Goal: Feedback & Contribution: Leave review/rating

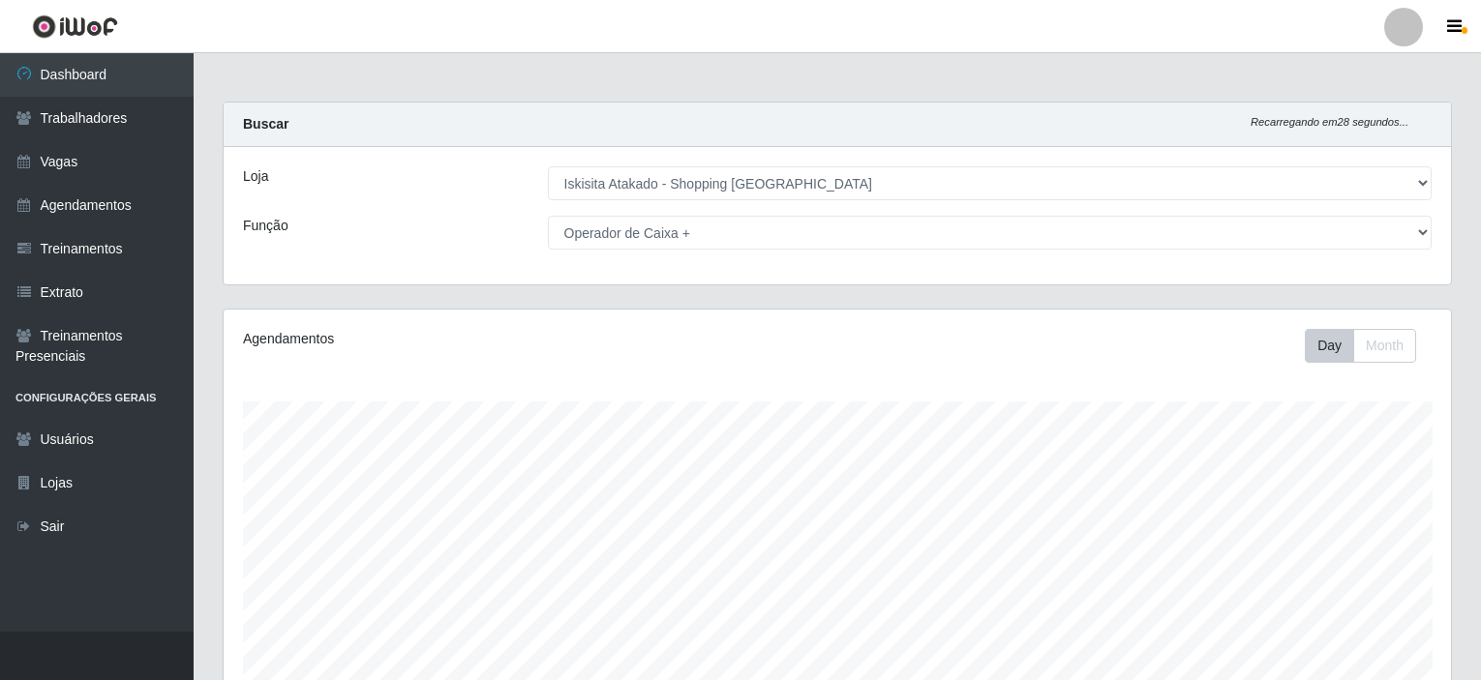
select select "424"
select select "72"
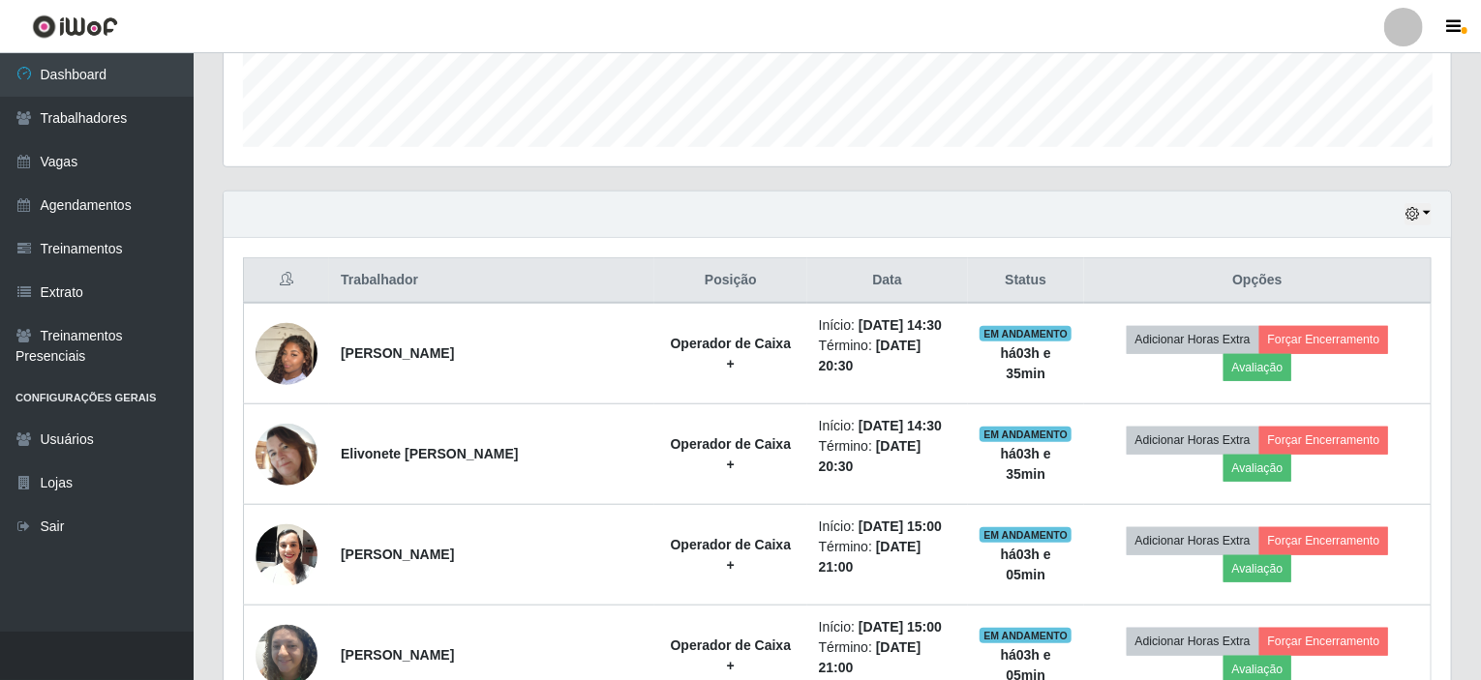
scroll to position [643, 0]
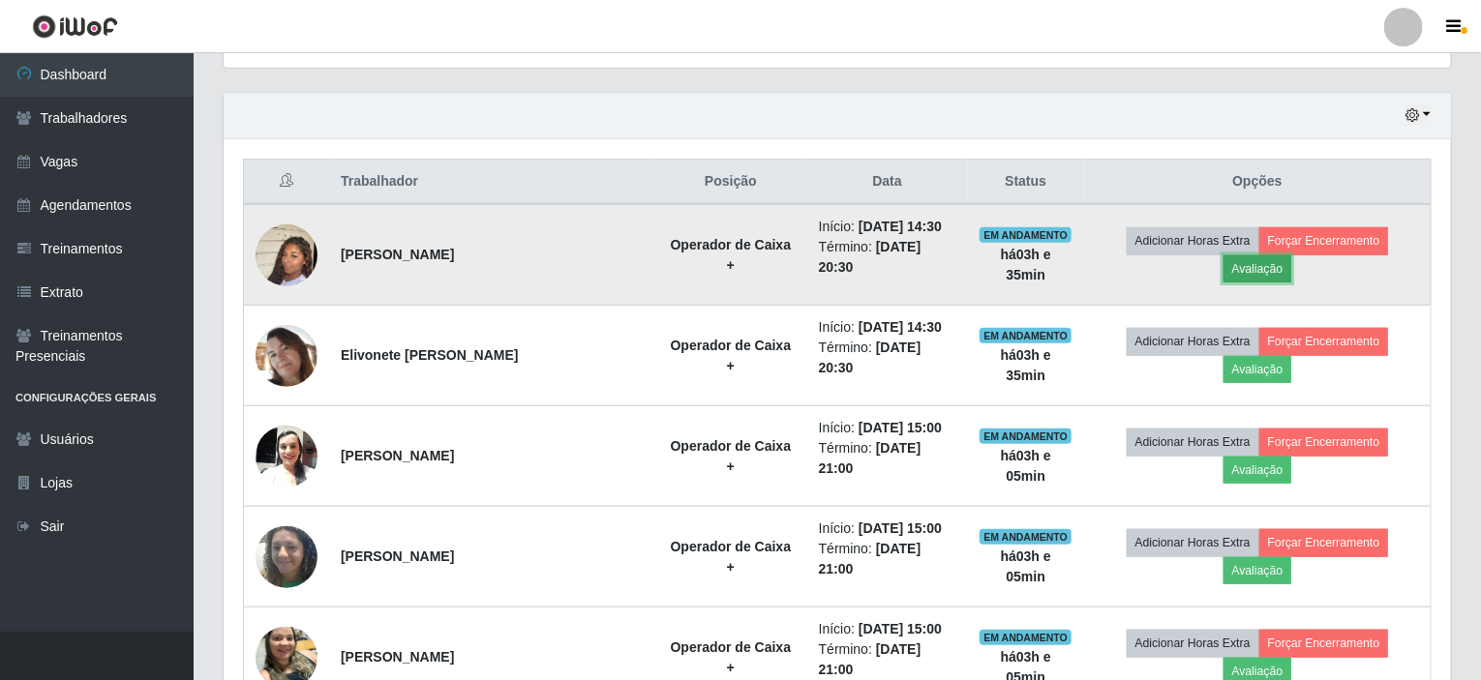
click at [1292, 255] on button "Avaliação" at bounding box center [1257, 268] width 69 height 27
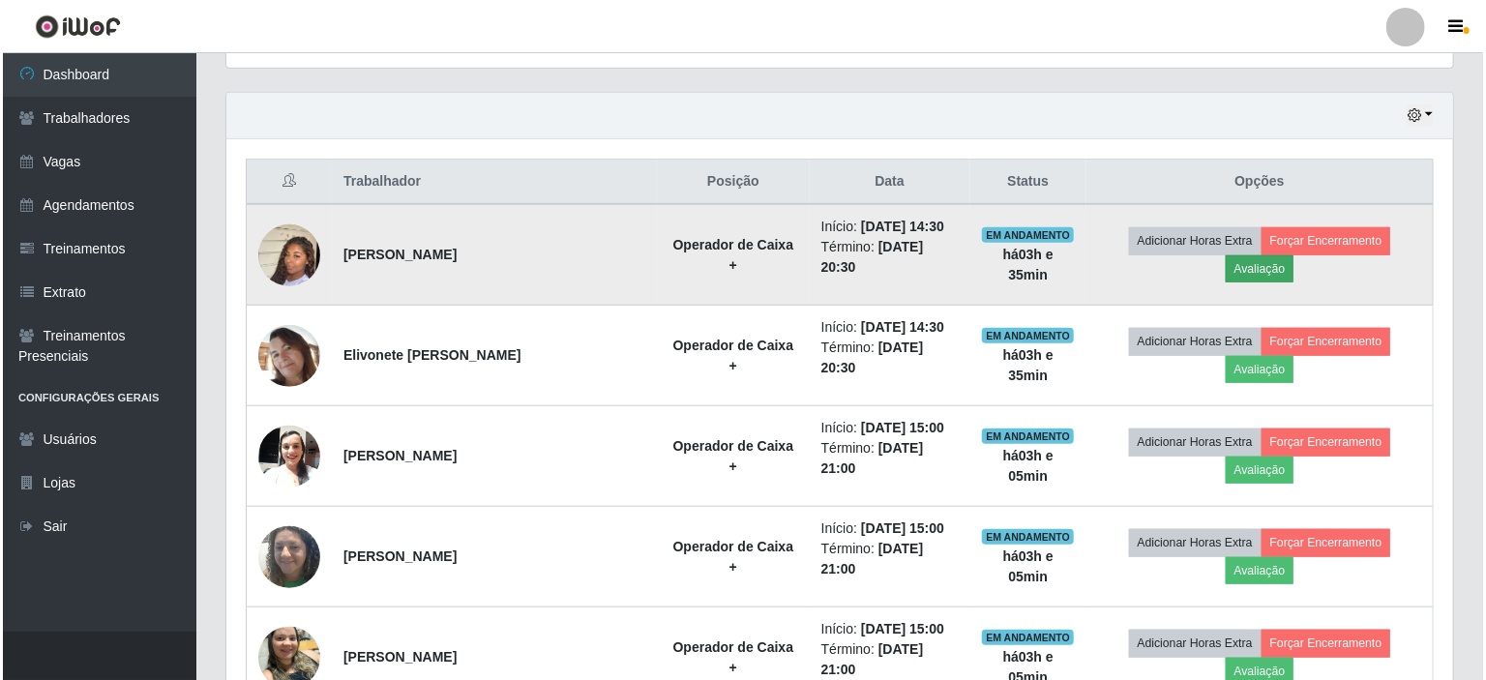
scroll to position [402, 1219]
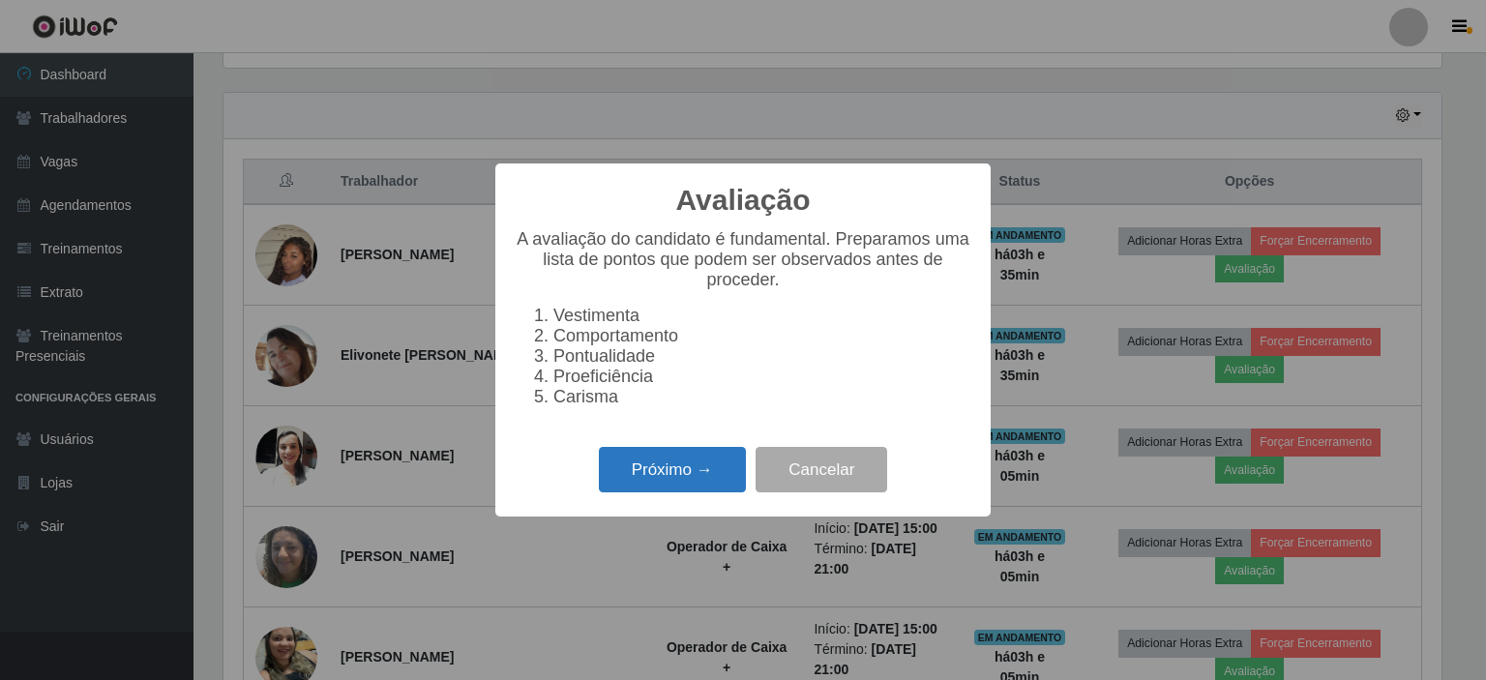
click at [646, 479] on button "Próximo →" at bounding box center [672, 469] width 147 height 45
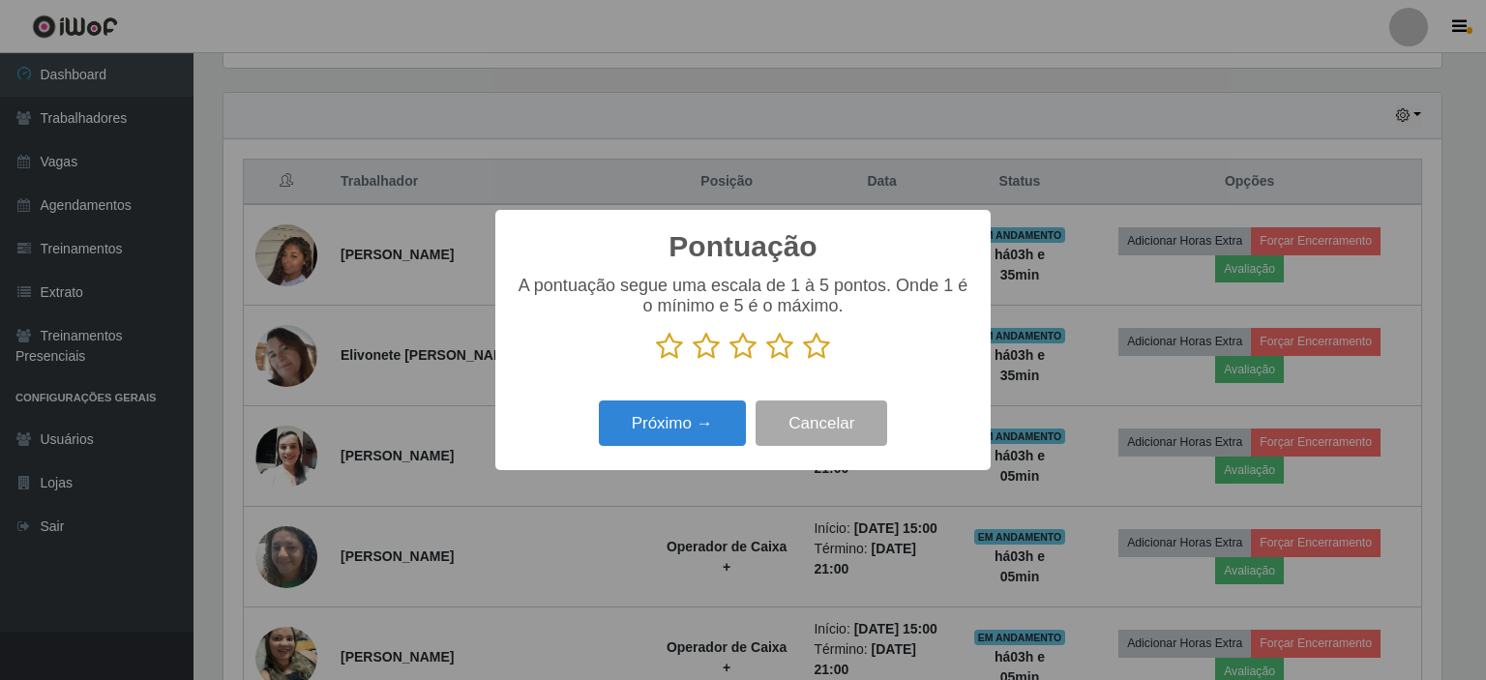
click at [815, 355] on icon at bounding box center [816, 346] width 27 height 29
click at [803, 361] on input "radio" at bounding box center [803, 361] width 0 height 0
click at [701, 409] on button "Próximo →" at bounding box center [672, 423] width 147 height 45
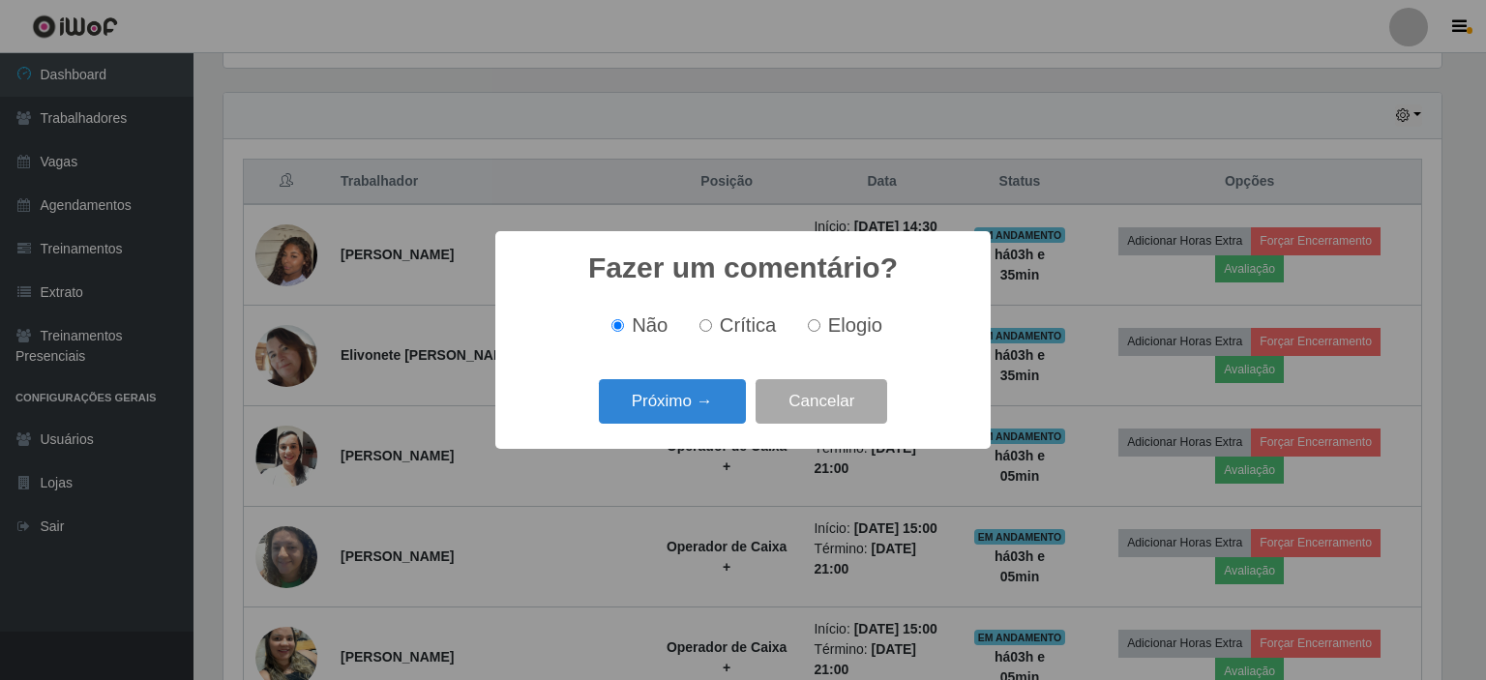
click at [815, 331] on input "Elogio" at bounding box center [814, 325] width 13 height 13
radio input "true"
click at [698, 396] on button "Próximo →" at bounding box center [672, 401] width 147 height 45
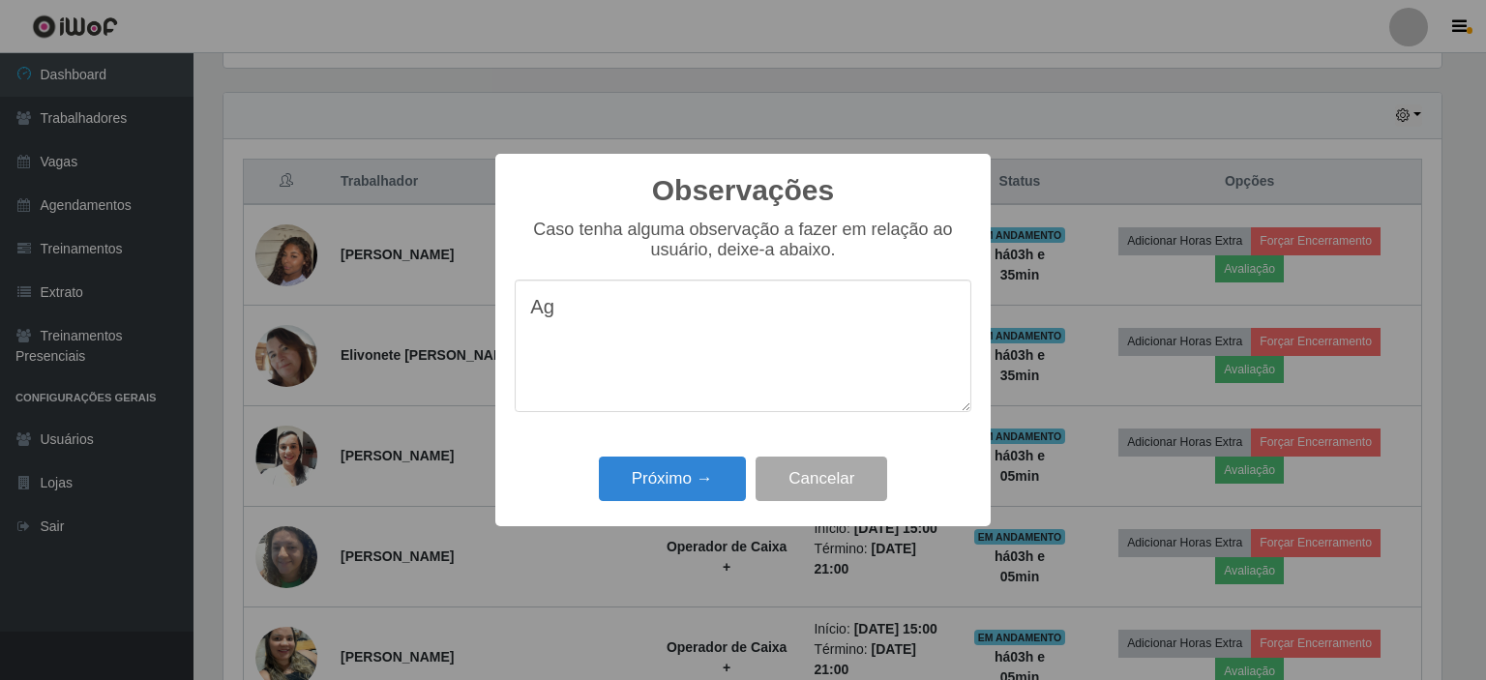
type textarea "A"
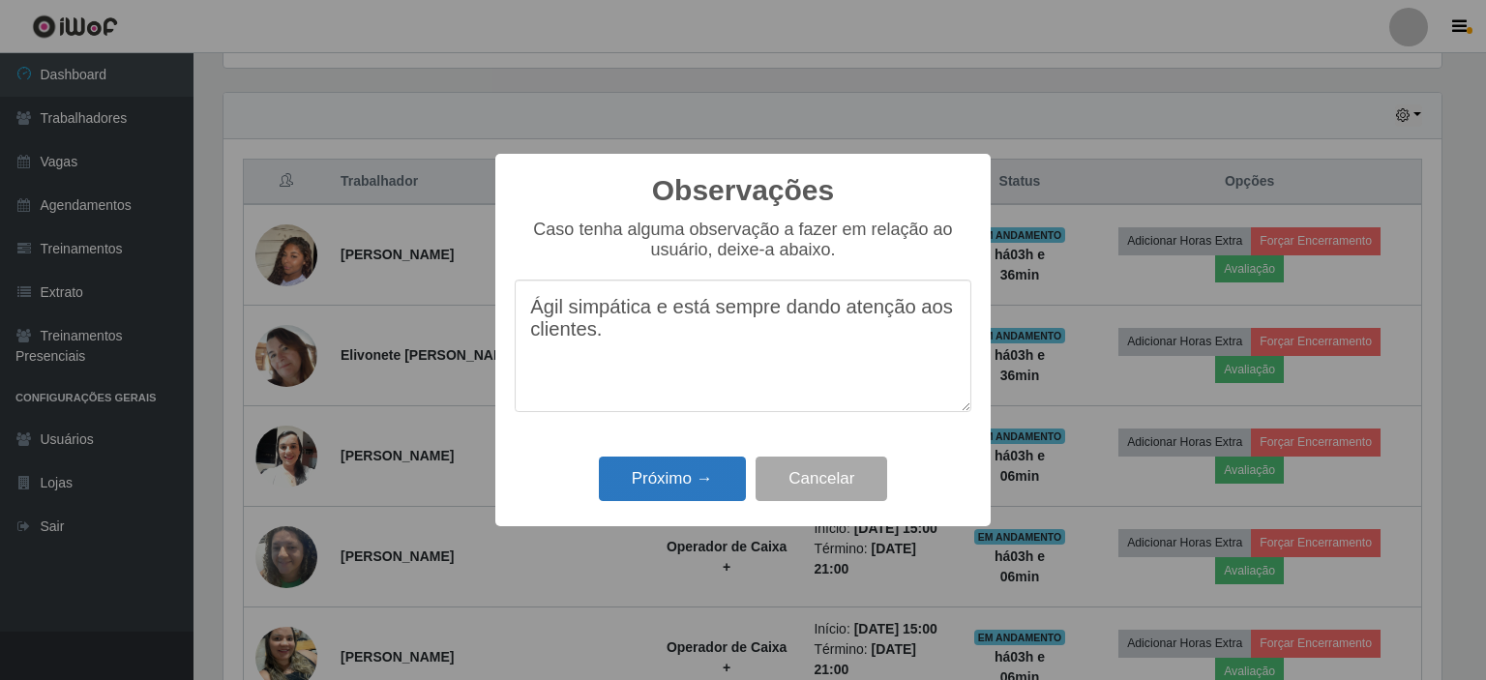
type textarea "Ágil simpática e está sempre dando atenção aos clientes."
click at [658, 478] on button "Próximo →" at bounding box center [672, 479] width 147 height 45
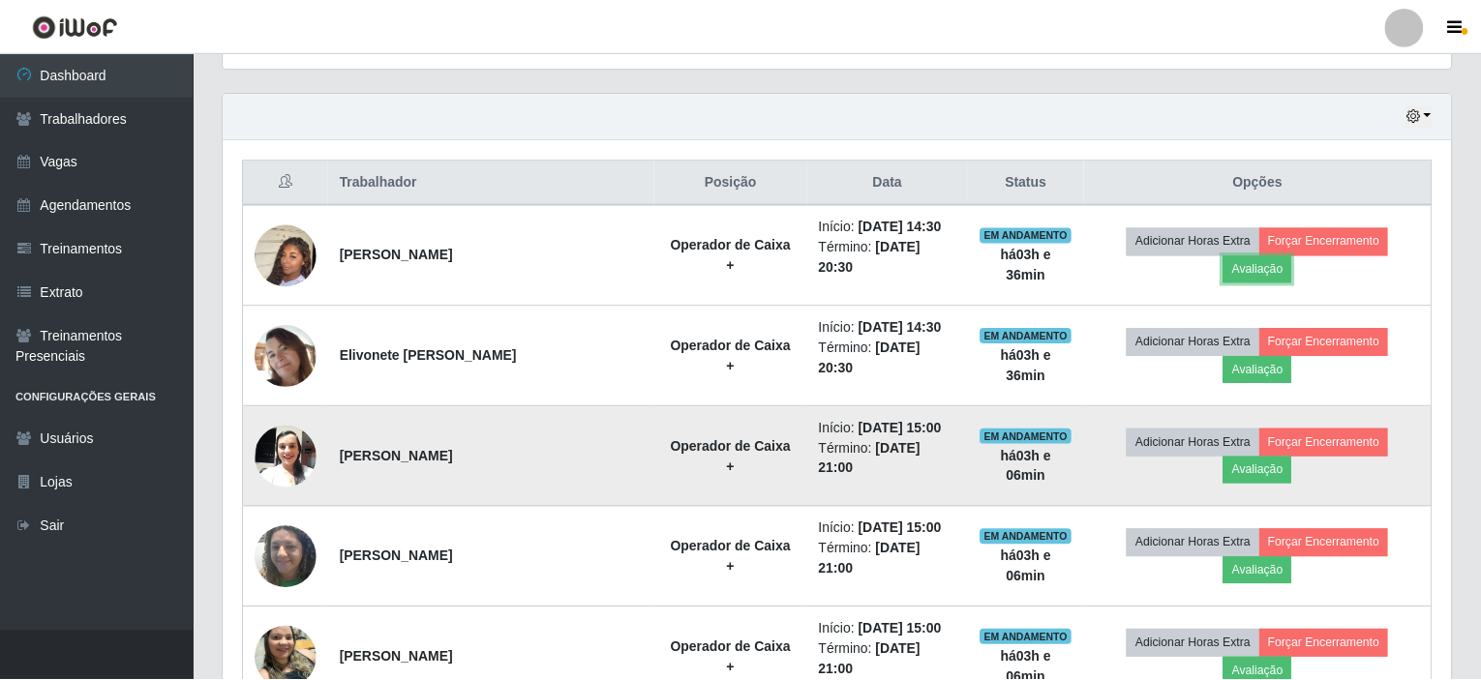
scroll to position [402, 1227]
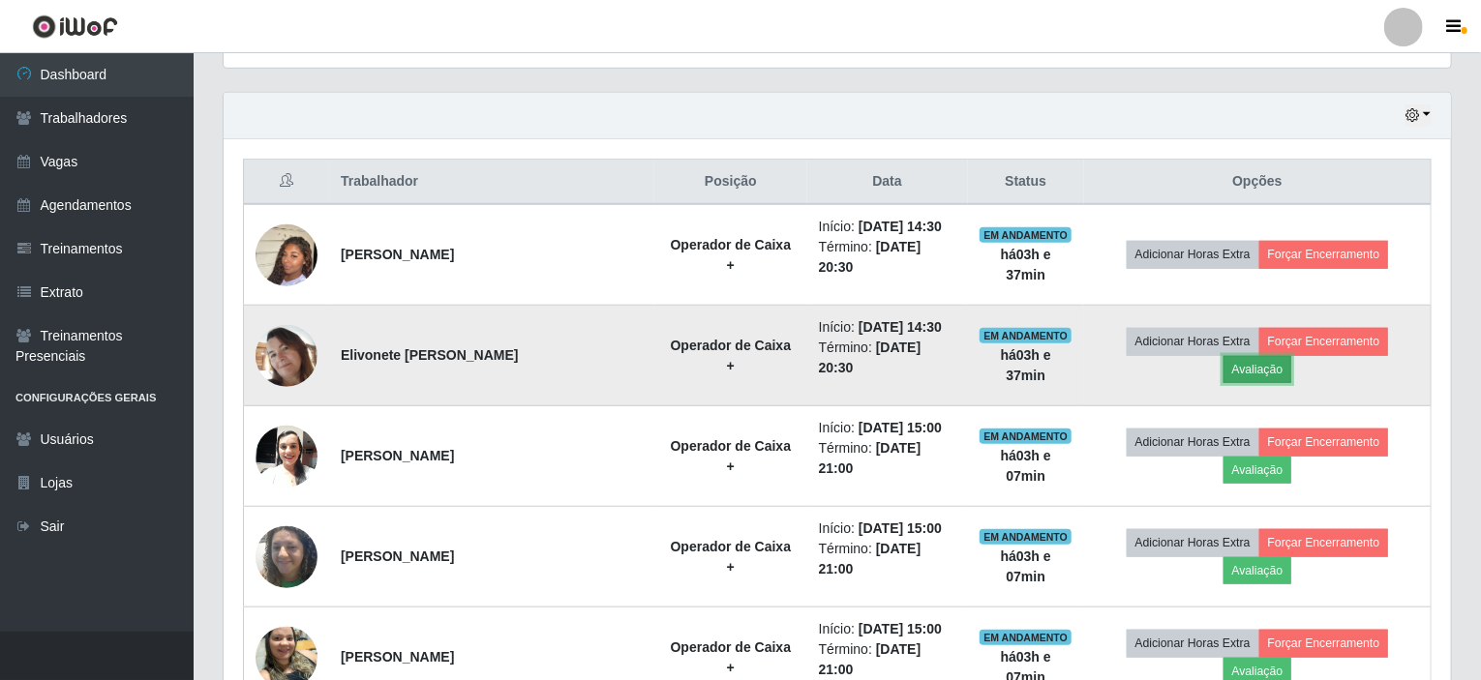
click at [1292, 356] on button "Avaliação" at bounding box center [1257, 369] width 69 height 27
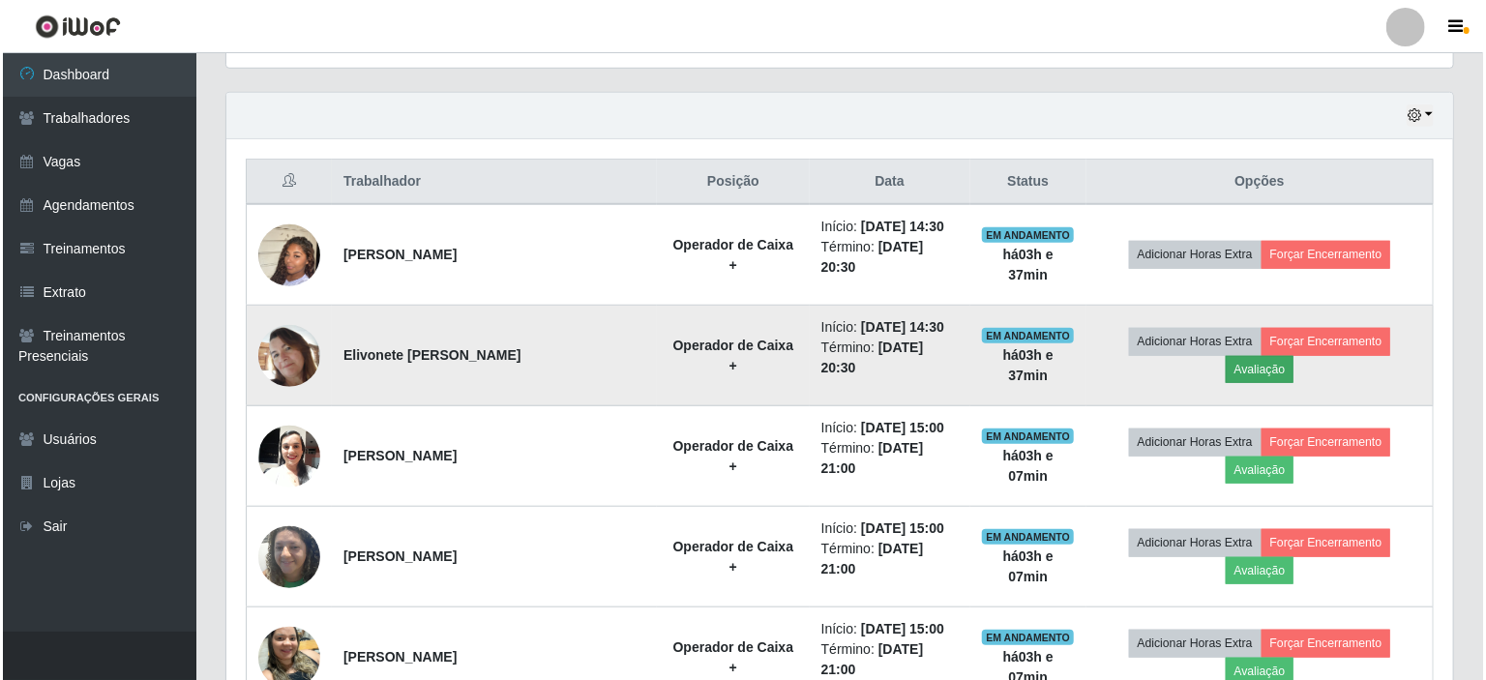
scroll to position [402, 1219]
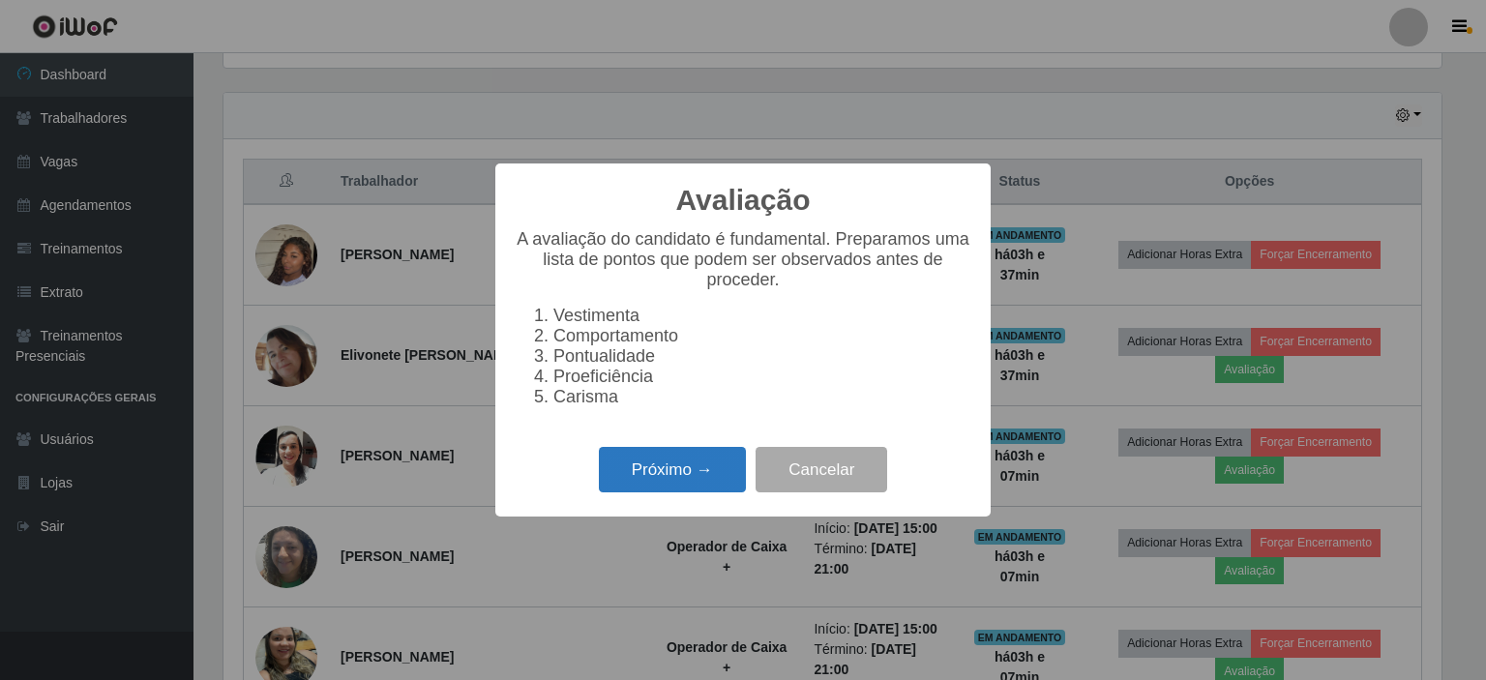
click at [673, 477] on button "Próximo →" at bounding box center [672, 469] width 147 height 45
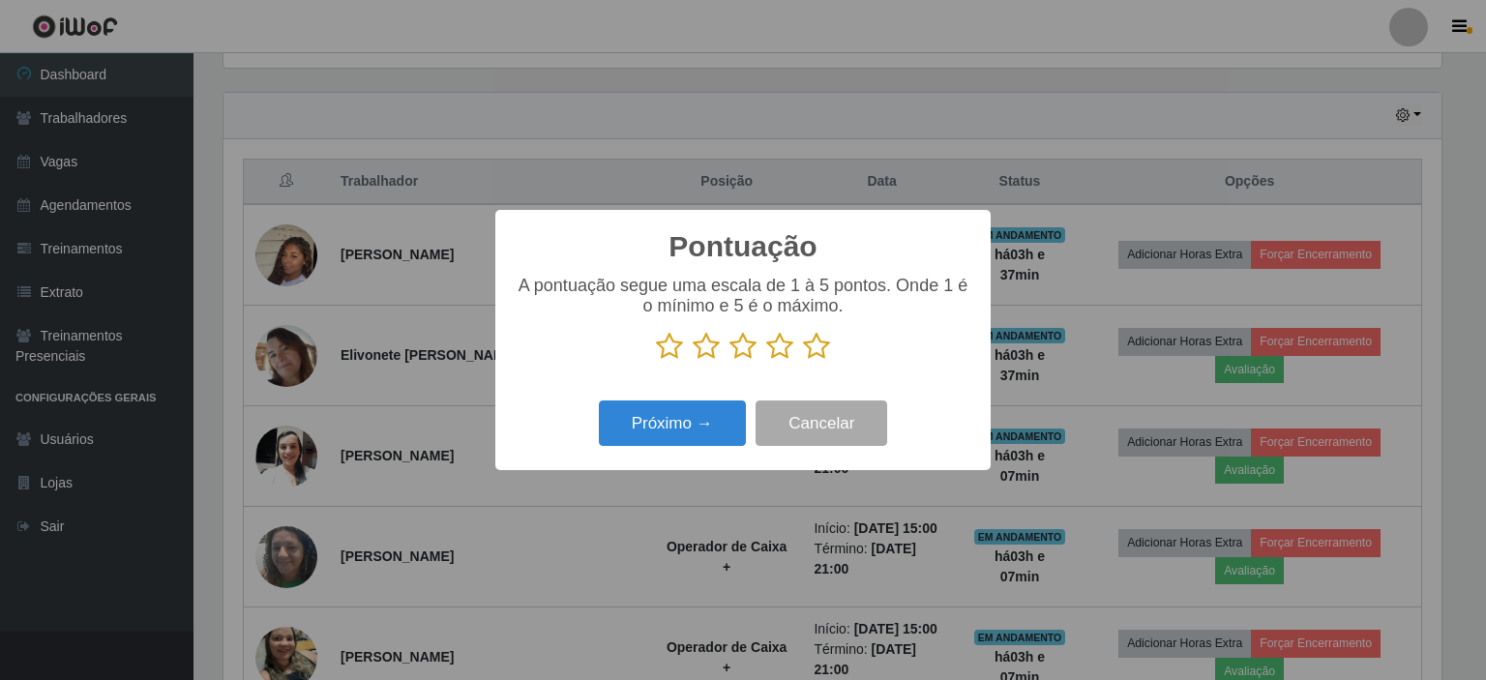
scroll to position [967265, 966447]
click at [809, 347] on icon at bounding box center [816, 346] width 27 height 29
click at [803, 361] on input "radio" at bounding box center [803, 361] width 0 height 0
click at [665, 421] on button "Próximo →" at bounding box center [672, 423] width 147 height 45
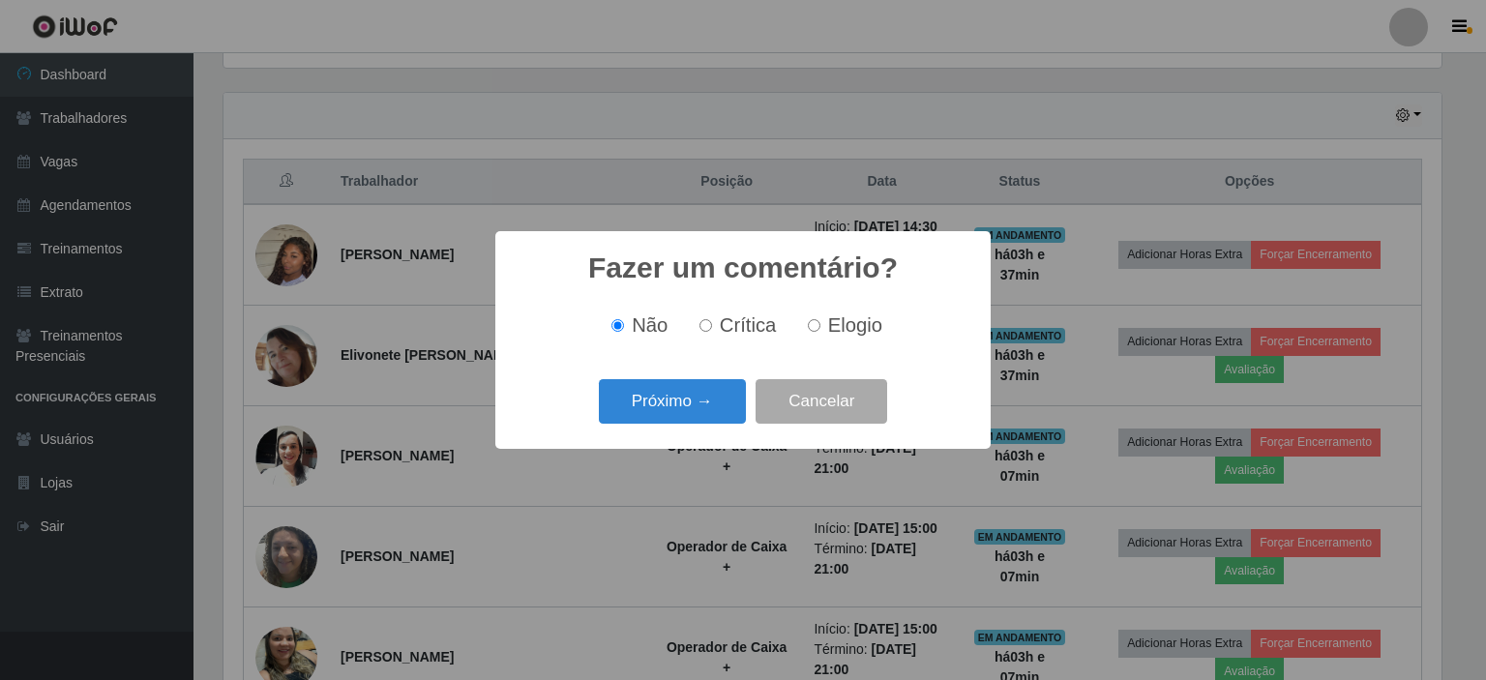
click at [821, 328] on label "Elogio" at bounding box center [841, 325] width 82 height 22
click at [821, 328] on input "Elogio" at bounding box center [814, 325] width 13 height 13
radio input "true"
click at [682, 413] on button "Próximo →" at bounding box center [672, 401] width 147 height 45
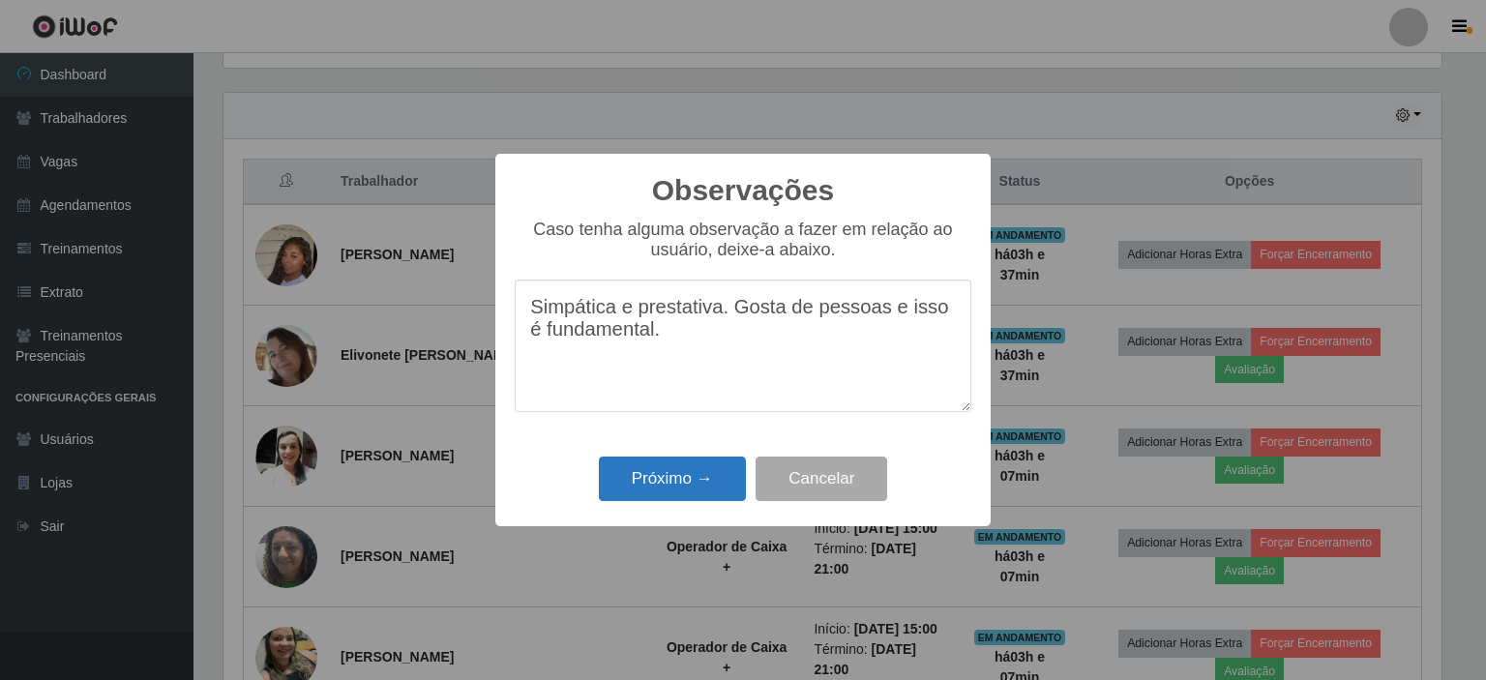
type textarea "Simpática e prestativa. Gosta de pessoas e isso é fundamental."
click at [676, 477] on button "Próximo →" at bounding box center [672, 479] width 147 height 45
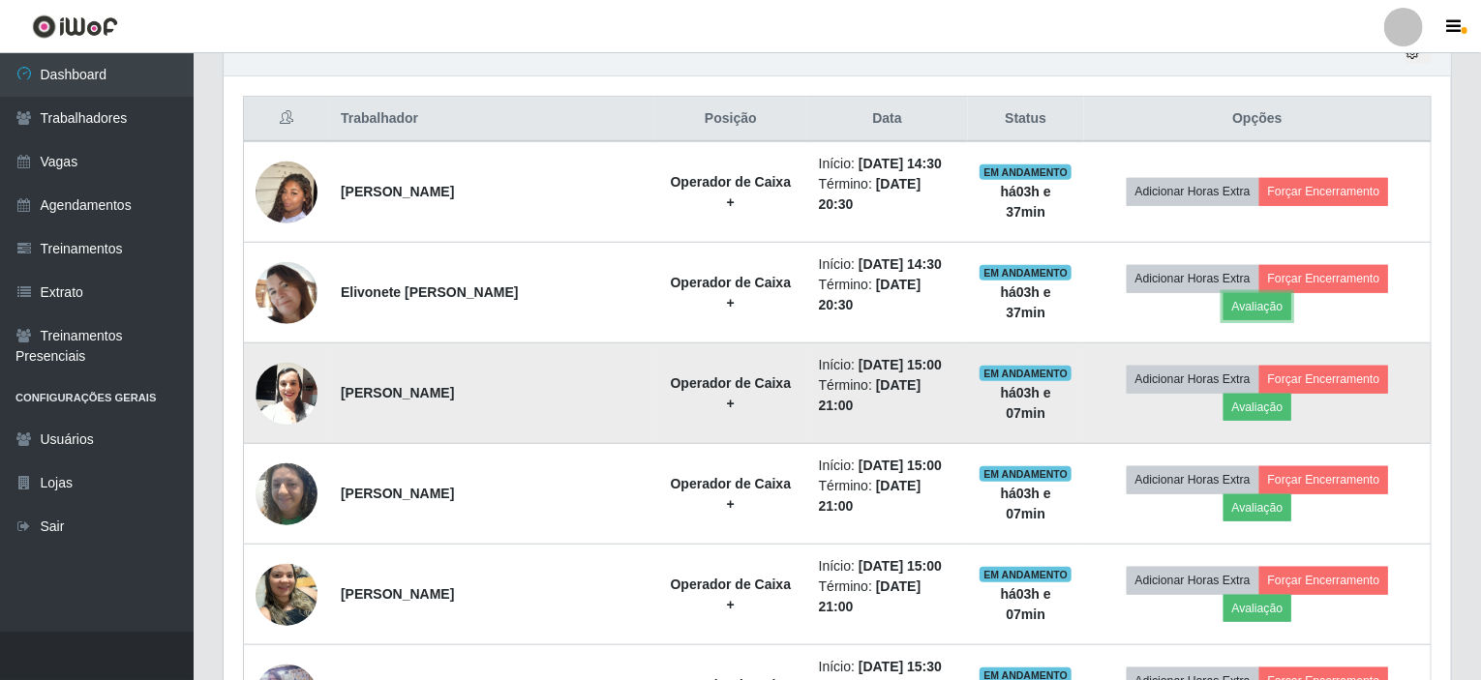
scroll to position [740, 0]
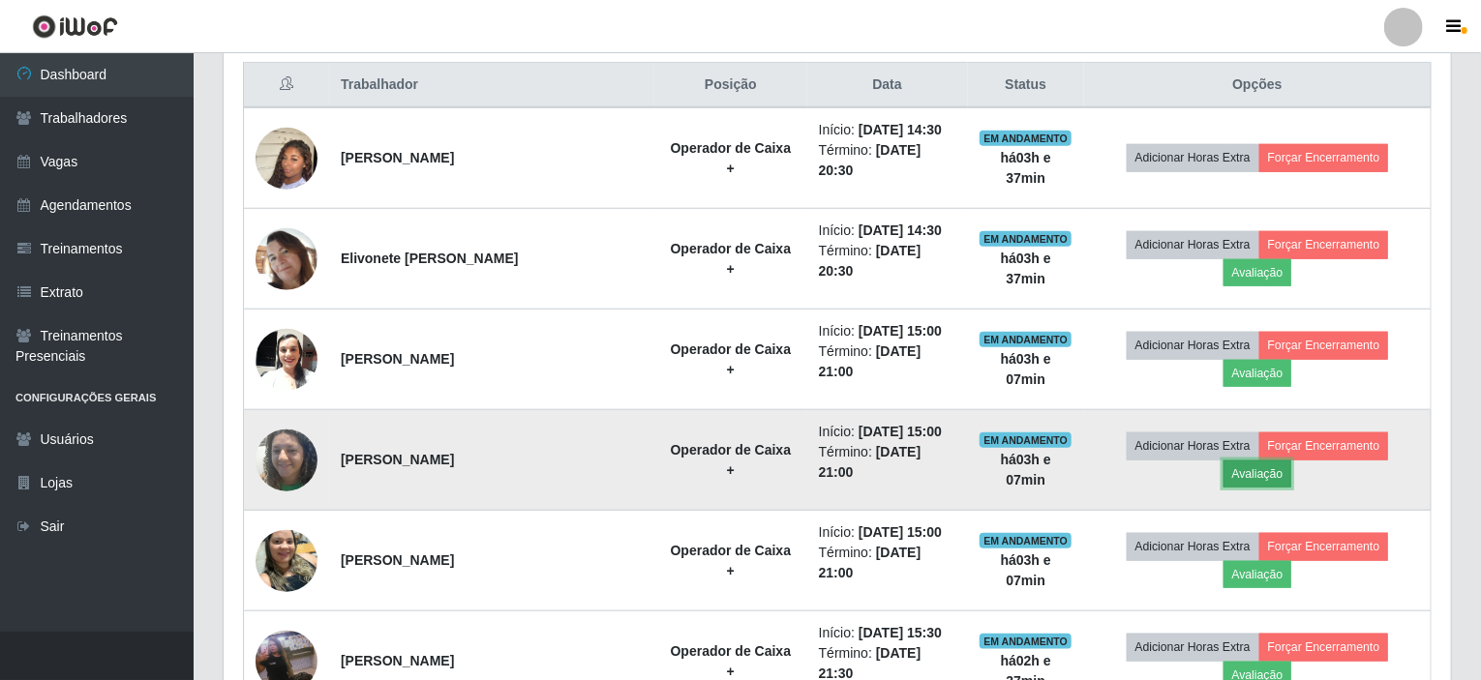
click at [1292, 461] on button "Avaliação" at bounding box center [1257, 474] width 69 height 27
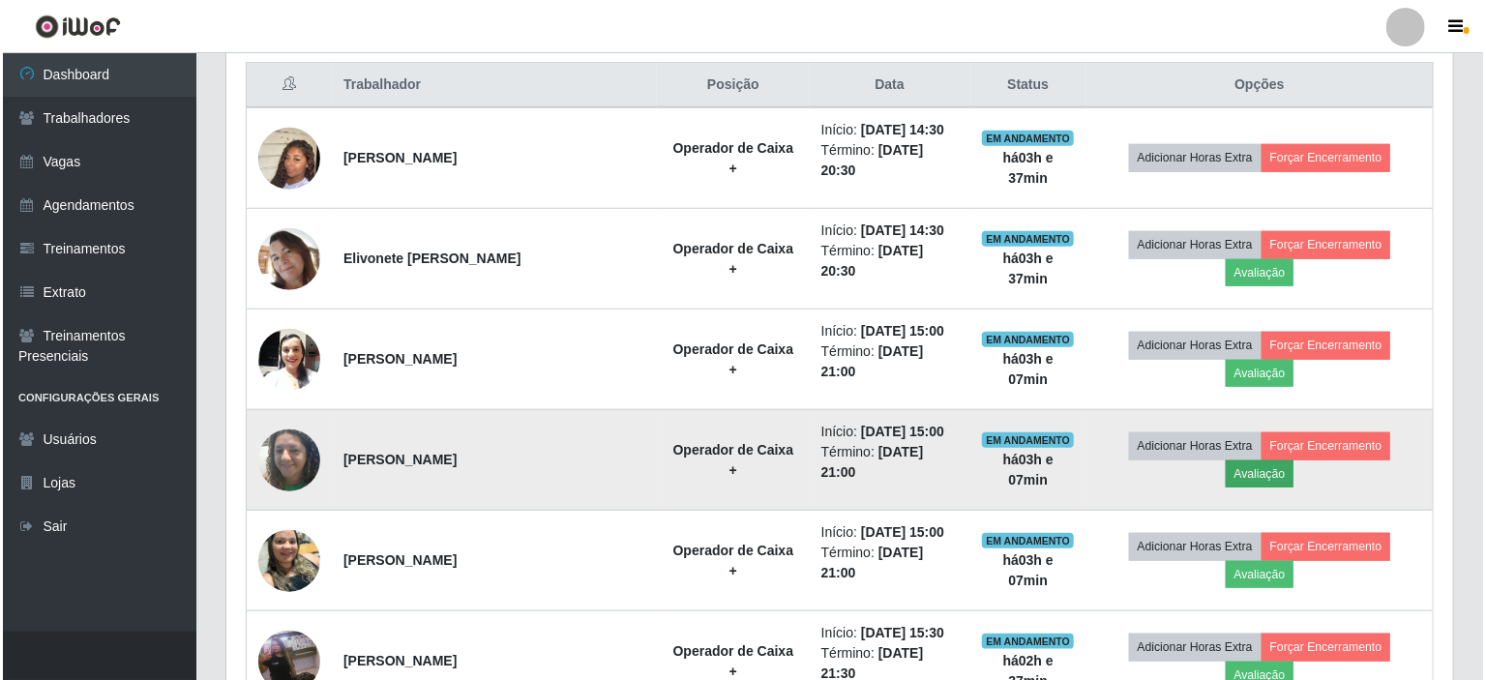
scroll to position [402, 1219]
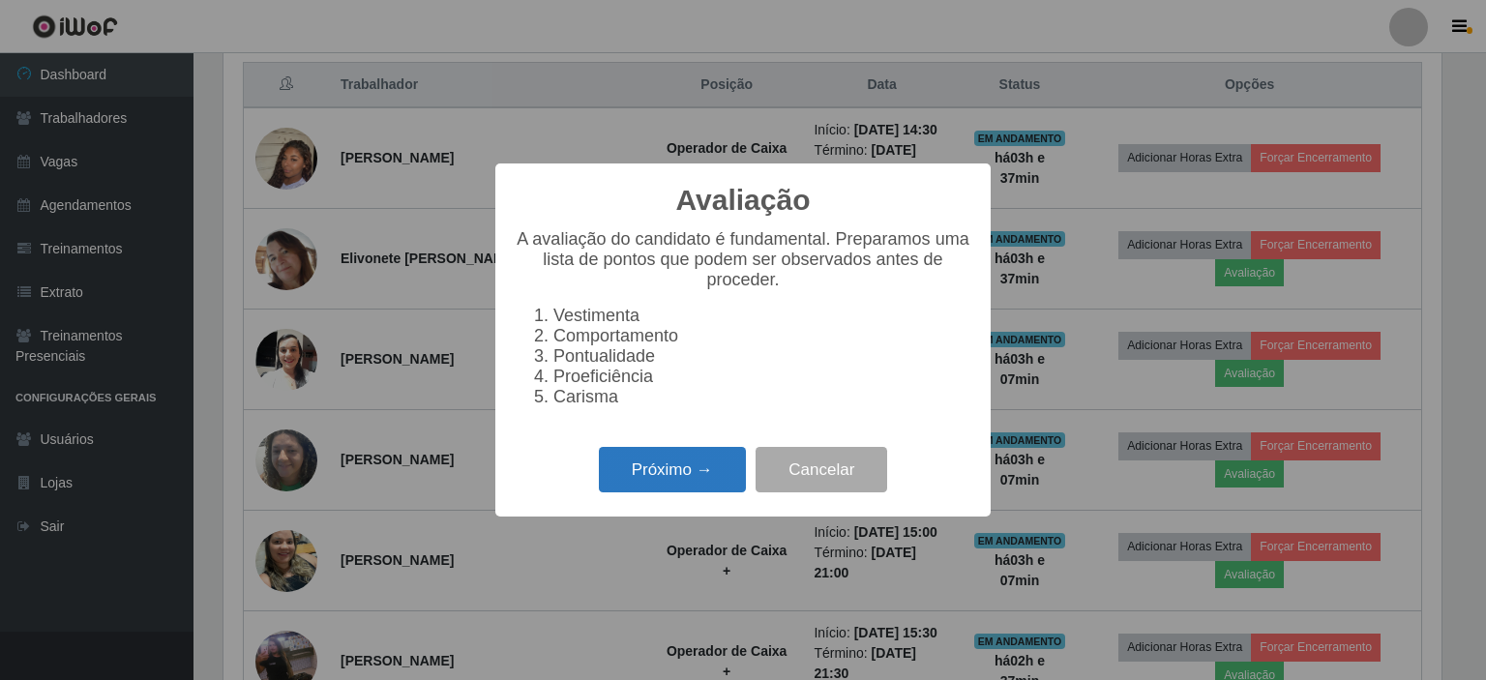
click at [686, 473] on button "Próximo →" at bounding box center [672, 469] width 147 height 45
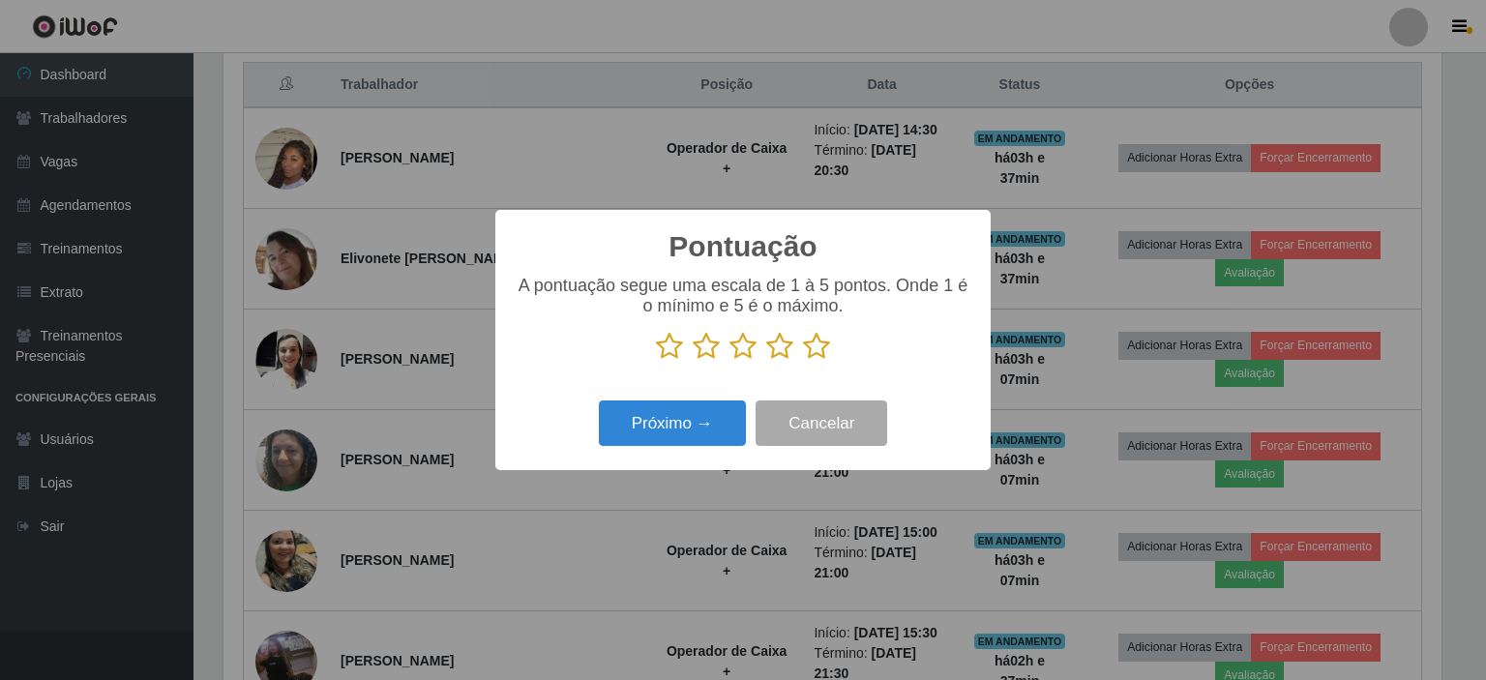
scroll to position [967265, 966447]
click at [696, 431] on button "Próximo →" at bounding box center [672, 423] width 147 height 45
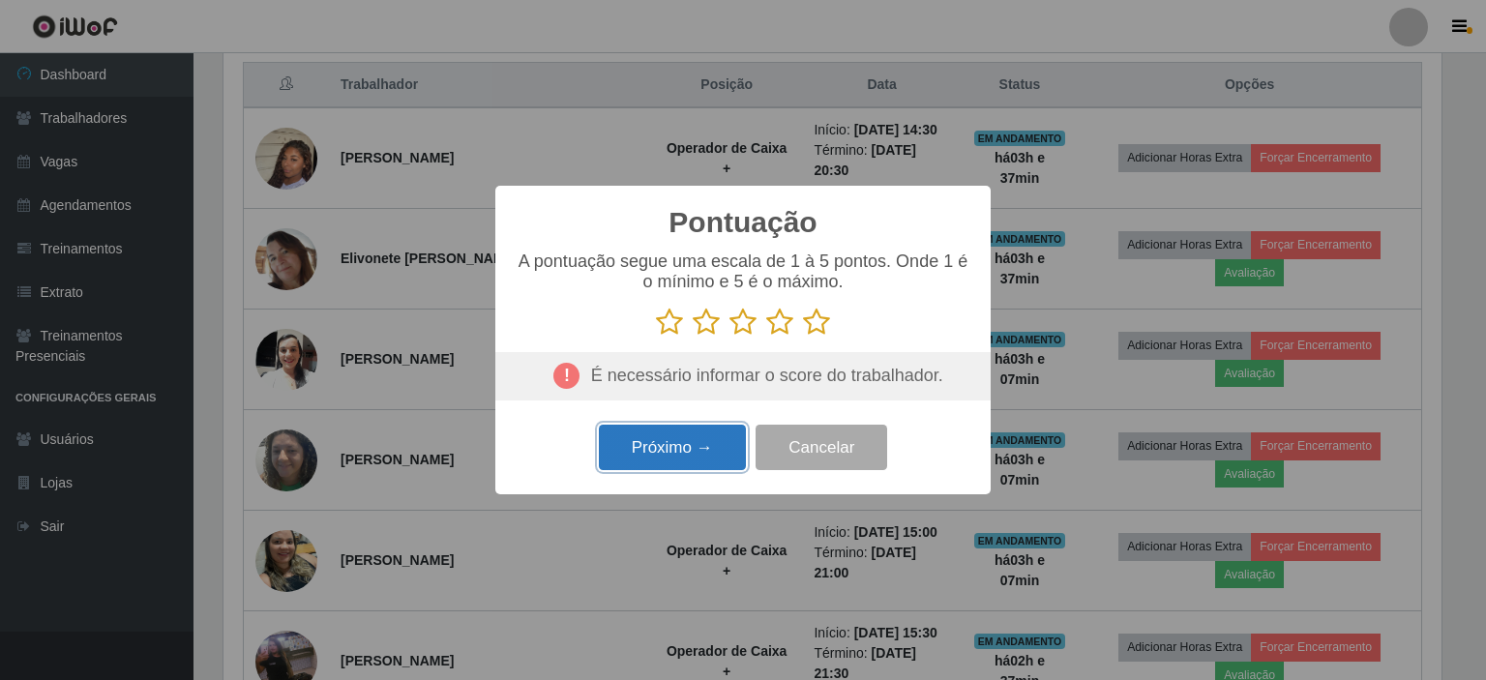
click at [658, 456] on button "Próximo →" at bounding box center [672, 447] width 147 height 45
click at [673, 326] on icon at bounding box center [669, 322] width 27 height 29
click at [656, 337] on input "radio" at bounding box center [656, 337] width 0 height 0
click at [667, 445] on button "Próximo →" at bounding box center [672, 447] width 147 height 45
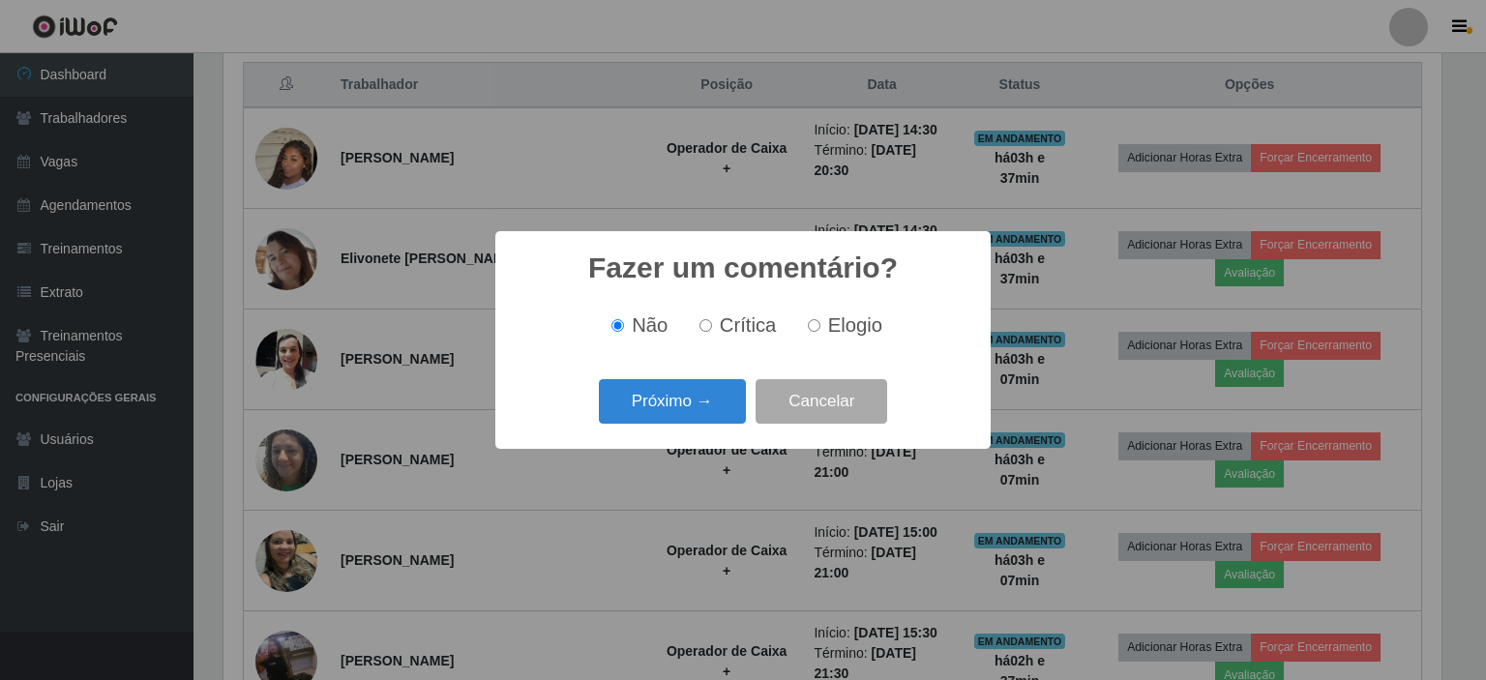
click at [736, 333] on span "Crítica" at bounding box center [748, 324] width 57 height 21
click at [712, 332] on input "Crítica" at bounding box center [706, 325] width 13 height 13
radio input "true"
click at [670, 403] on button "Próximo →" at bounding box center [672, 401] width 147 height 45
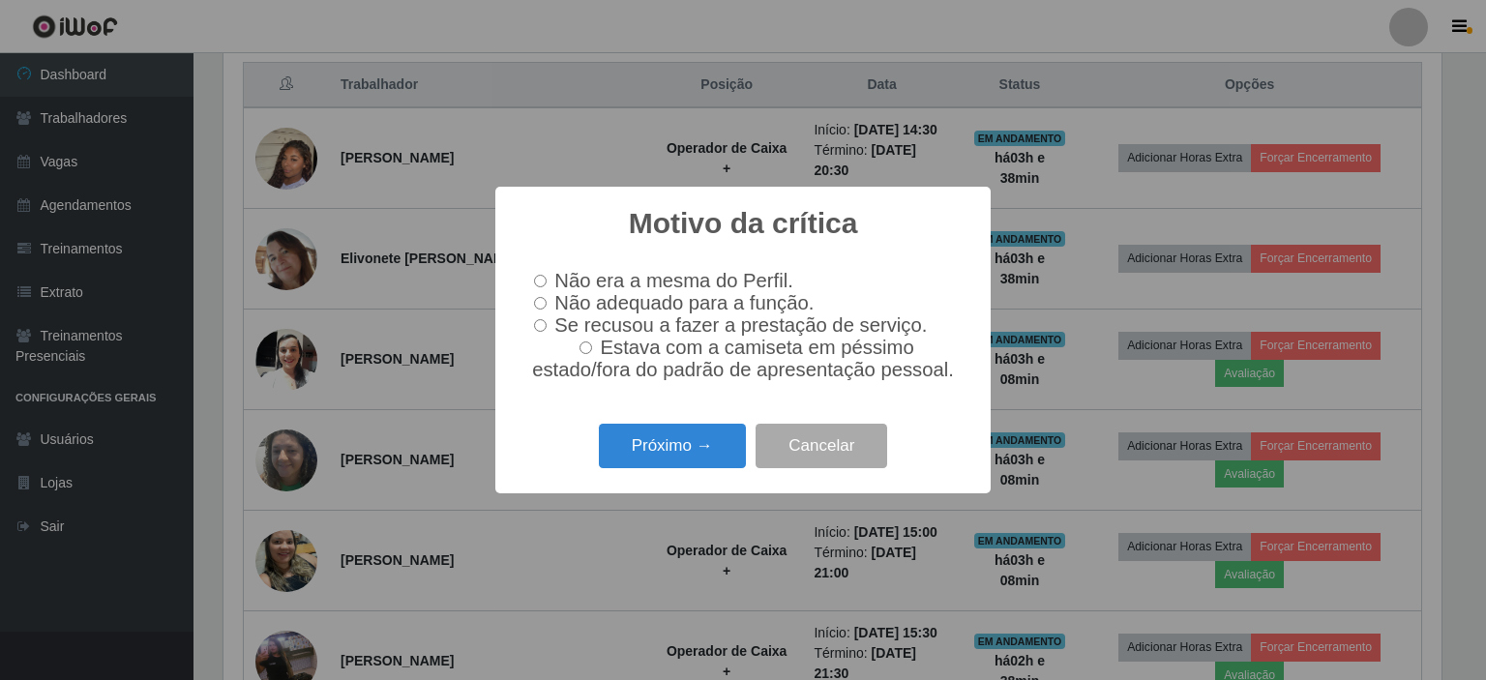
click at [542, 278] on input "Não era a mesma do Perfil." at bounding box center [540, 281] width 13 height 13
radio input "true"
click at [667, 458] on button "Próximo →" at bounding box center [672, 446] width 147 height 45
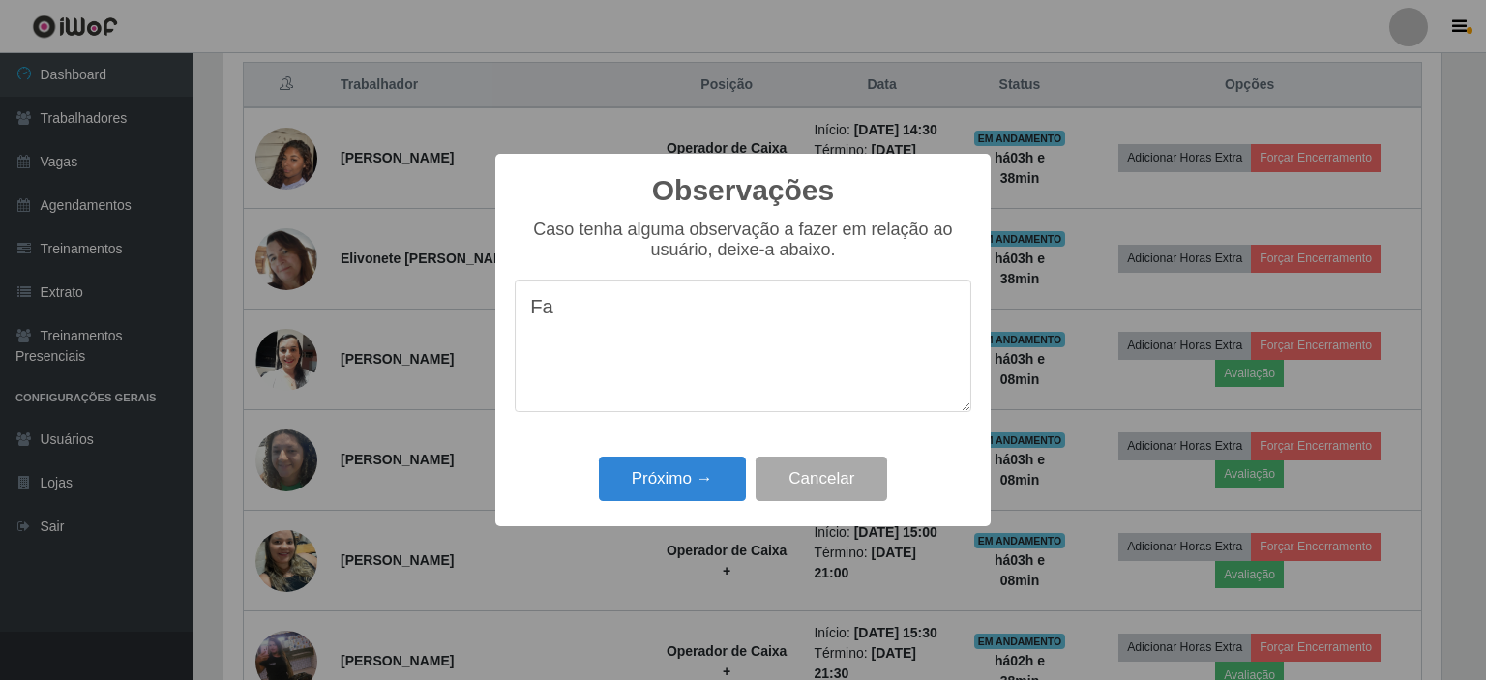
type textarea "F"
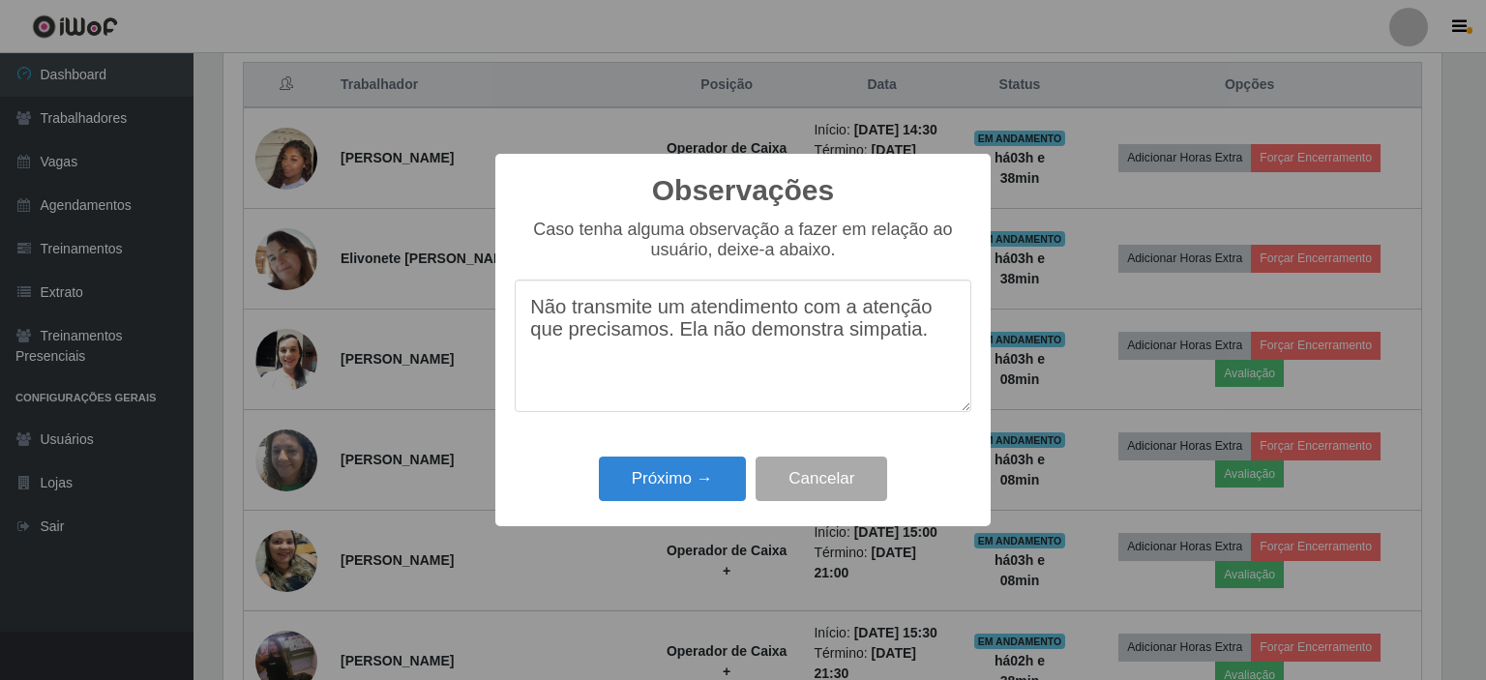
drag, startPoint x: 918, startPoint y: 343, endPoint x: 502, endPoint y: 320, distance: 416.7
click at [502, 320] on div "Observações × Caso tenha alguma observação a fazer em relação ao usuário, deixe…" at bounding box center [742, 340] width 495 height 373
type textarea "Não transmite um atendimento com a atenção que precisamos. Ela não demonstra si…"
click at [684, 476] on button "Próximo →" at bounding box center [672, 479] width 147 height 45
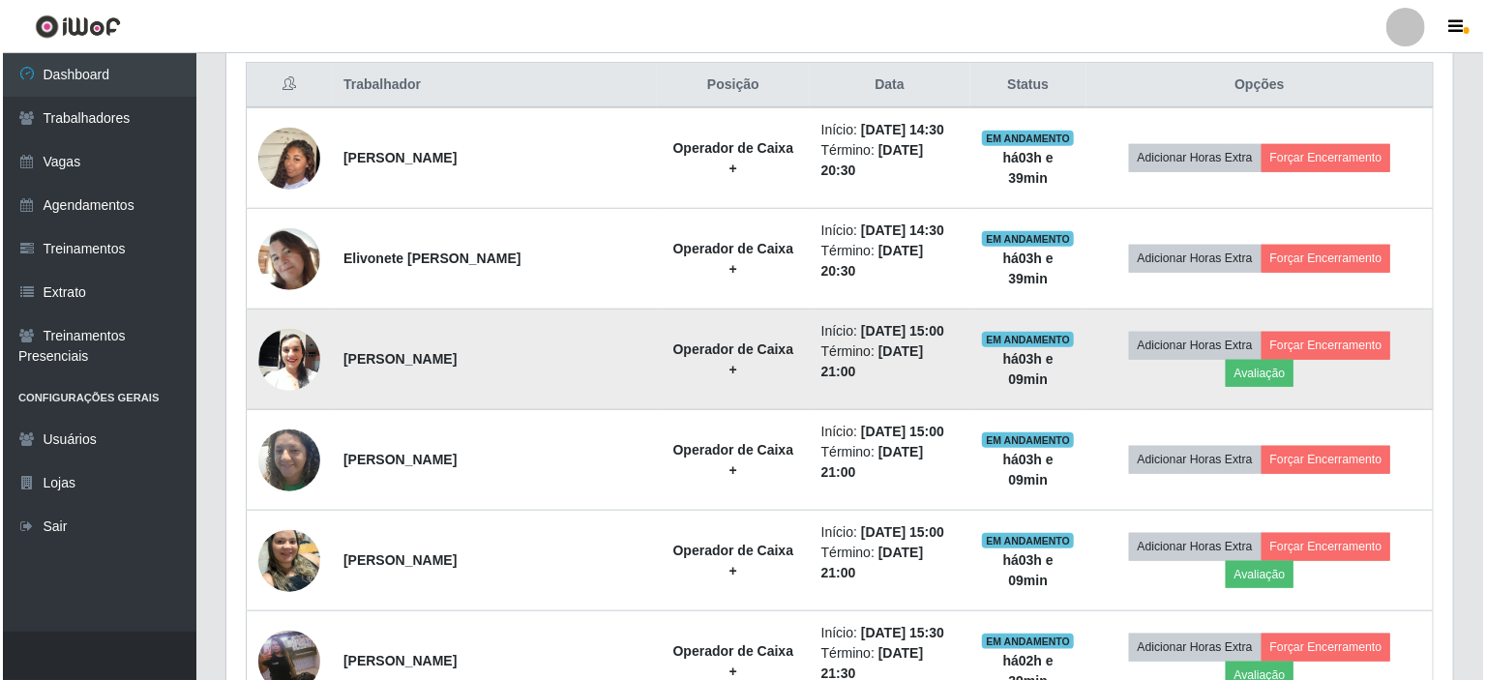
scroll to position [934, 0]
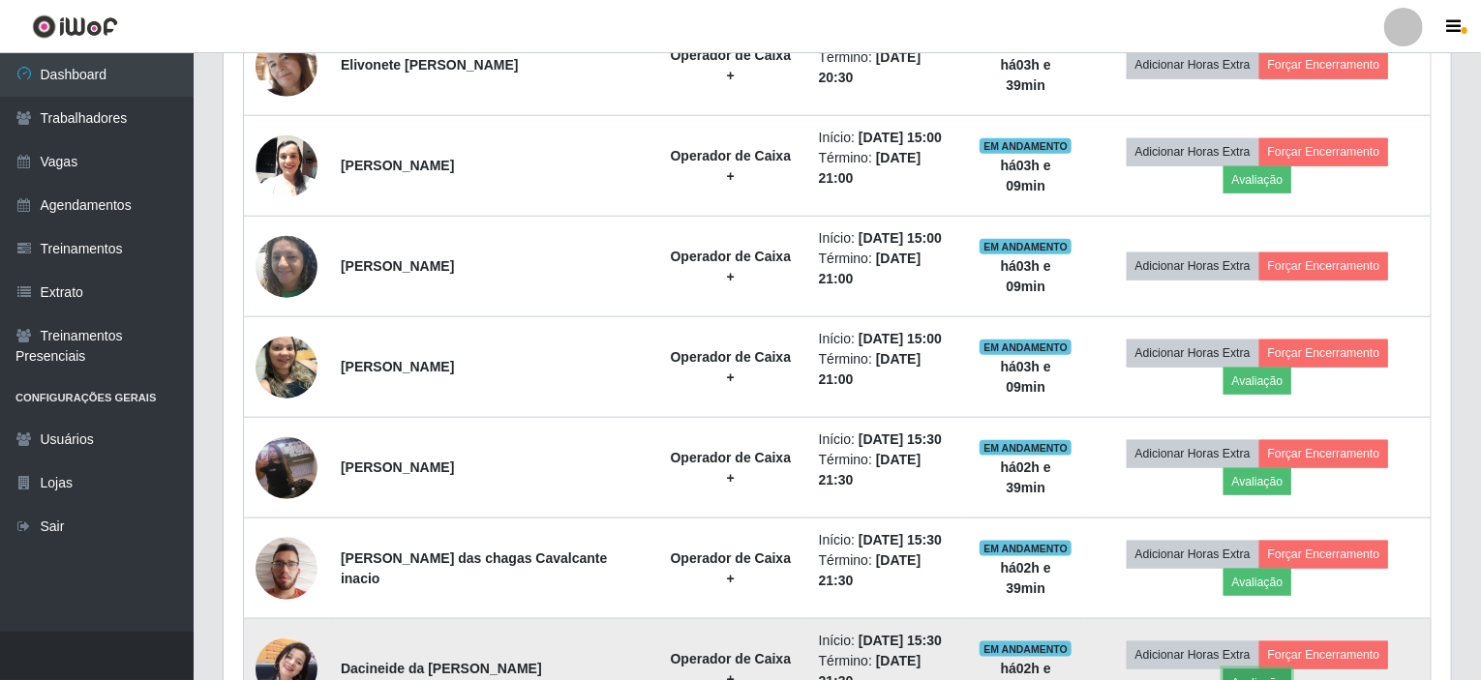
click at [1292, 670] on button "Avaliação" at bounding box center [1257, 683] width 69 height 27
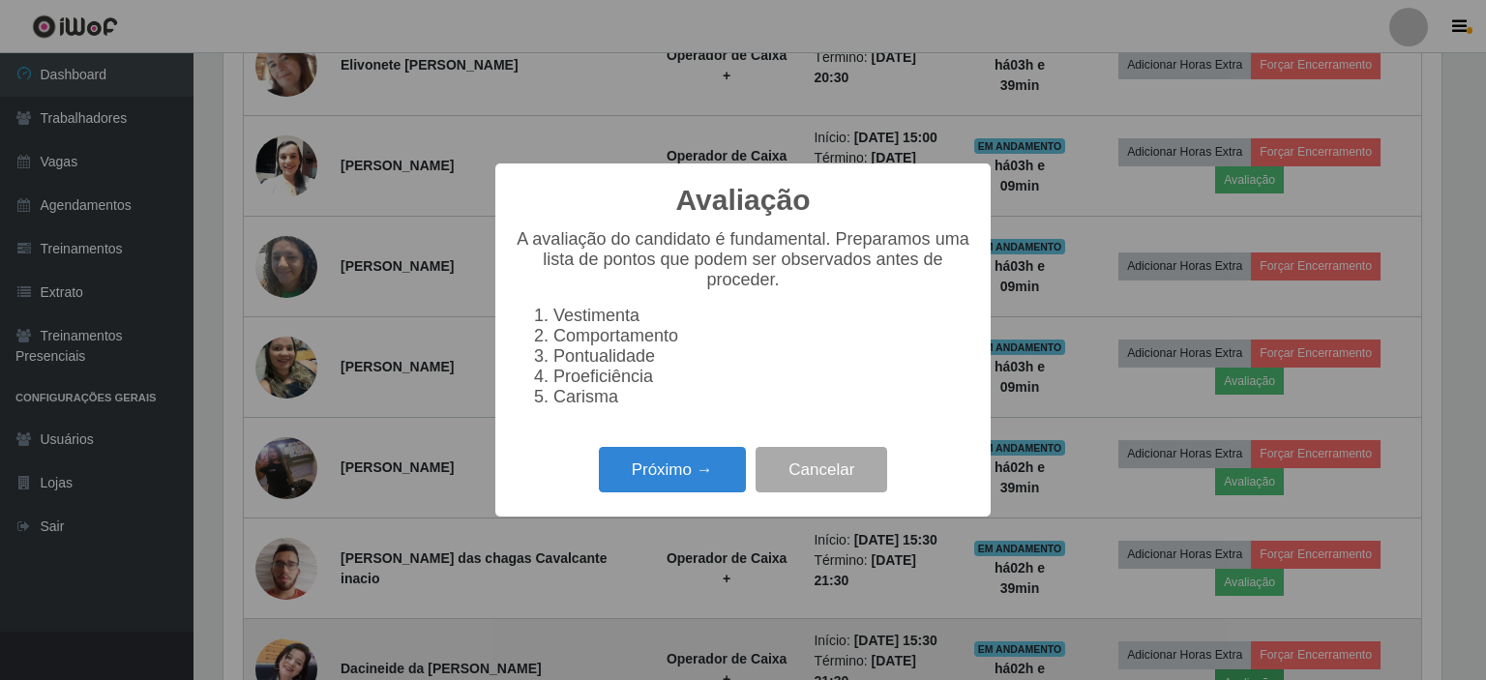
scroll to position [402, 1219]
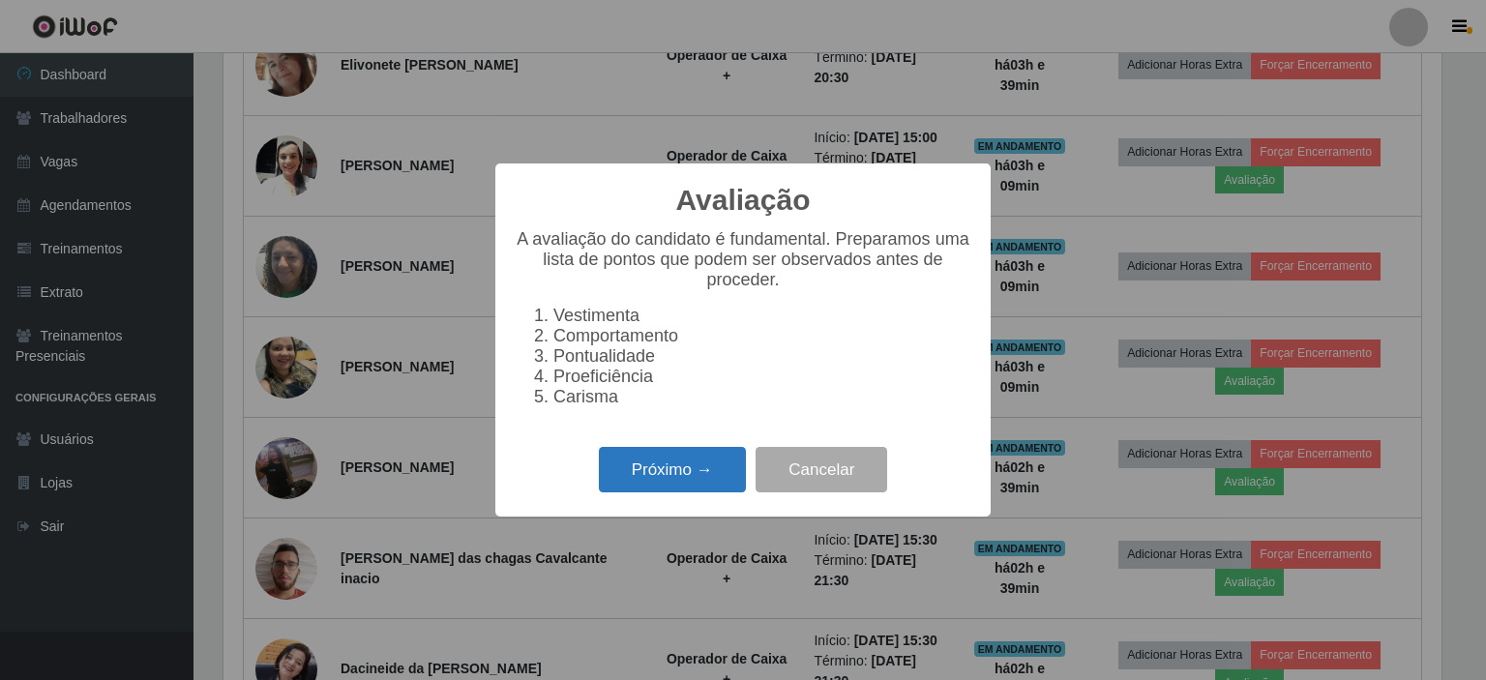
click at [646, 479] on button "Próximo →" at bounding box center [672, 469] width 147 height 45
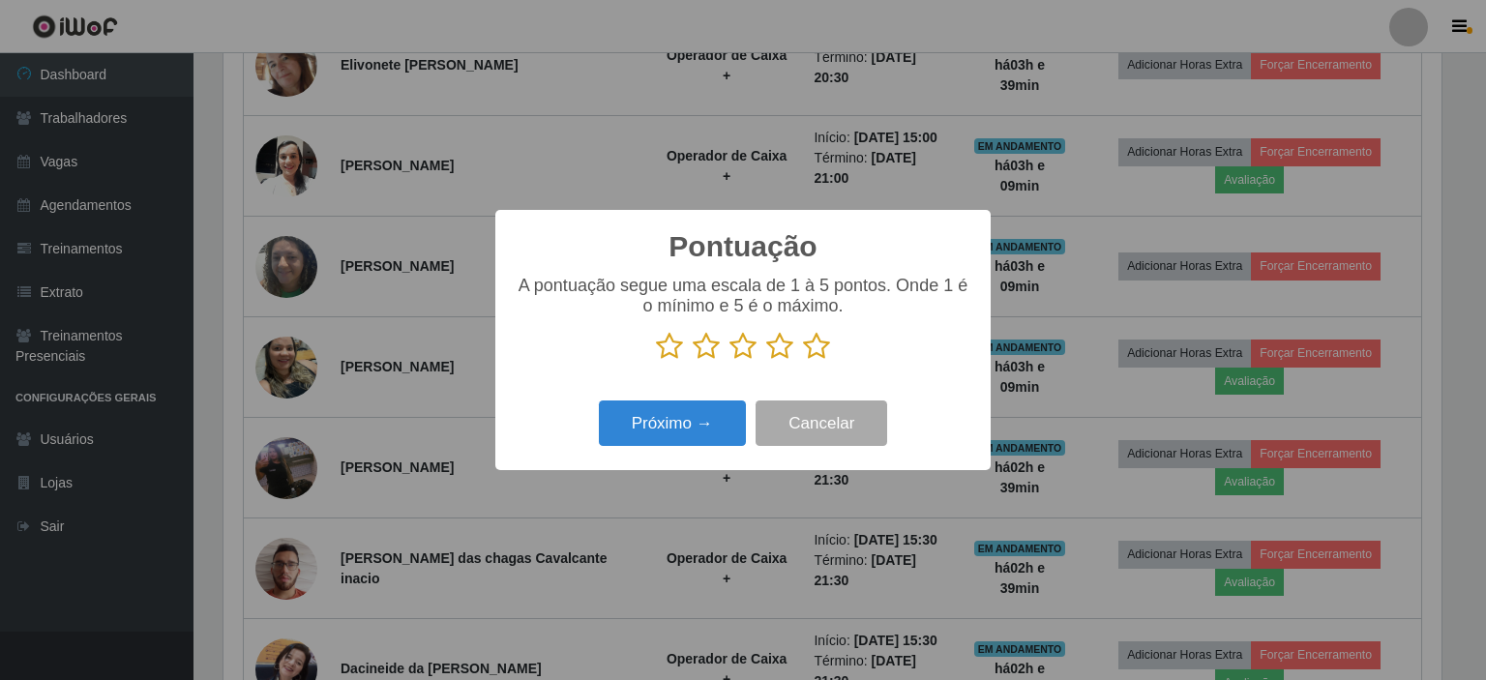
click at [668, 351] on icon at bounding box center [669, 346] width 27 height 29
click at [656, 361] on input "radio" at bounding box center [656, 361] width 0 height 0
click at [654, 414] on button "Próximo →" at bounding box center [672, 423] width 147 height 45
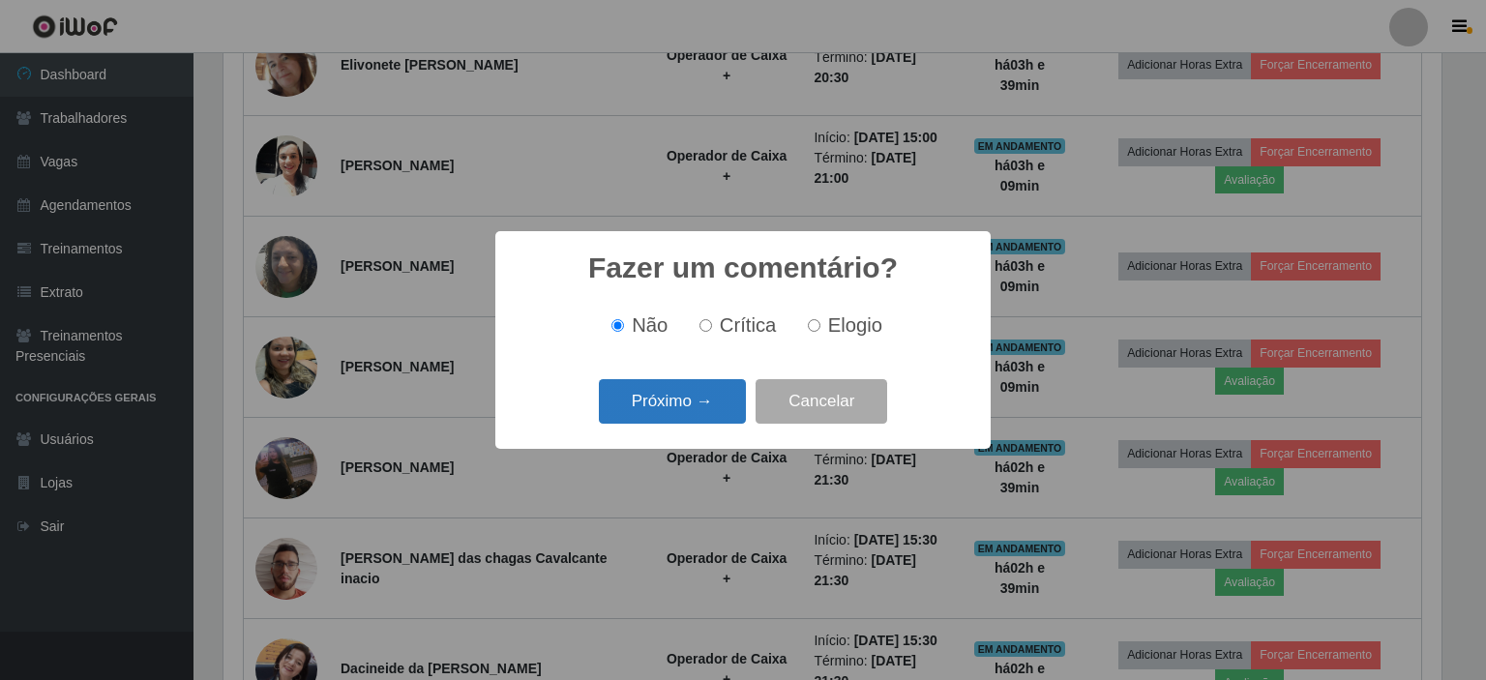
click at [685, 400] on button "Próximo →" at bounding box center [672, 401] width 147 height 45
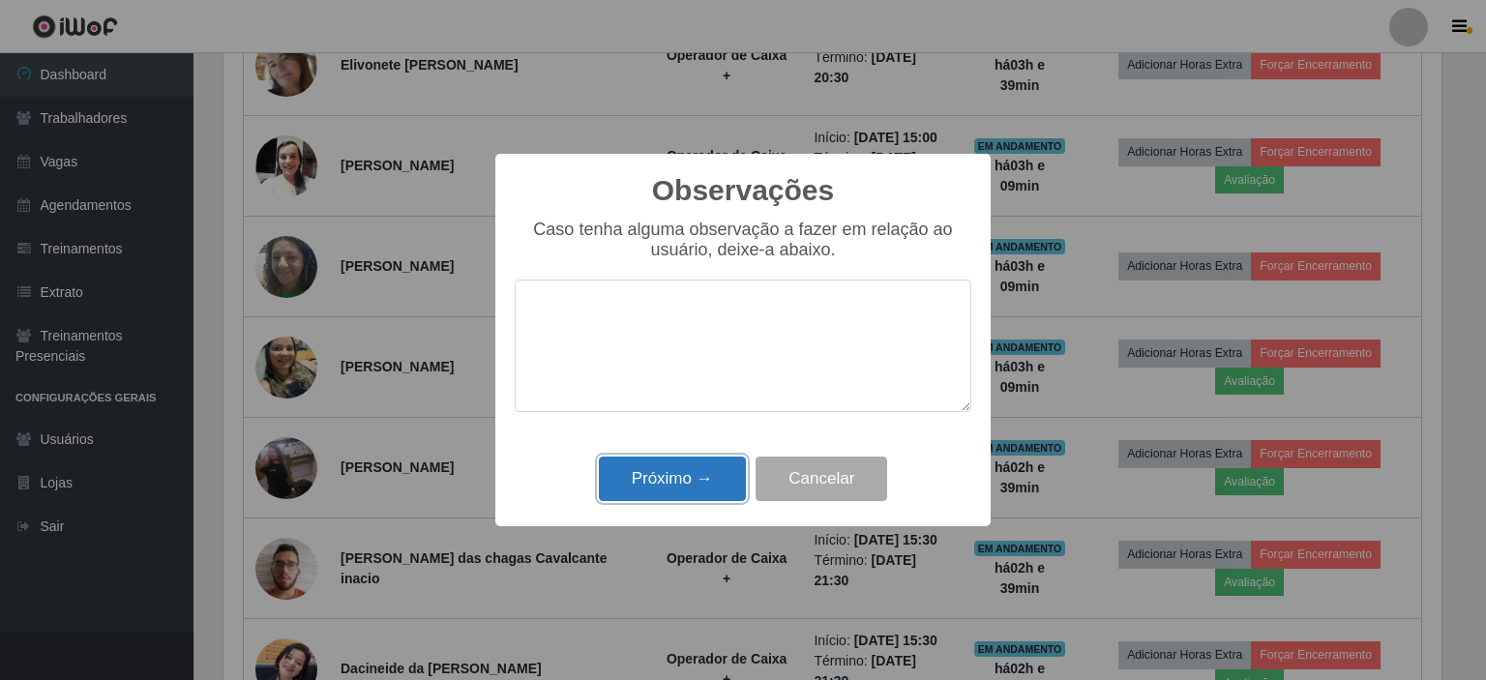
click at [667, 489] on button "Próximo →" at bounding box center [672, 479] width 147 height 45
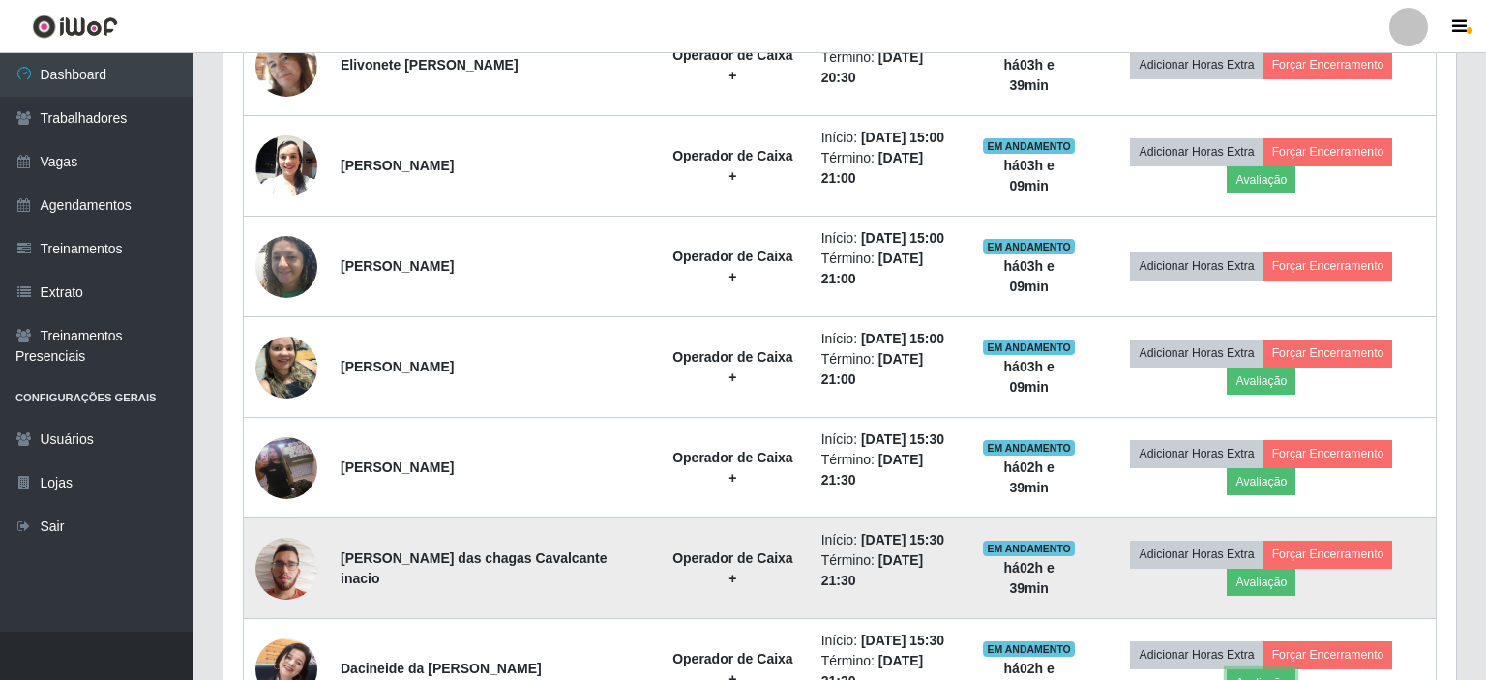
scroll to position [402, 1227]
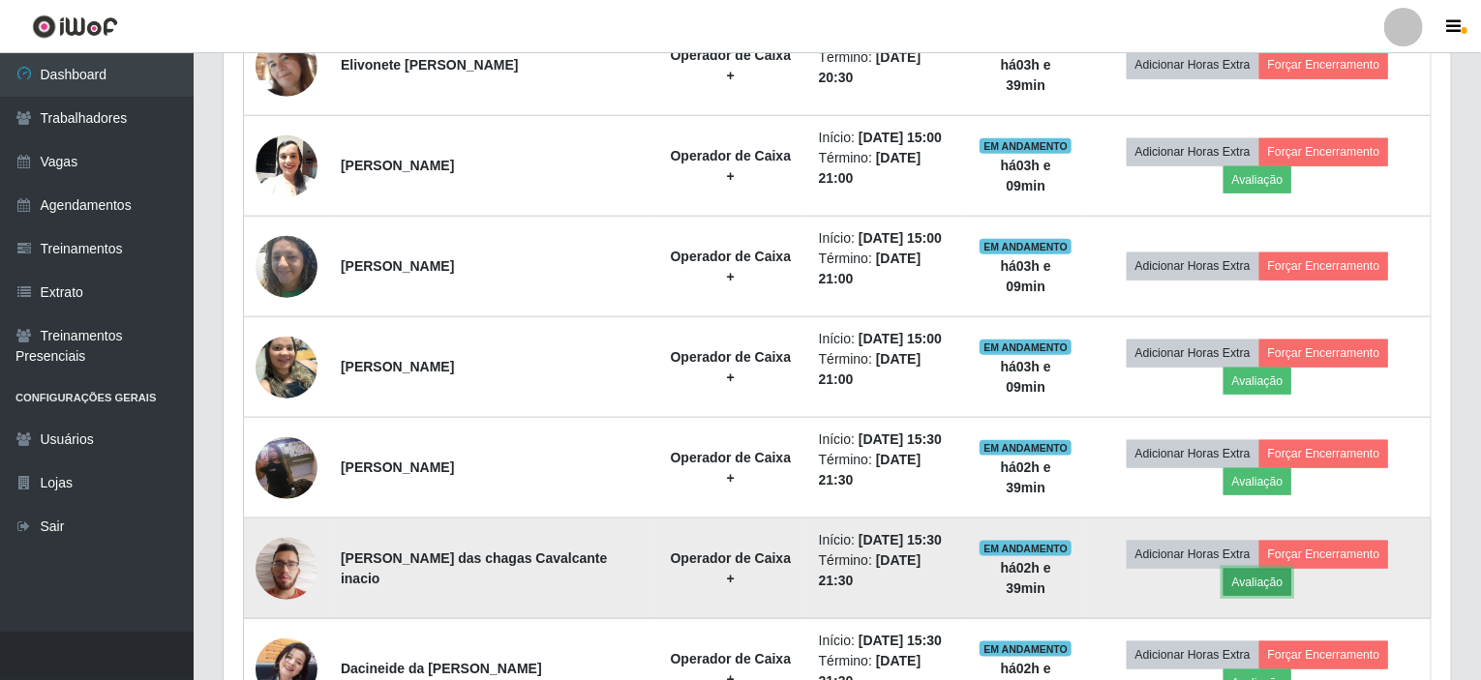
click at [1292, 569] on button "Avaliação" at bounding box center [1257, 582] width 69 height 27
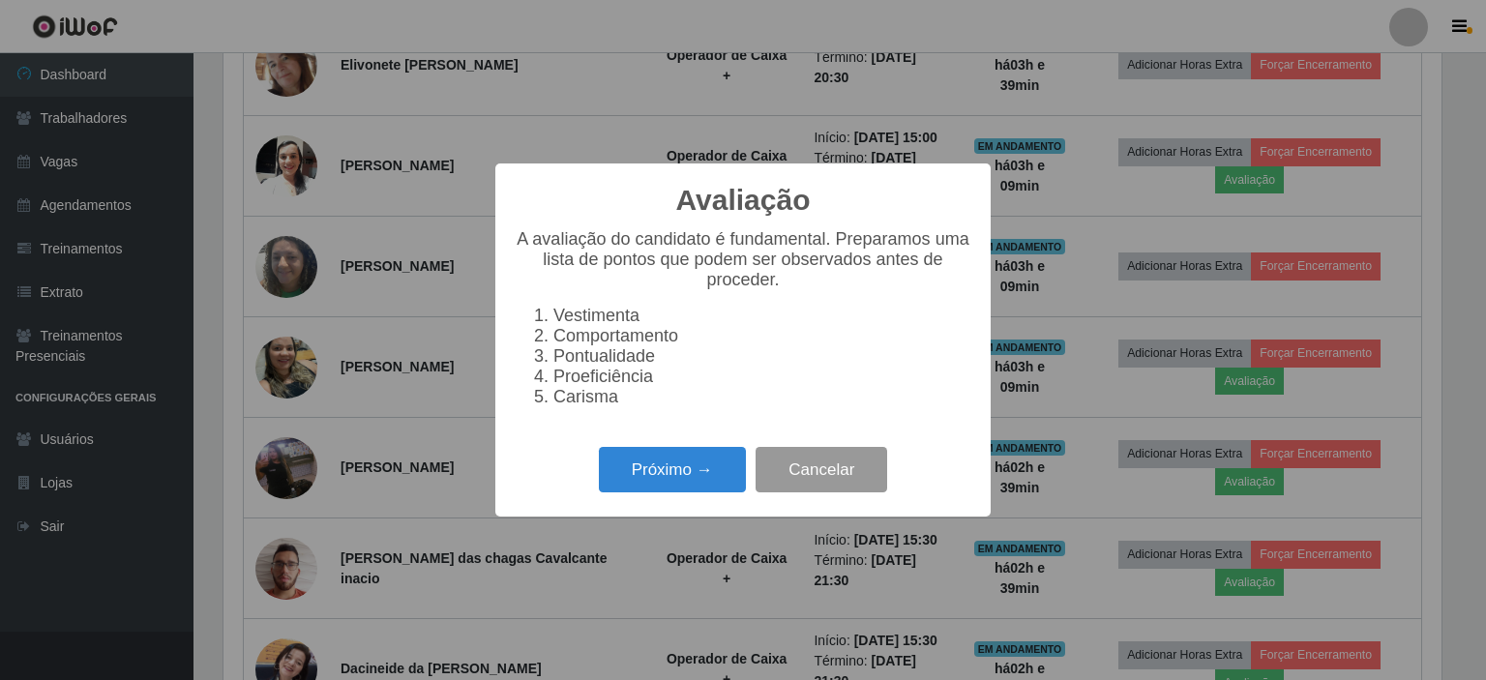
scroll to position [402, 1219]
click at [639, 471] on button "Próximo →" at bounding box center [672, 469] width 147 height 45
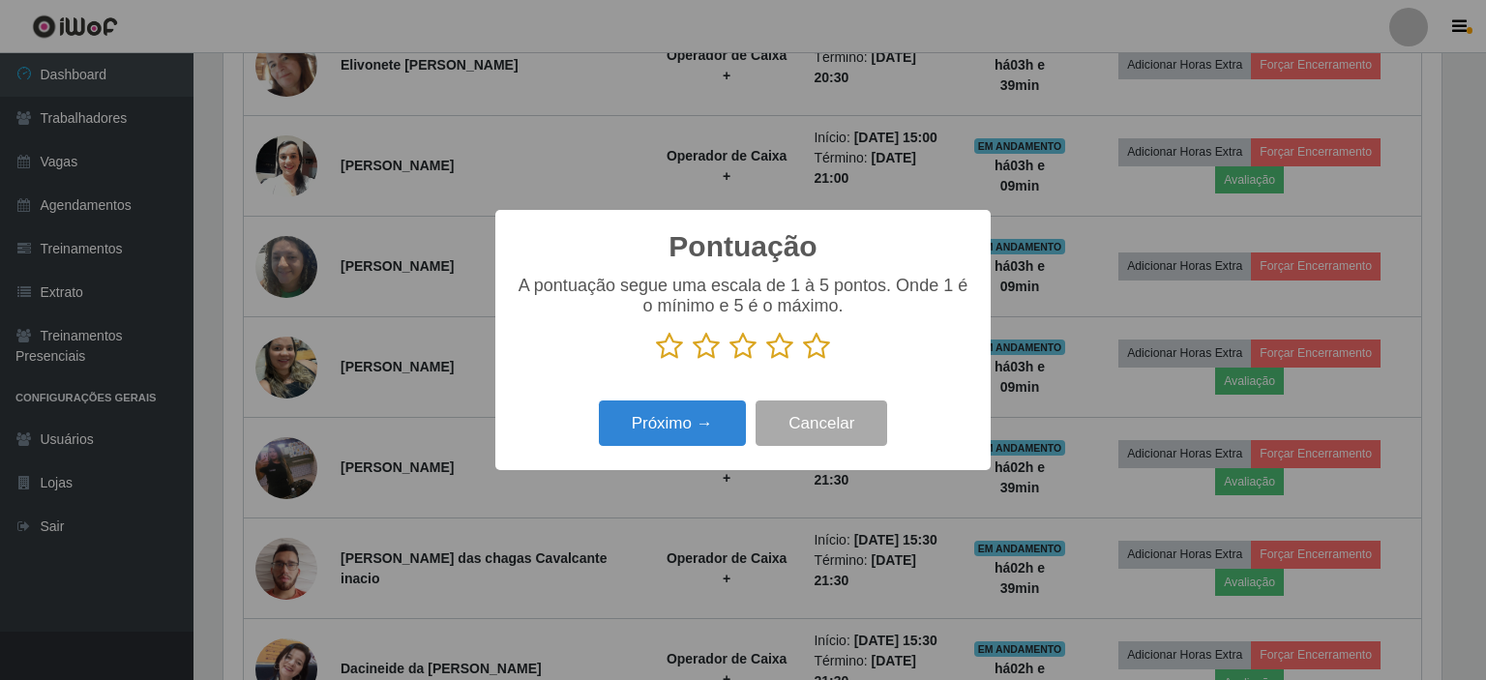
click at [672, 354] on icon at bounding box center [669, 346] width 27 height 29
click at [656, 361] on input "radio" at bounding box center [656, 361] width 0 height 0
click at [664, 418] on button "Próximo →" at bounding box center [672, 423] width 147 height 45
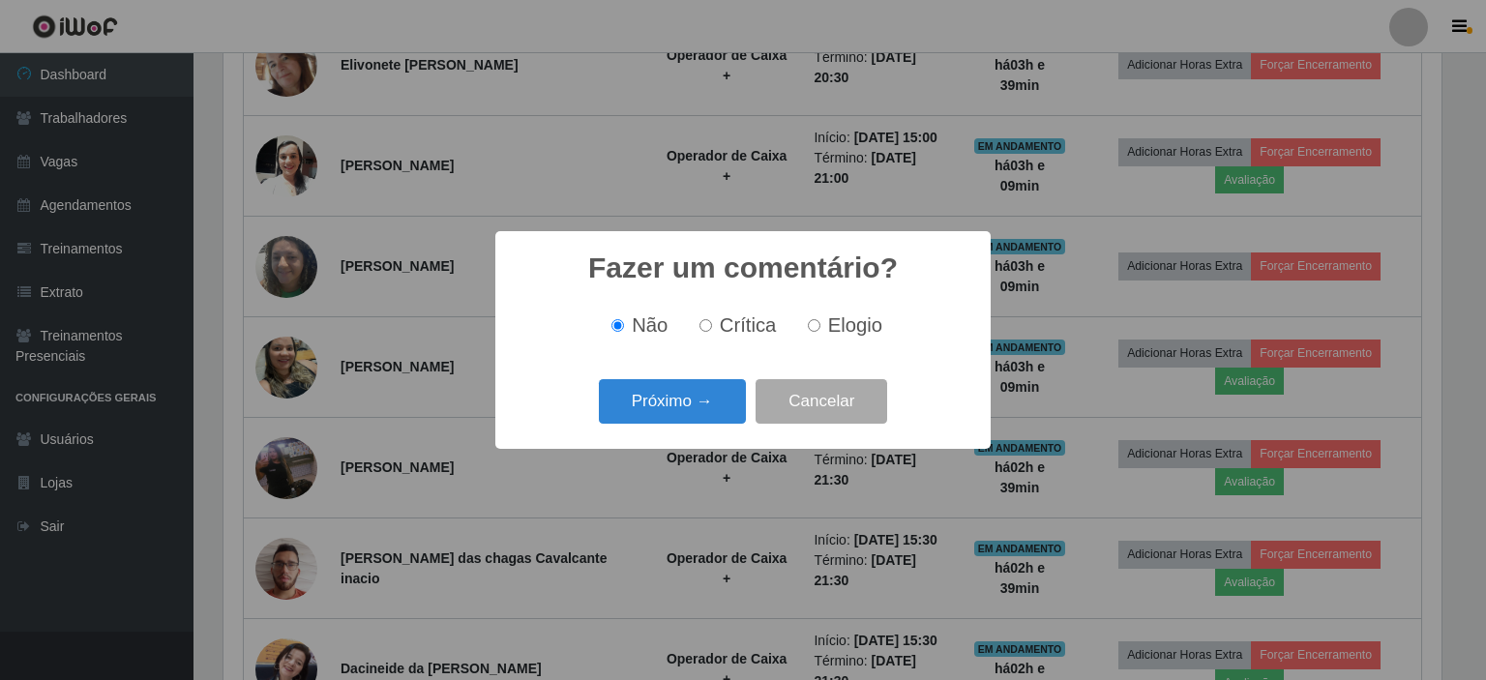
click at [708, 327] on input "Crítica" at bounding box center [706, 325] width 13 height 13
radio input "true"
click at [681, 420] on button "Próximo →" at bounding box center [672, 401] width 147 height 45
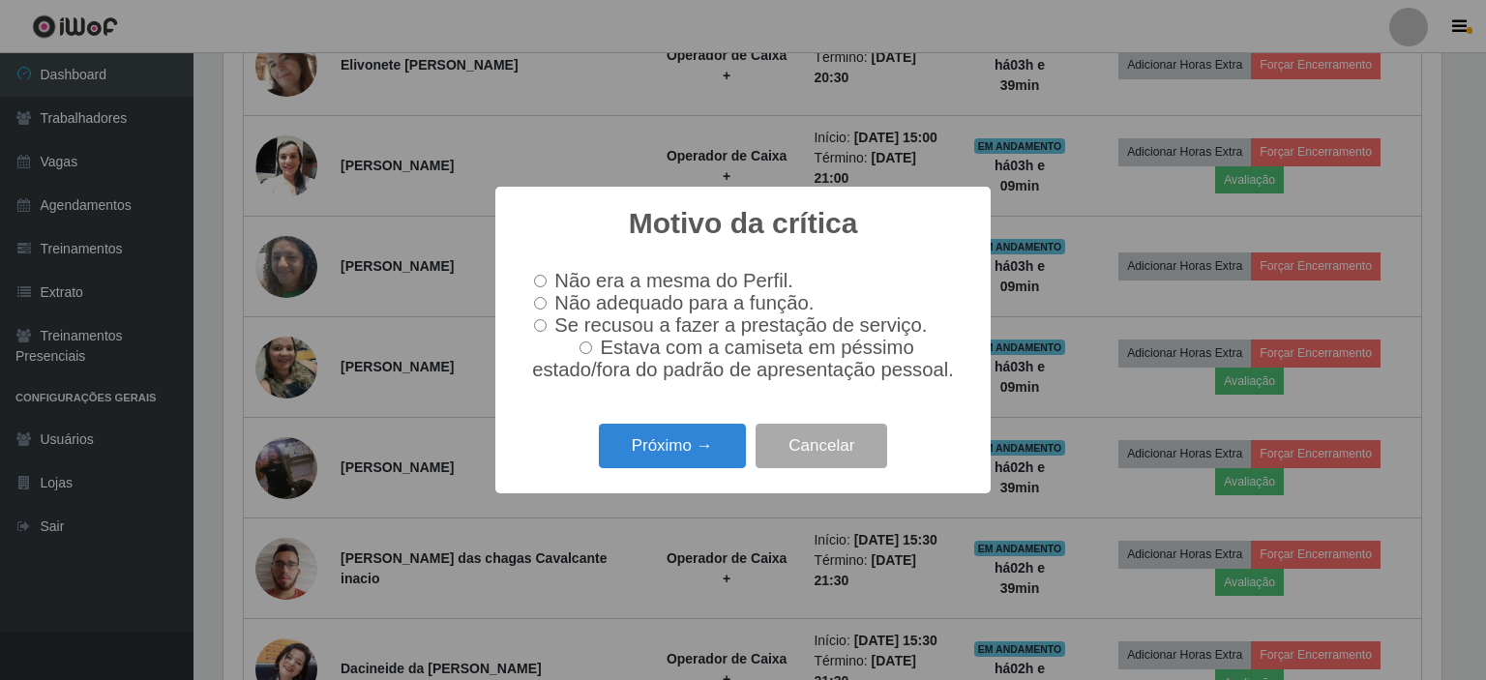
click at [538, 305] on input "Não adequado para a função." at bounding box center [540, 303] width 13 height 13
radio input "true"
click at [630, 451] on button "Próximo →" at bounding box center [672, 446] width 147 height 45
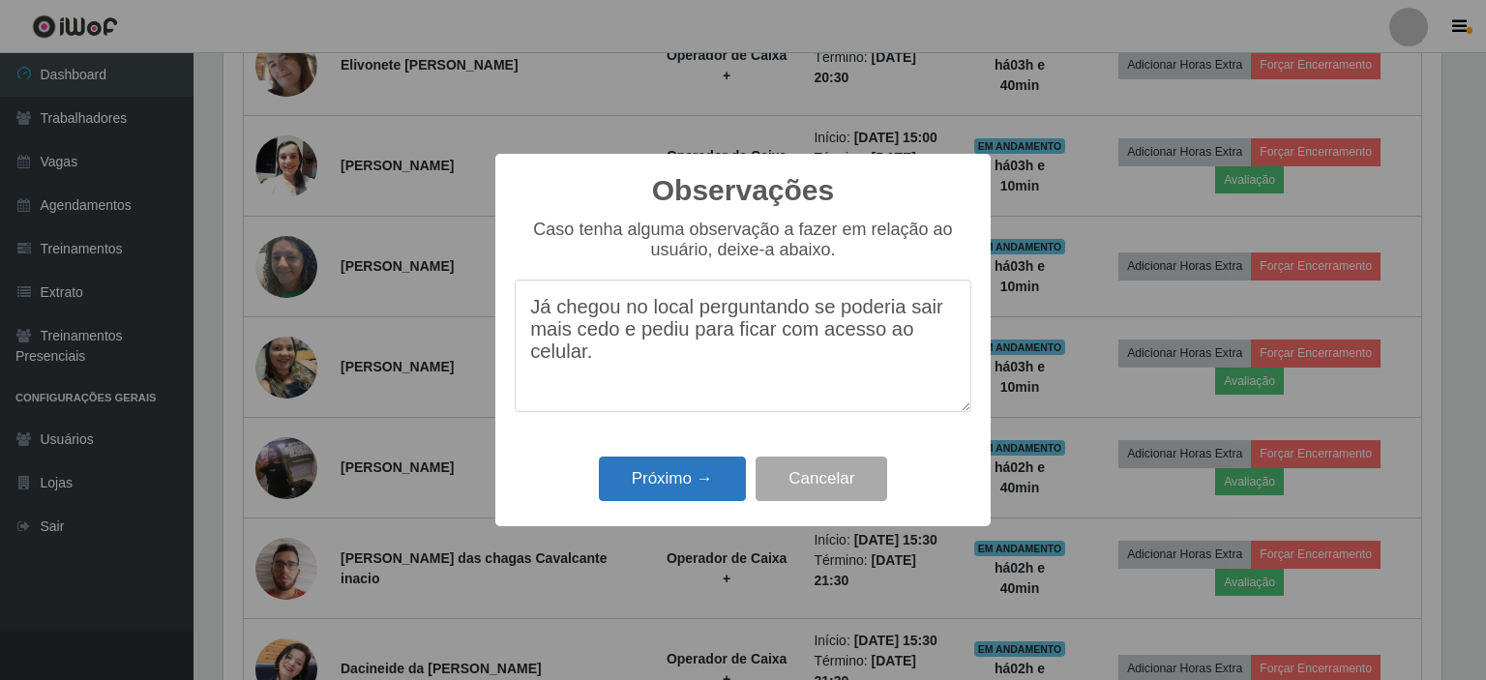
type textarea "Já chegou no local perguntando se poderia sair mais cedo e pediu para ficar com…"
click at [653, 467] on button "Próximo →" at bounding box center [672, 479] width 147 height 45
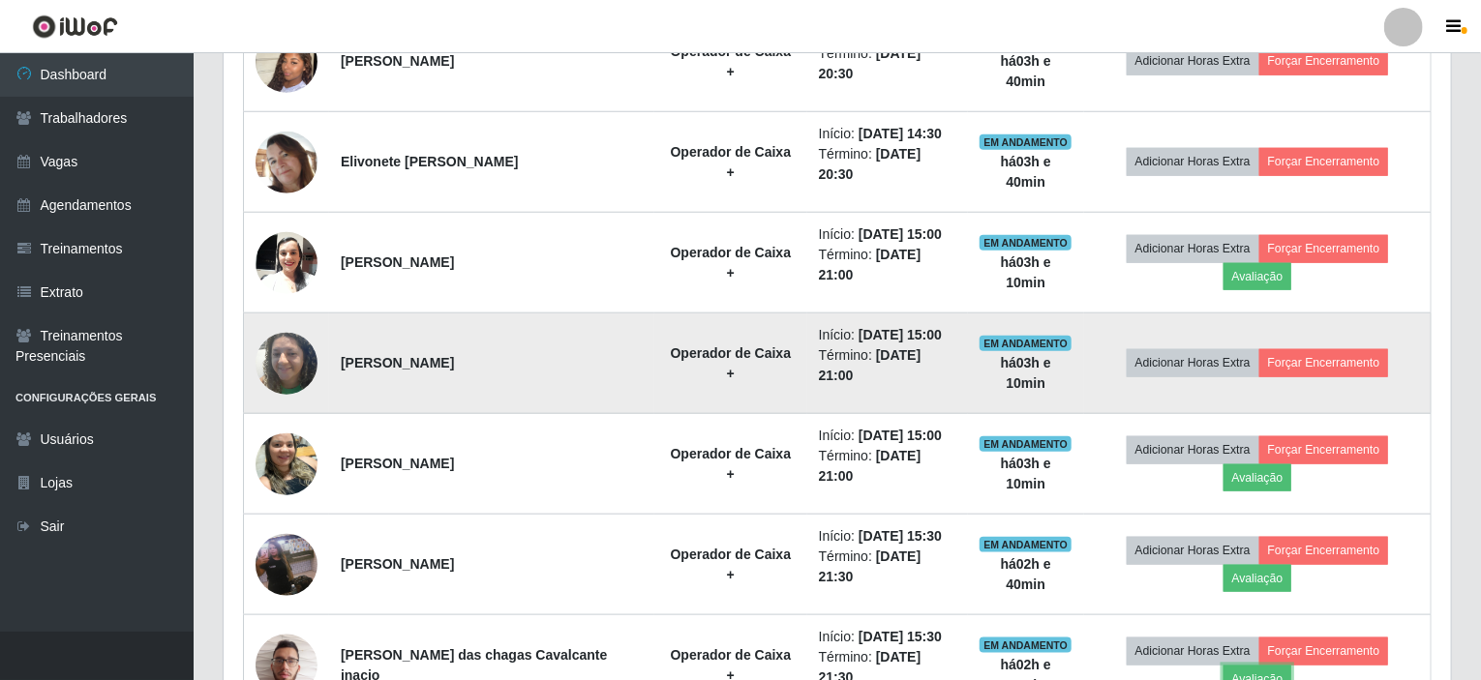
scroll to position [934, 0]
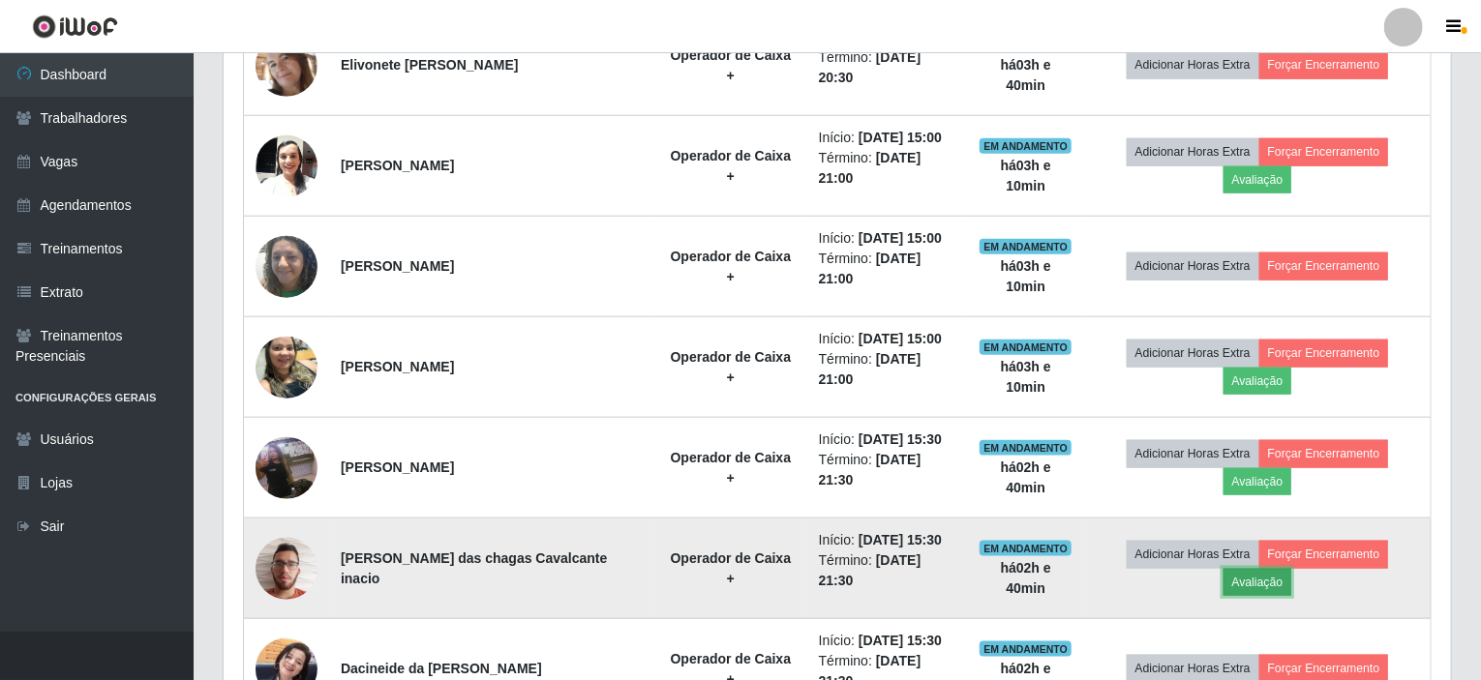
click at [1292, 569] on button "Avaliação" at bounding box center [1257, 582] width 69 height 27
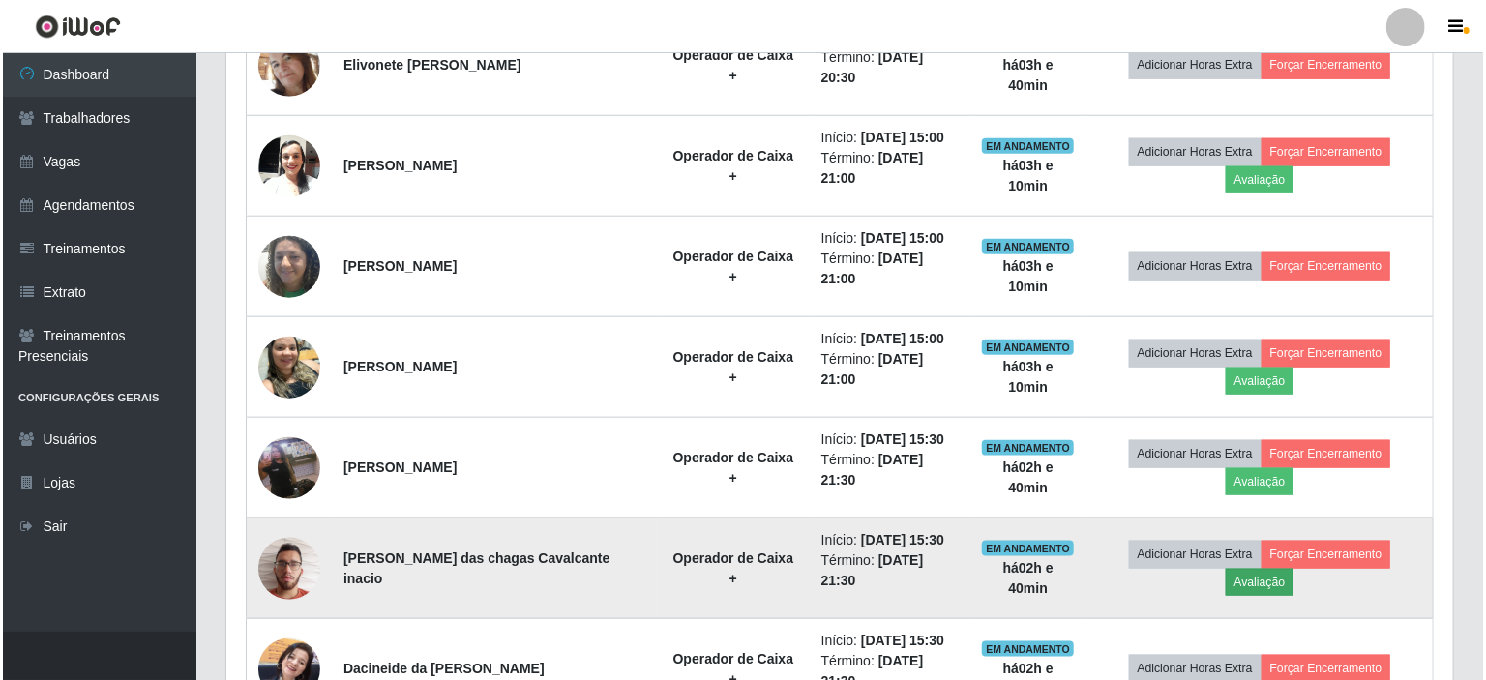
scroll to position [402, 1219]
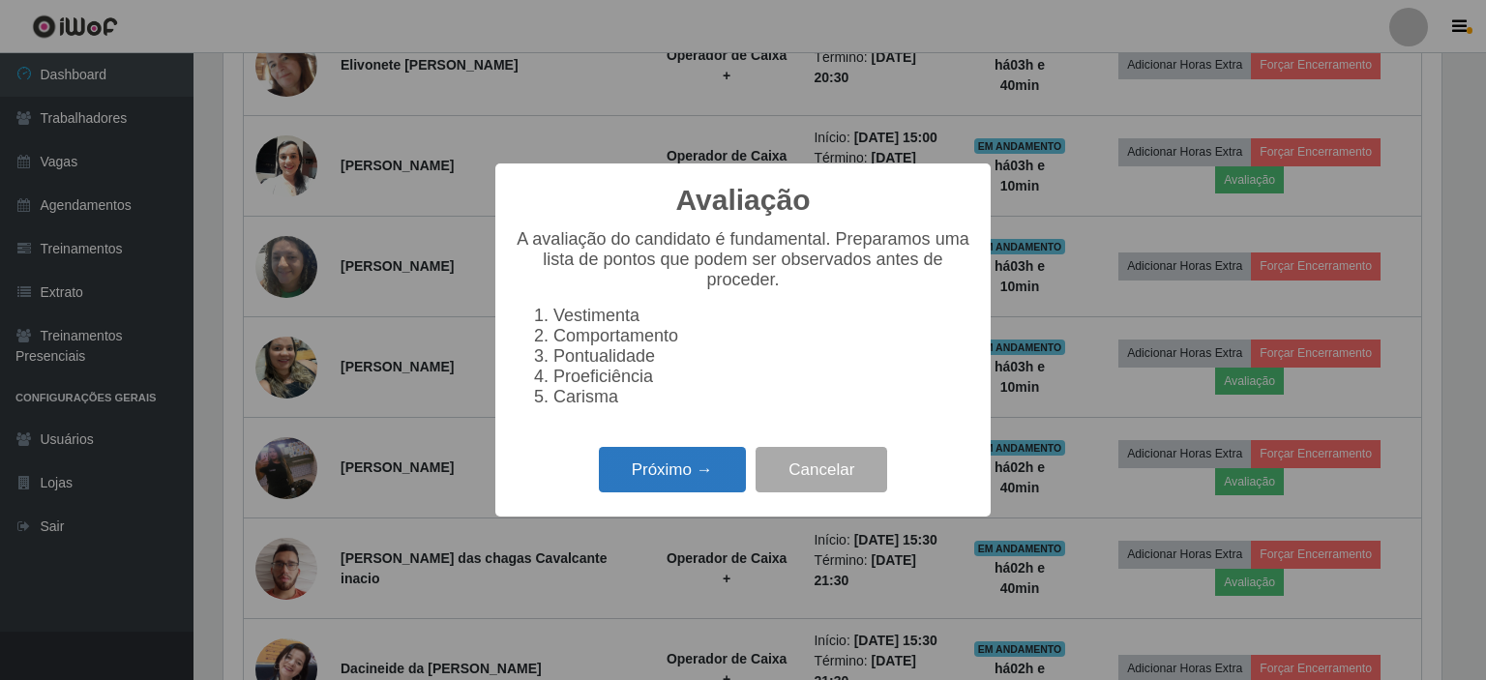
click at [660, 469] on button "Próximo →" at bounding box center [672, 469] width 147 height 45
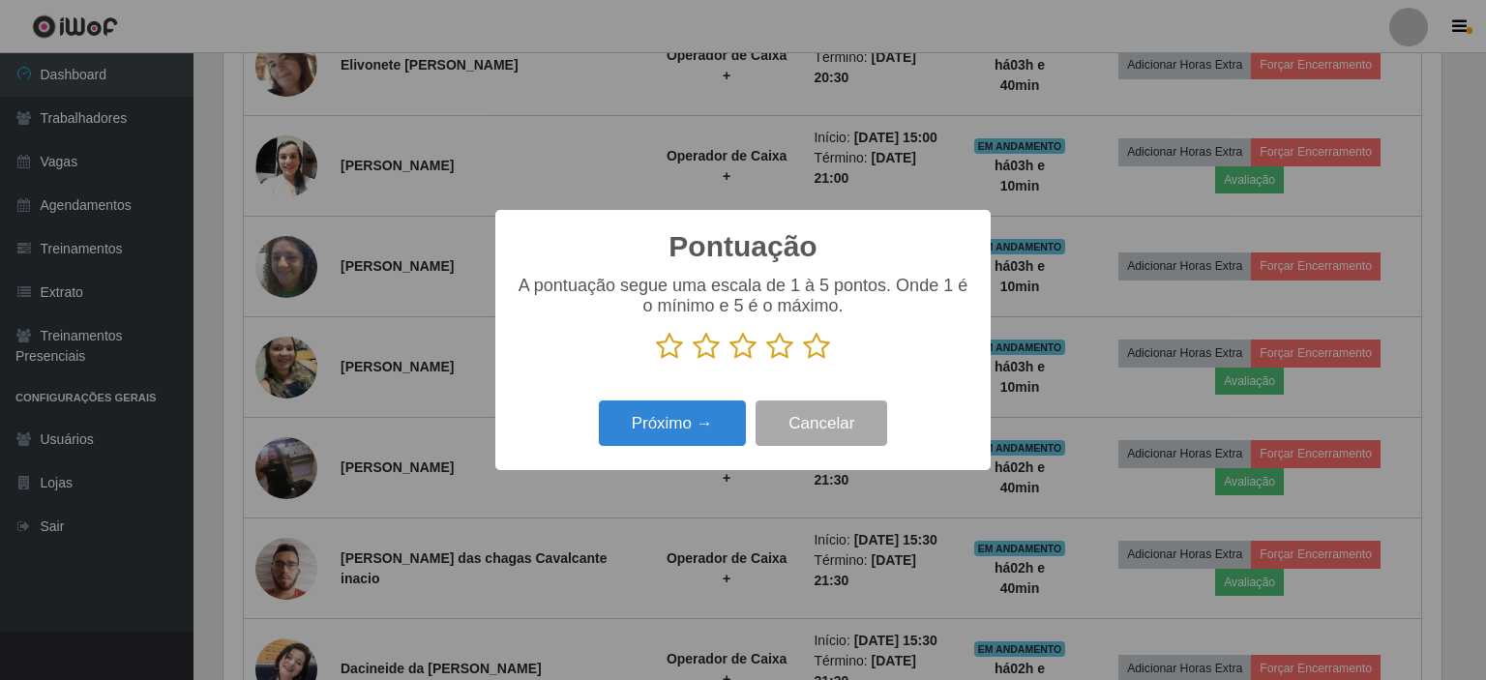
click at [665, 343] on icon at bounding box center [669, 346] width 27 height 29
click at [656, 361] on input "radio" at bounding box center [656, 361] width 0 height 0
click at [654, 424] on button "Próximo →" at bounding box center [672, 423] width 147 height 45
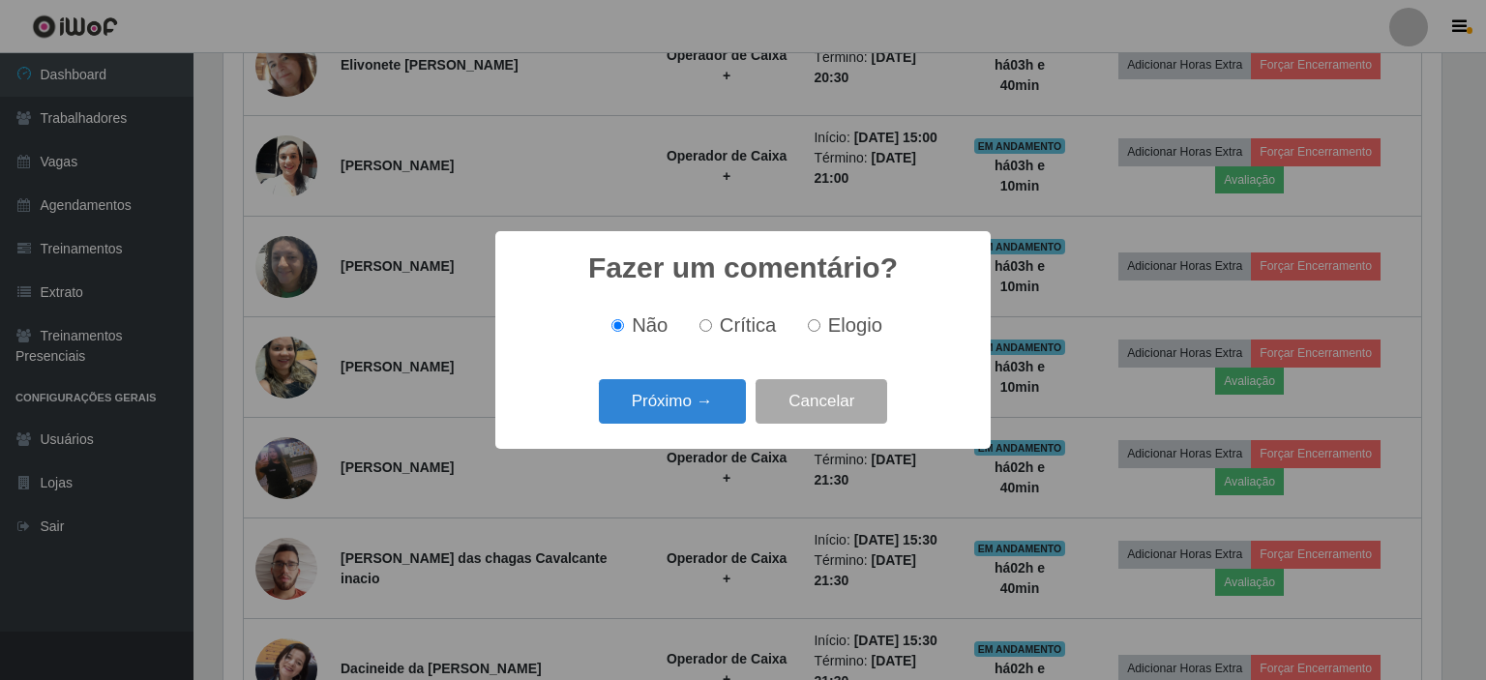
click at [730, 330] on span "Crítica" at bounding box center [748, 324] width 57 height 21
click at [712, 330] on input "Crítica" at bounding box center [706, 325] width 13 height 13
radio input "true"
click at [681, 423] on button "Próximo →" at bounding box center [672, 401] width 147 height 45
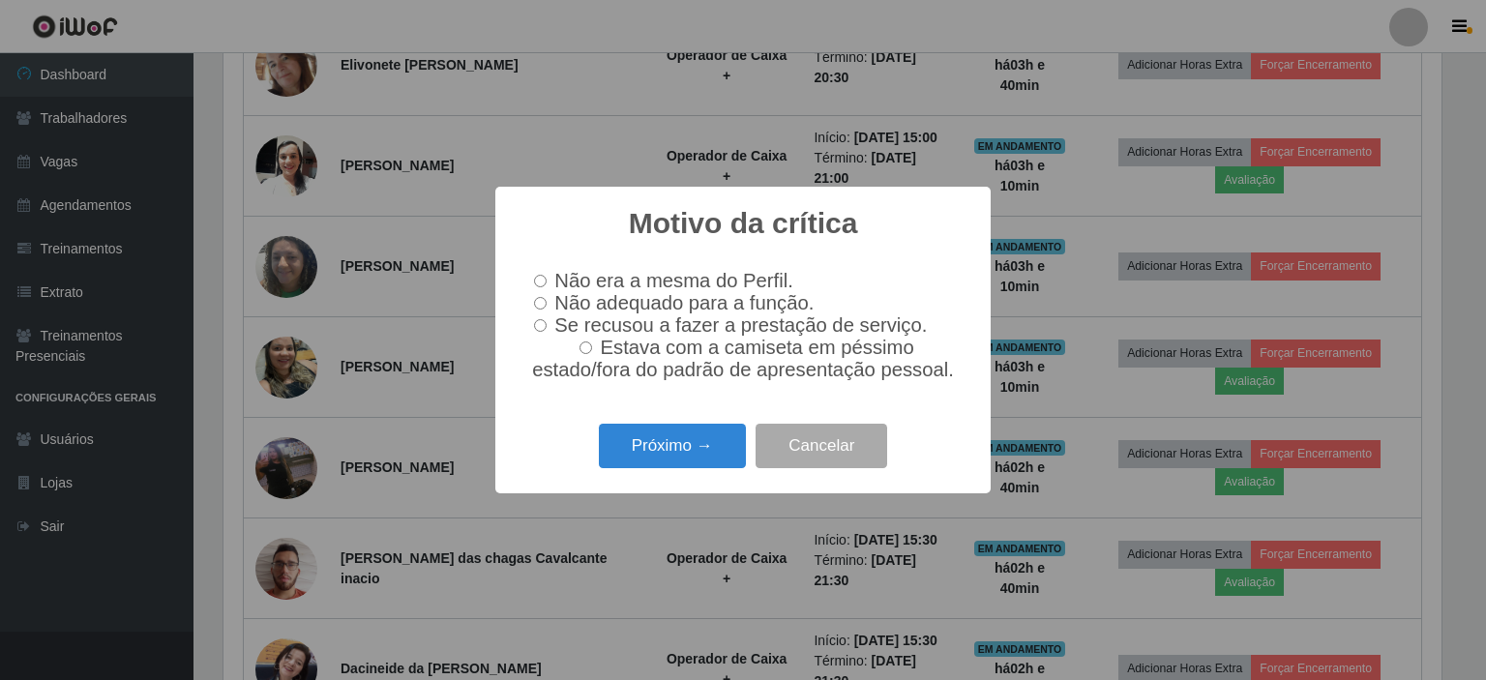
click at [539, 303] on input "Não adequado para a função." at bounding box center [540, 303] width 13 height 13
radio input "true"
click at [654, 459] on button "Próximo →" at bounding box center [672, 446] width 147 height 45
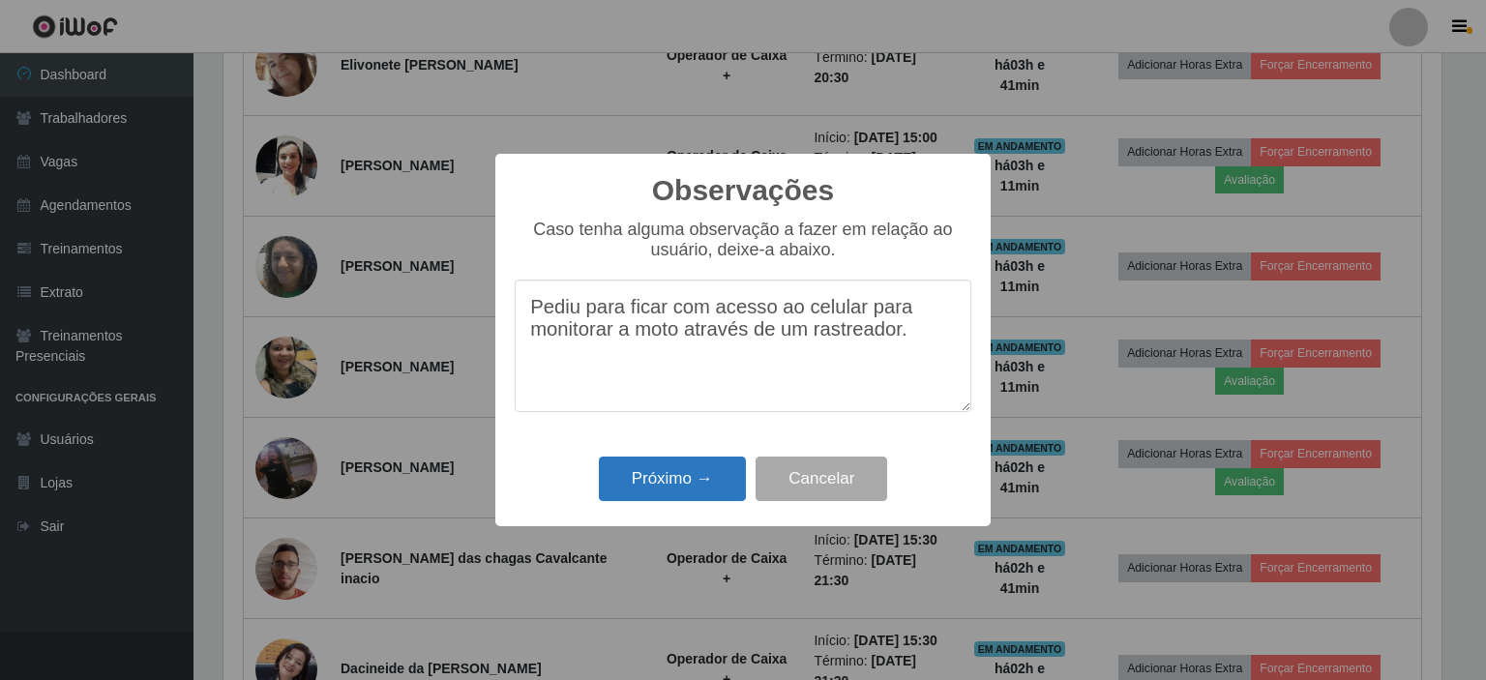
type textarea "Pediu para ficar com acesso ao celular para monitorar a moto através de um rast…"
click at [658, 480] on button "Próximo →" at bounding box center [672, 479] width 147 height 45
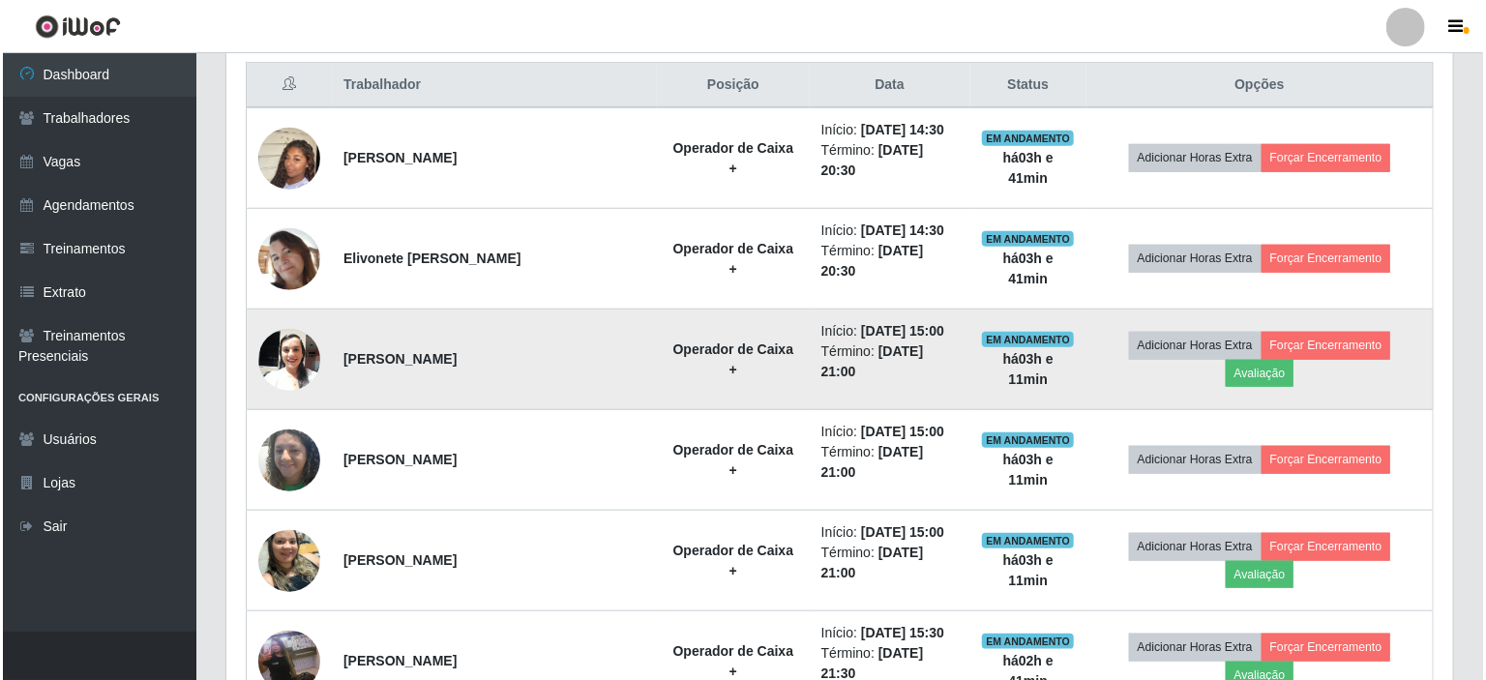
scroll to position [837, 0]
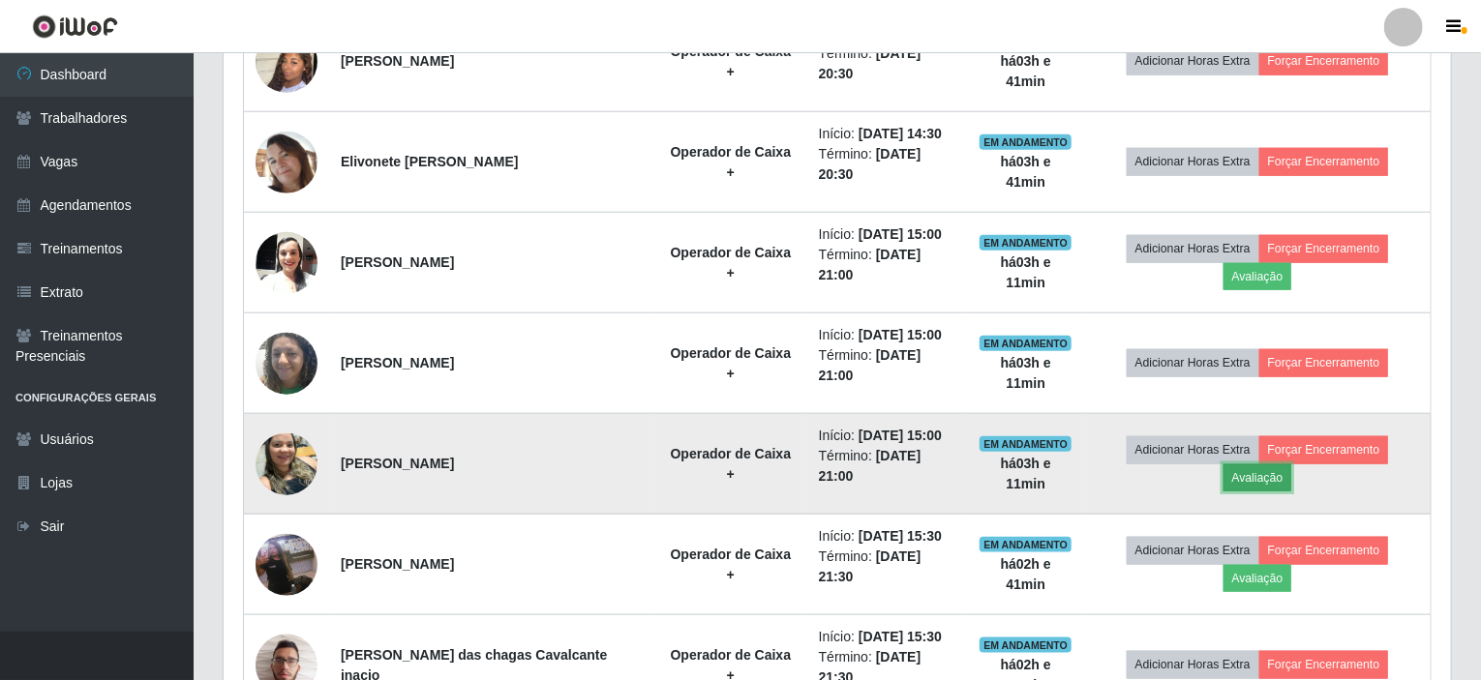
click at [1292, 464] on button "Avaliação" at bounding box center [1257, 477] width 69 height 27
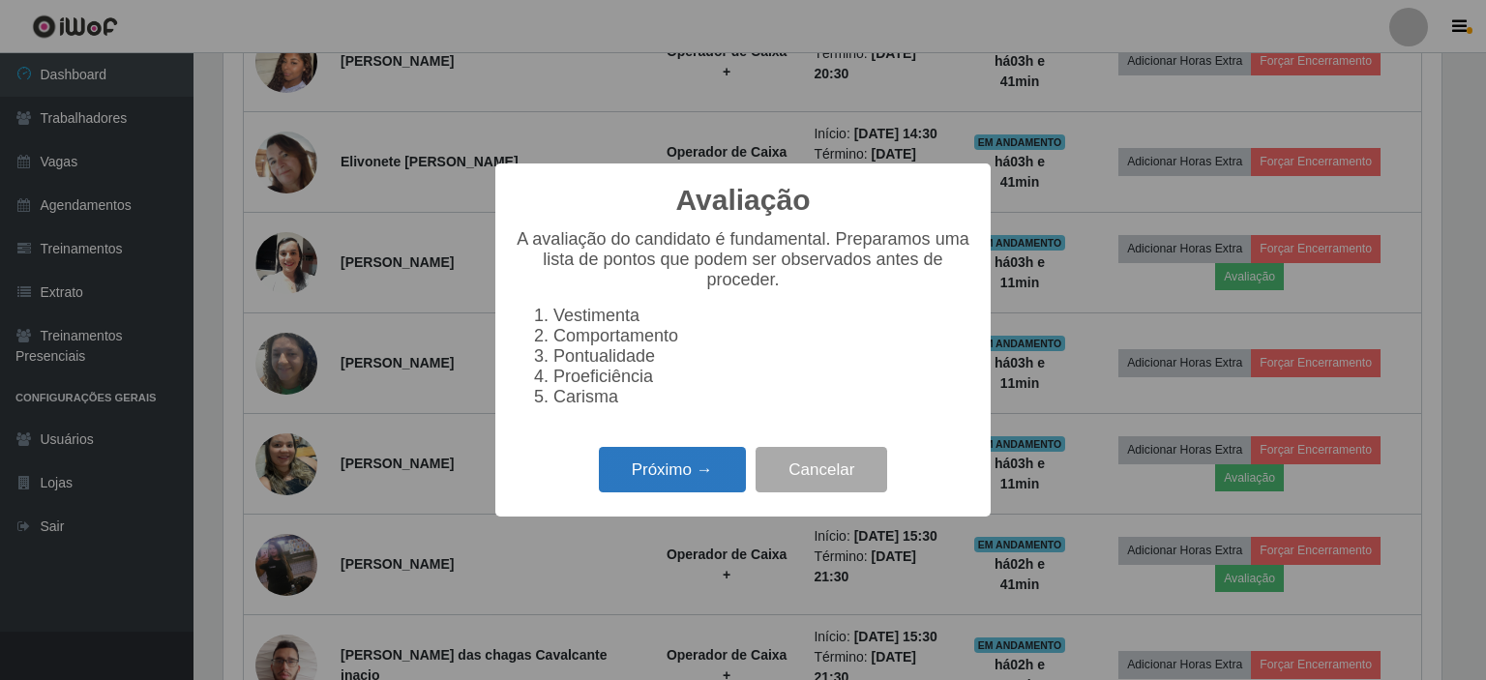
click at [645, 479] on button "Próximo →" at bounding box center [672, 469] width 147 height 45
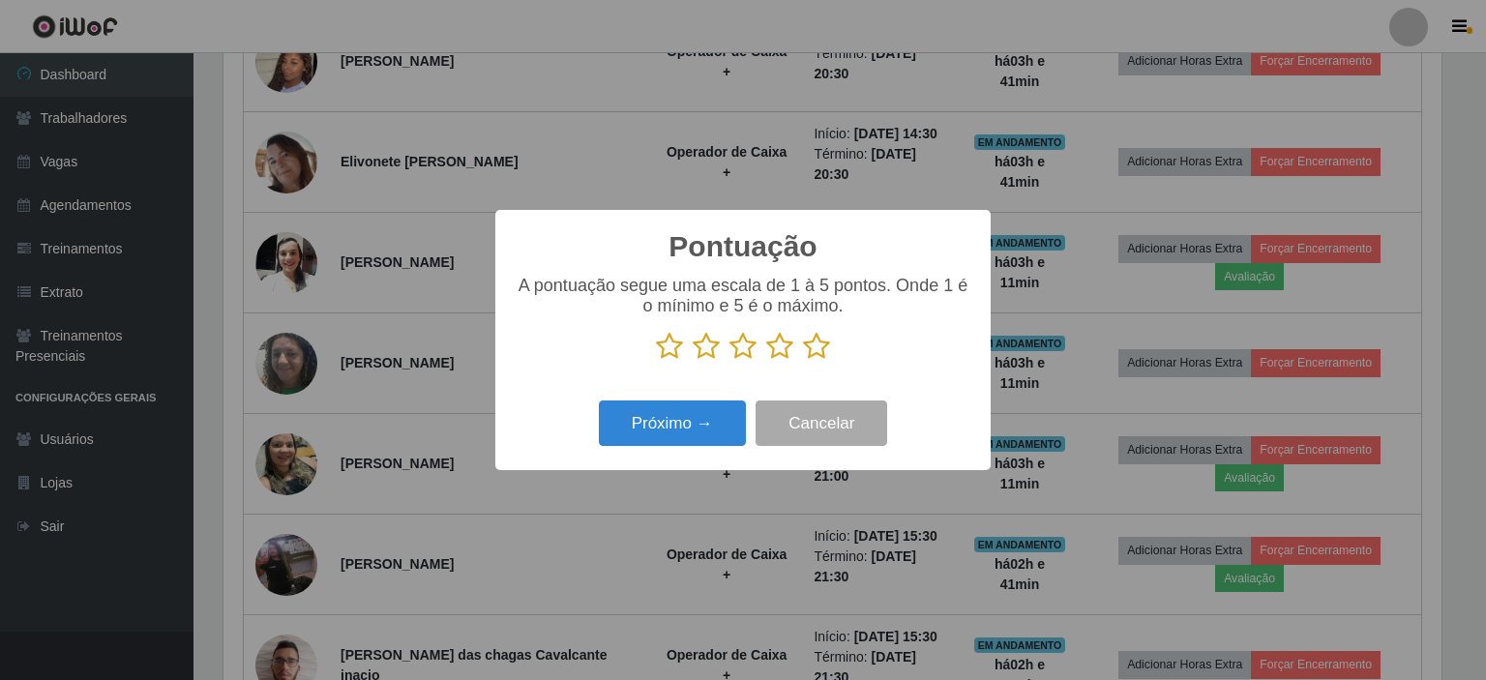
click at [822, 344] on icon at bounding box center [816, 346] width 27 height 29
click at [803, 361] on input "radio" at bounding box center [803, 361] width 0 height 0
click at [698, 433] on button "Próximo →" at bounding box center [672, 423] width 147 height 45
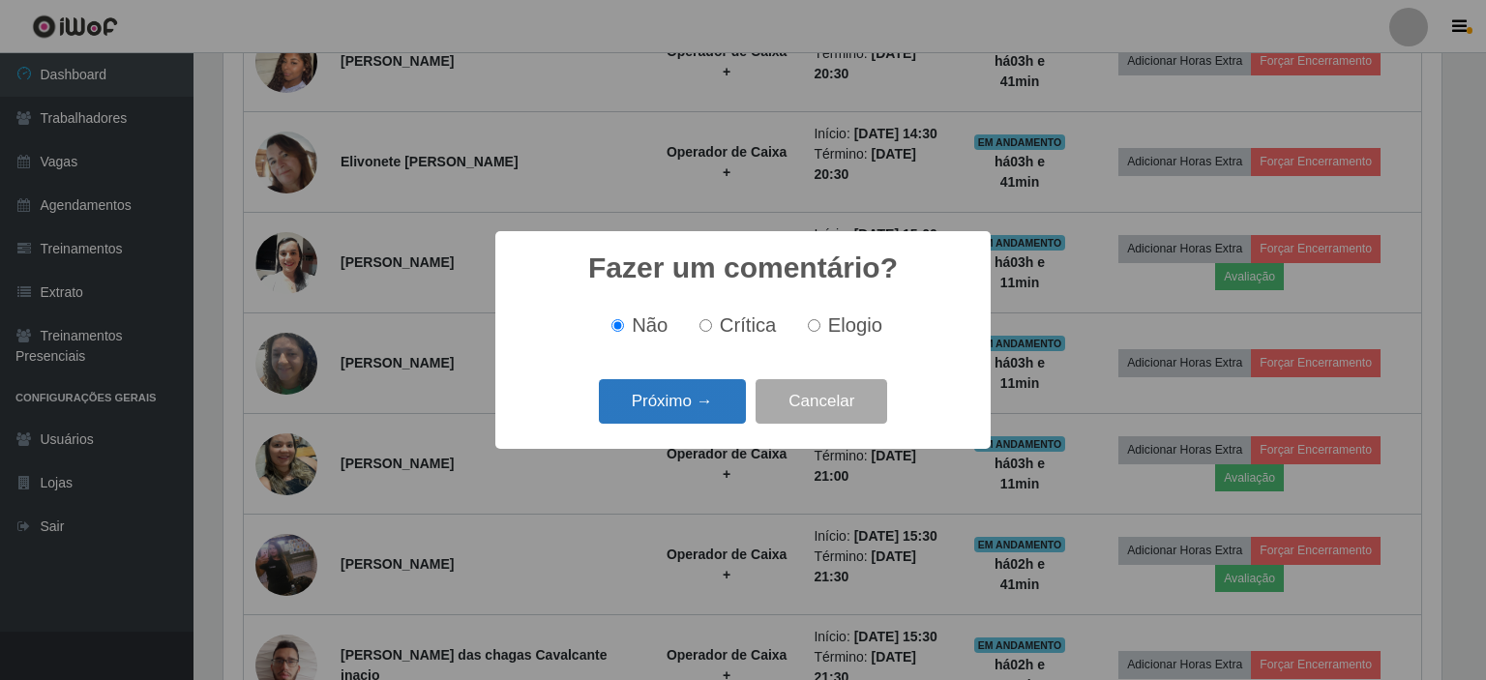
click at [684, 394] on button "Próximo →" at bounding box center [672, 401] width 147 height 45
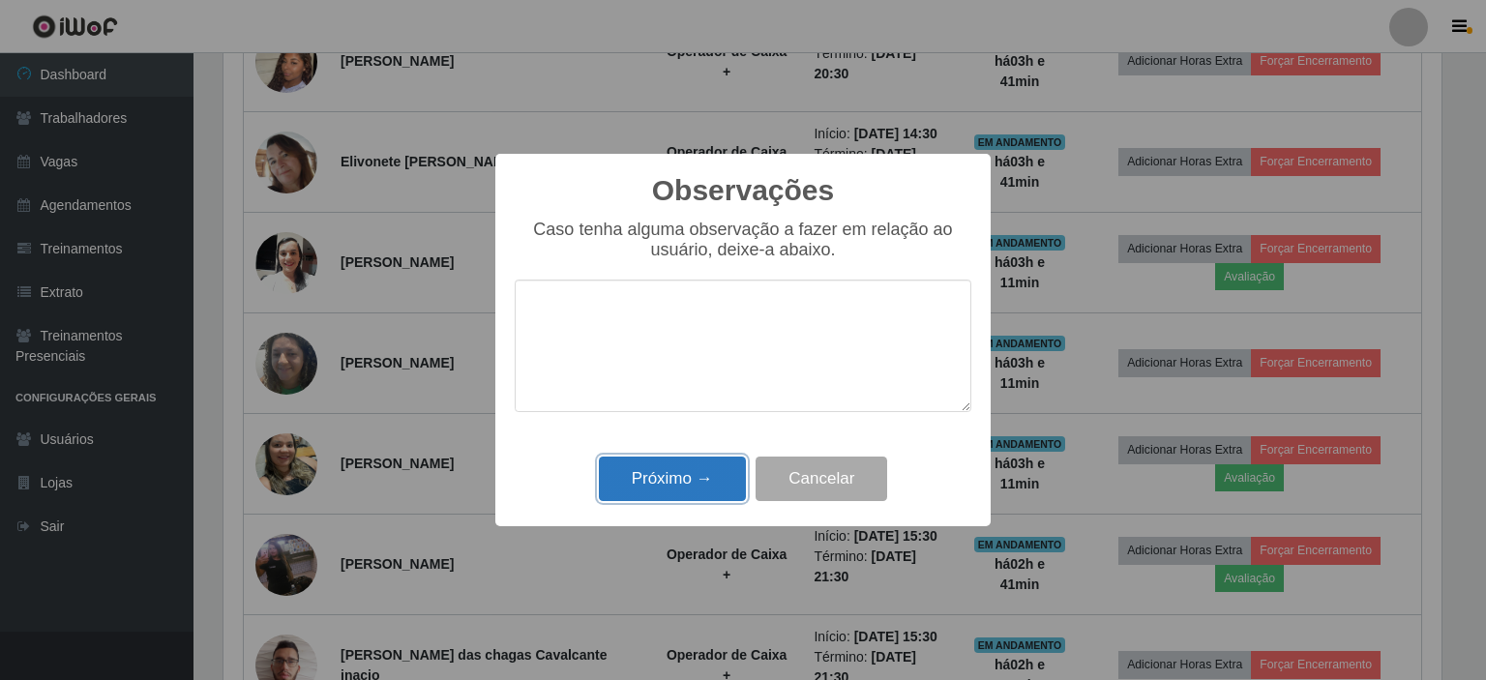
click at [706, 493] on button "Próximo →" at bounding box center [672, 479] width 147 height 45
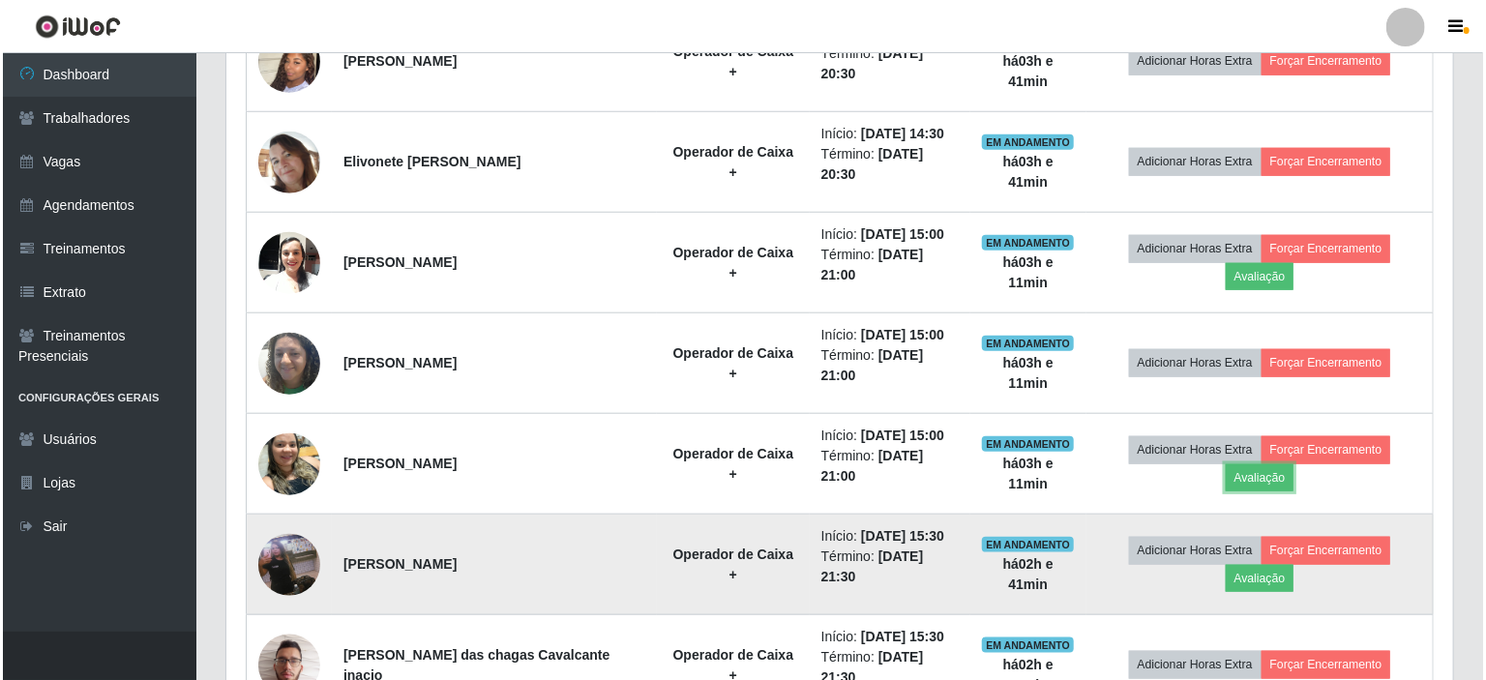
scroll to position [402, 1227]
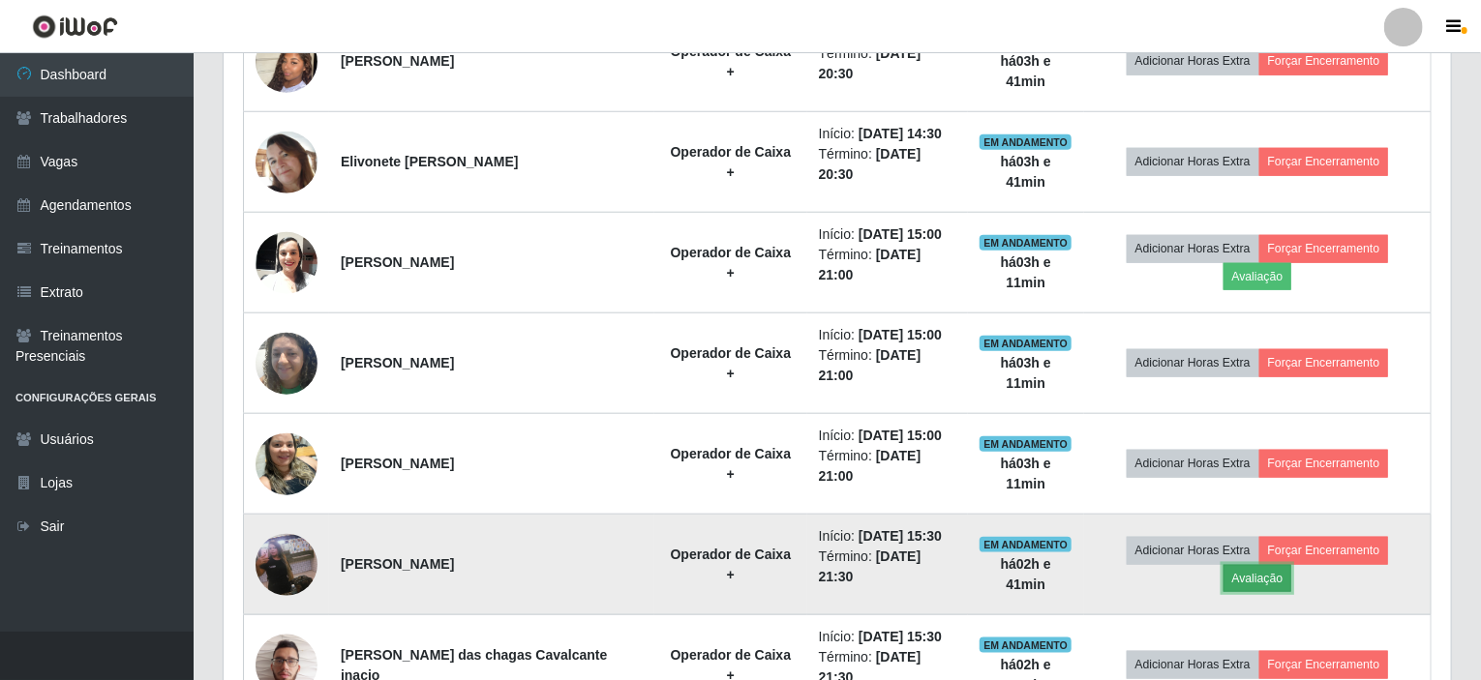
click at [1292, 565] on button "Avaliação" at bounding box center [1257, 578] width 69 height 27
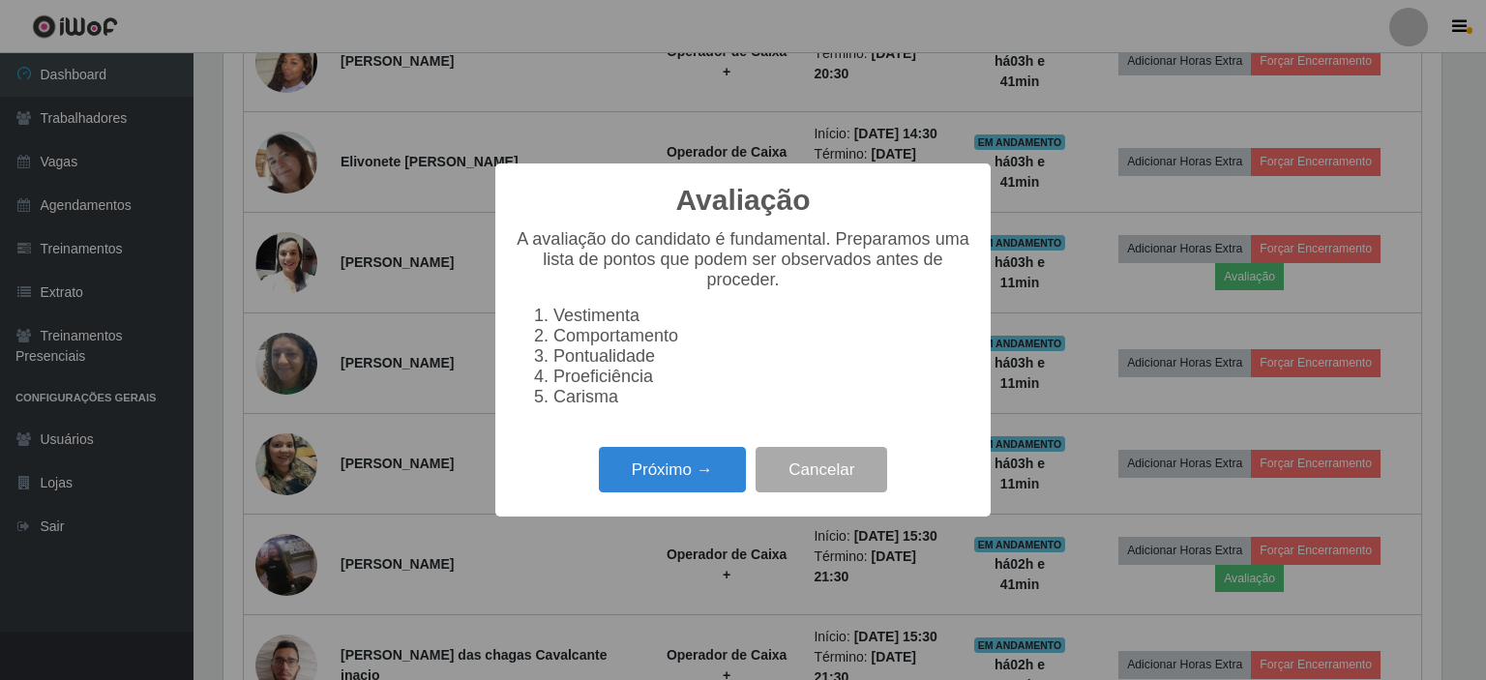
scroll to position [402, 1219]
click at [643, 487] on button "Próximo →" at bounding box center [672, 469] width 147 height 45
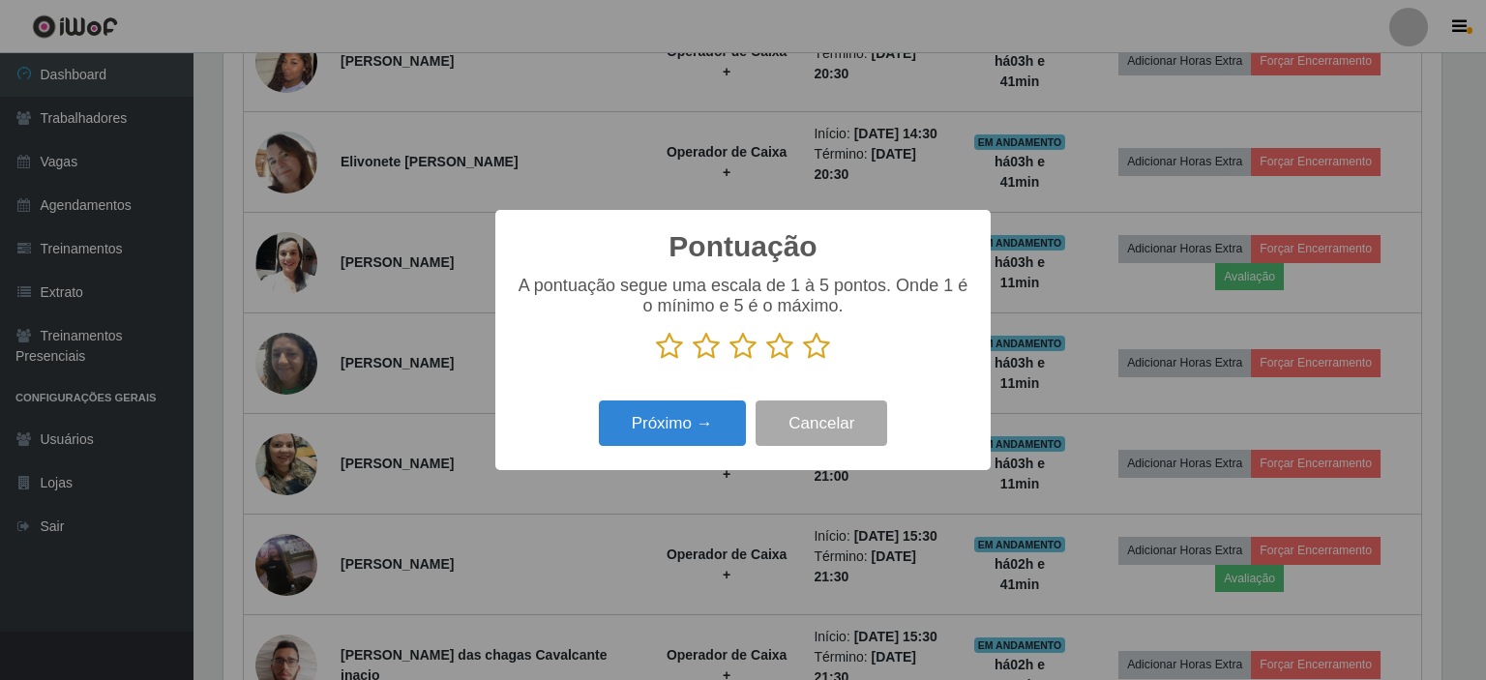
click at [804, 352] on icon at bounding box center [816, 346] width 27 height 29
click at [803, 361] on input "radio" at bounding box center [803, 361] width 0 height 0
click at [681, 422] on button "Próximo →" at bounding box center [672, 423] width 147 height 45
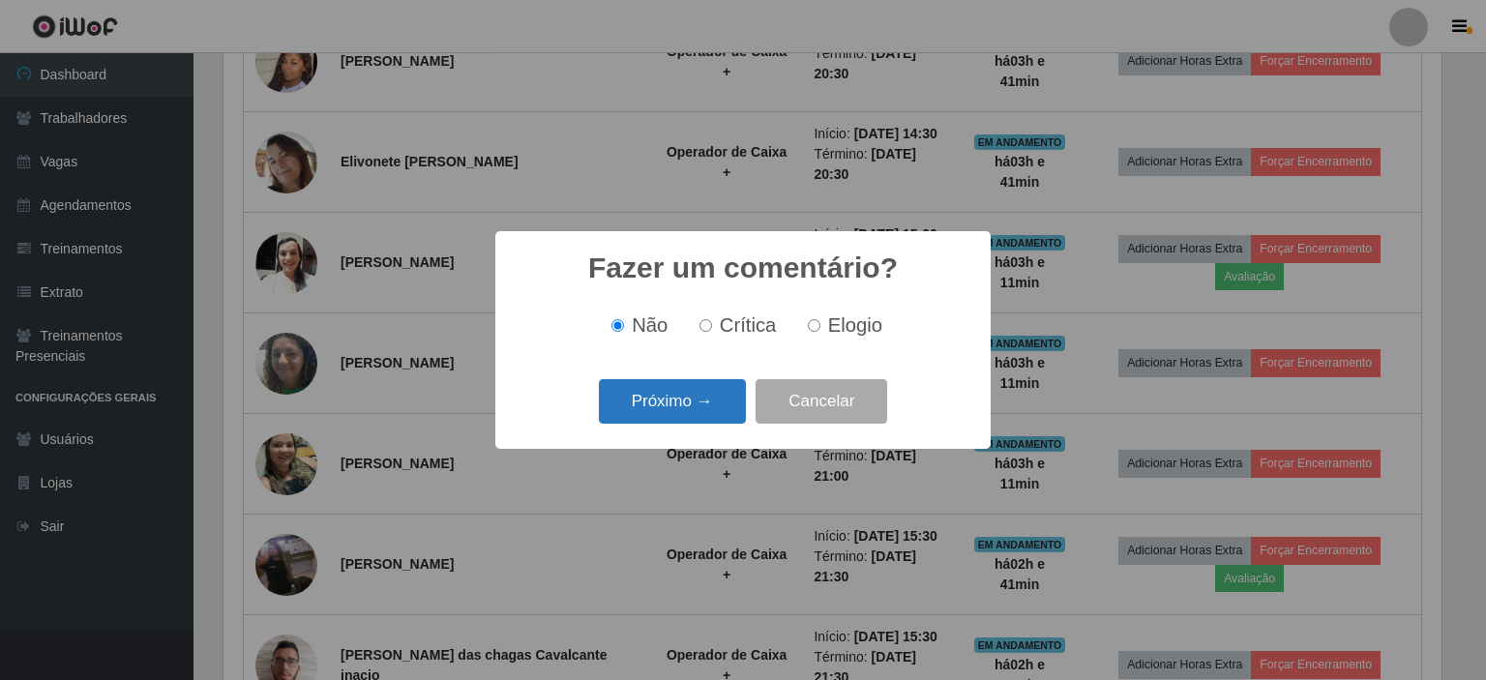
click at [720, 403] on button "Próximo →" at bounding box center [672, 401] width 147 height 45
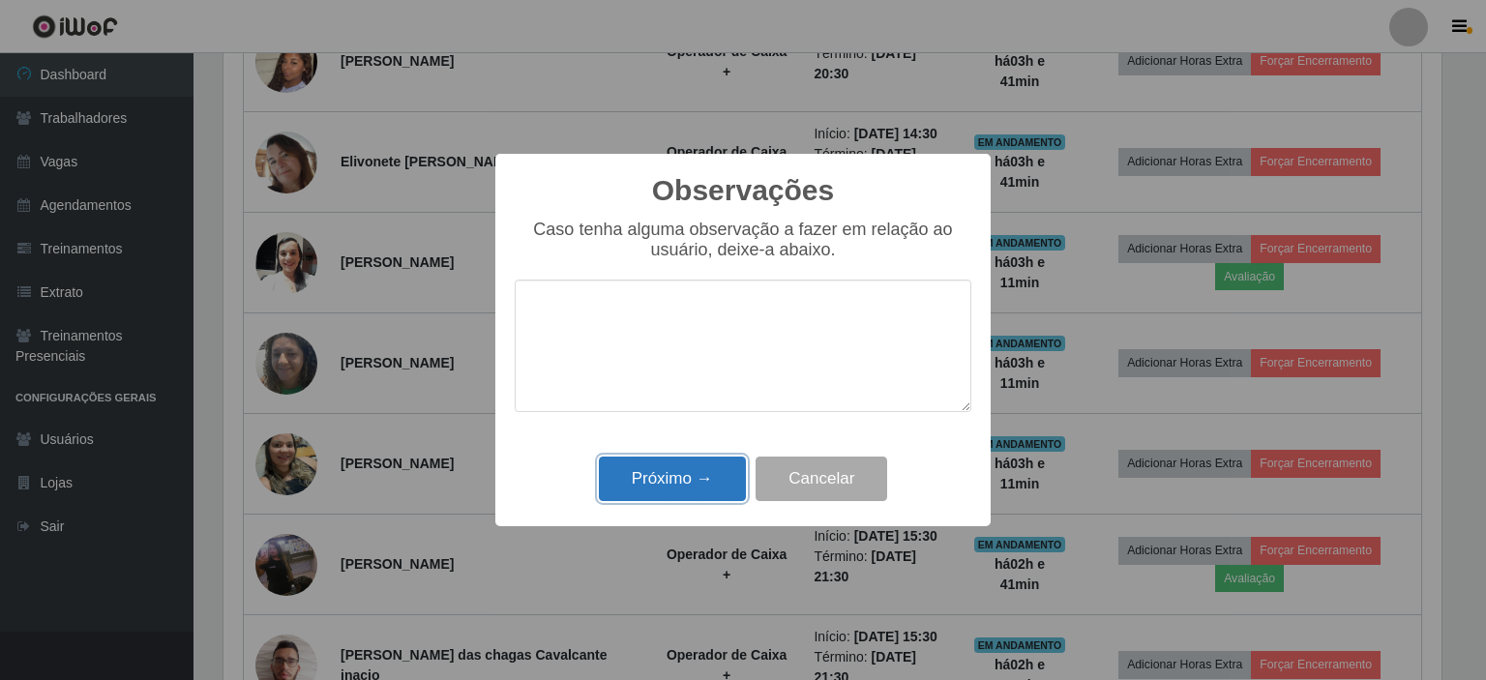
click at [666, 486] on button "Próximo →" at bounding box center [672, 479] width 147 height 45
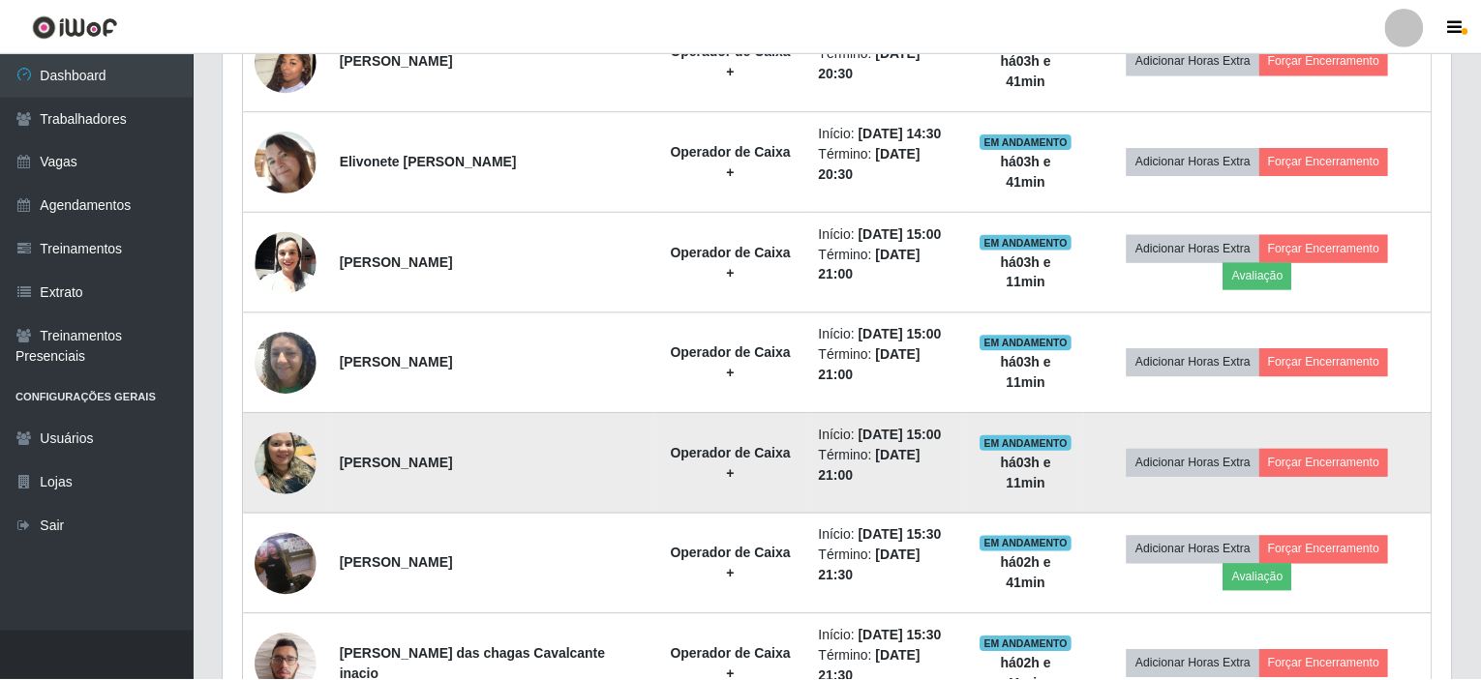
scroll to position [402, 1227]
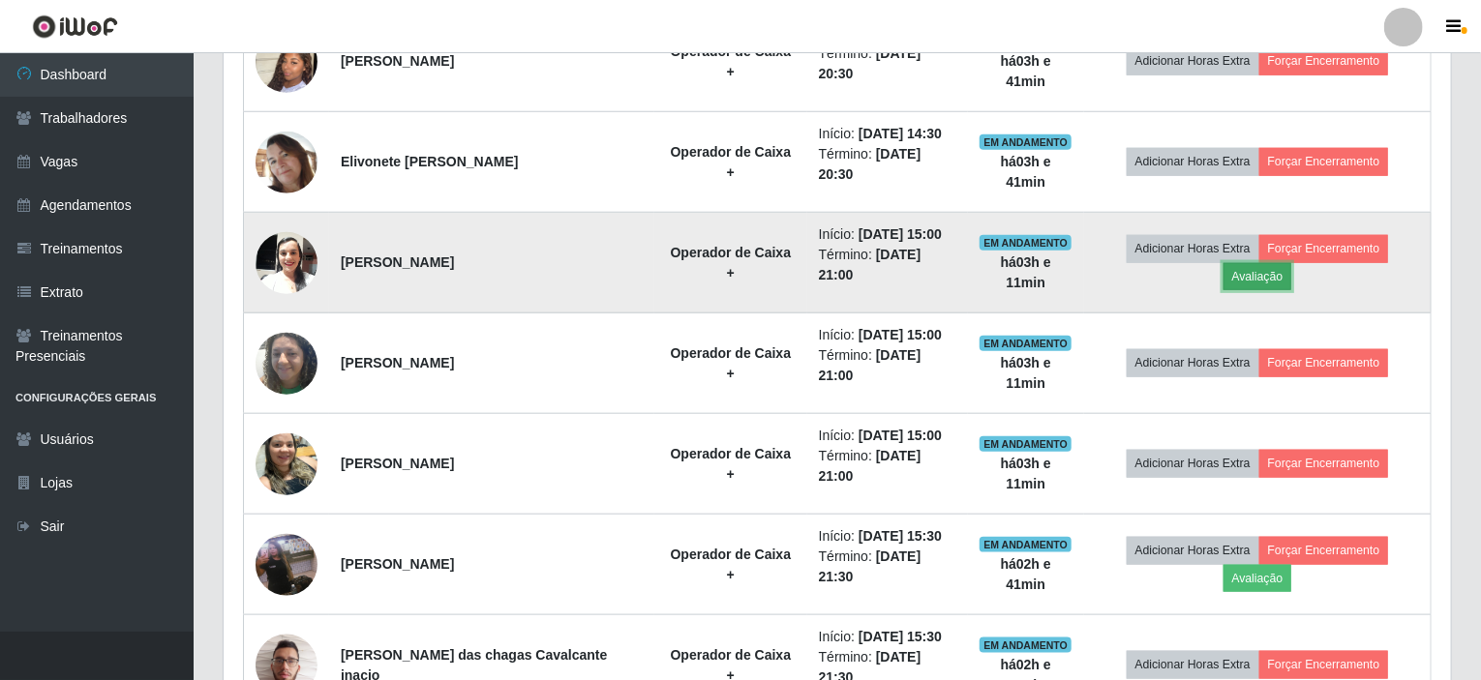
click at [1292, 263] on button "Avaliação" at bounding box center [1257, 276] width 69 height 27
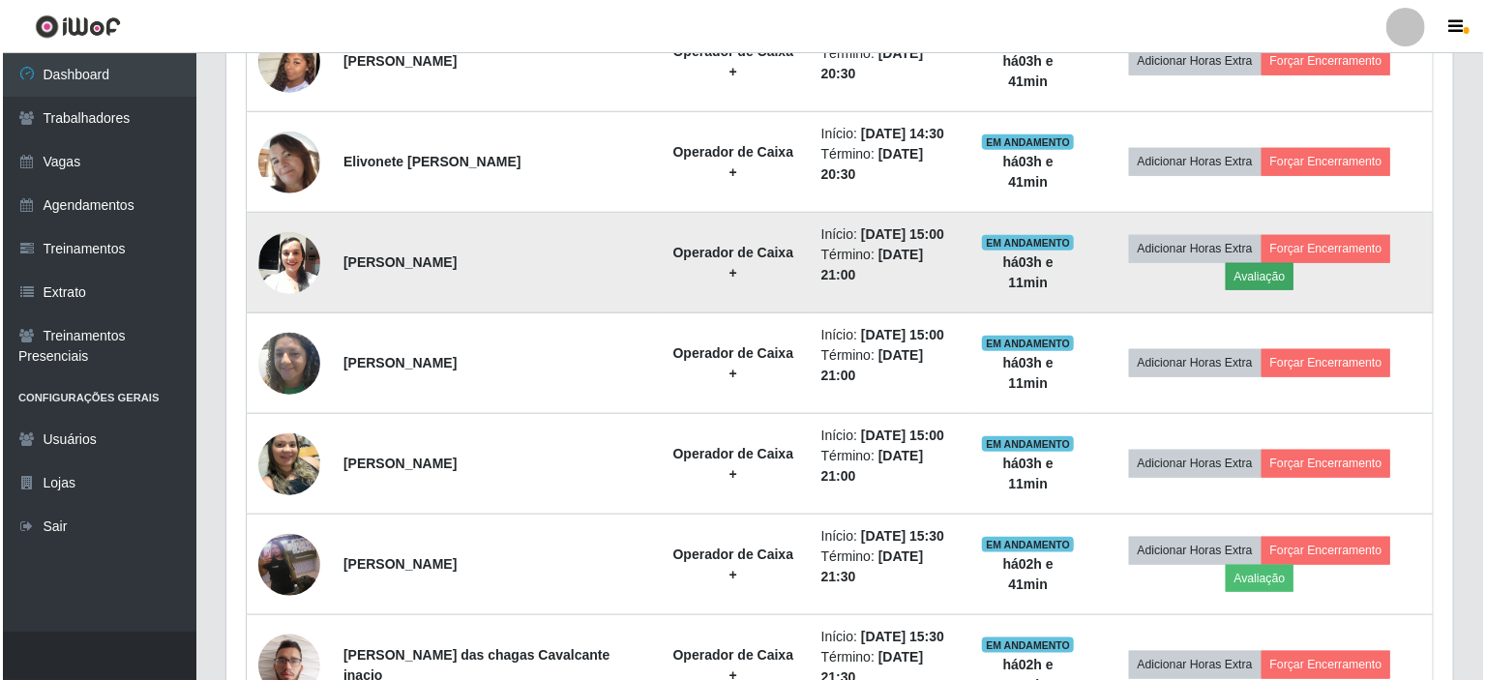
scroll to position [402, 1219]
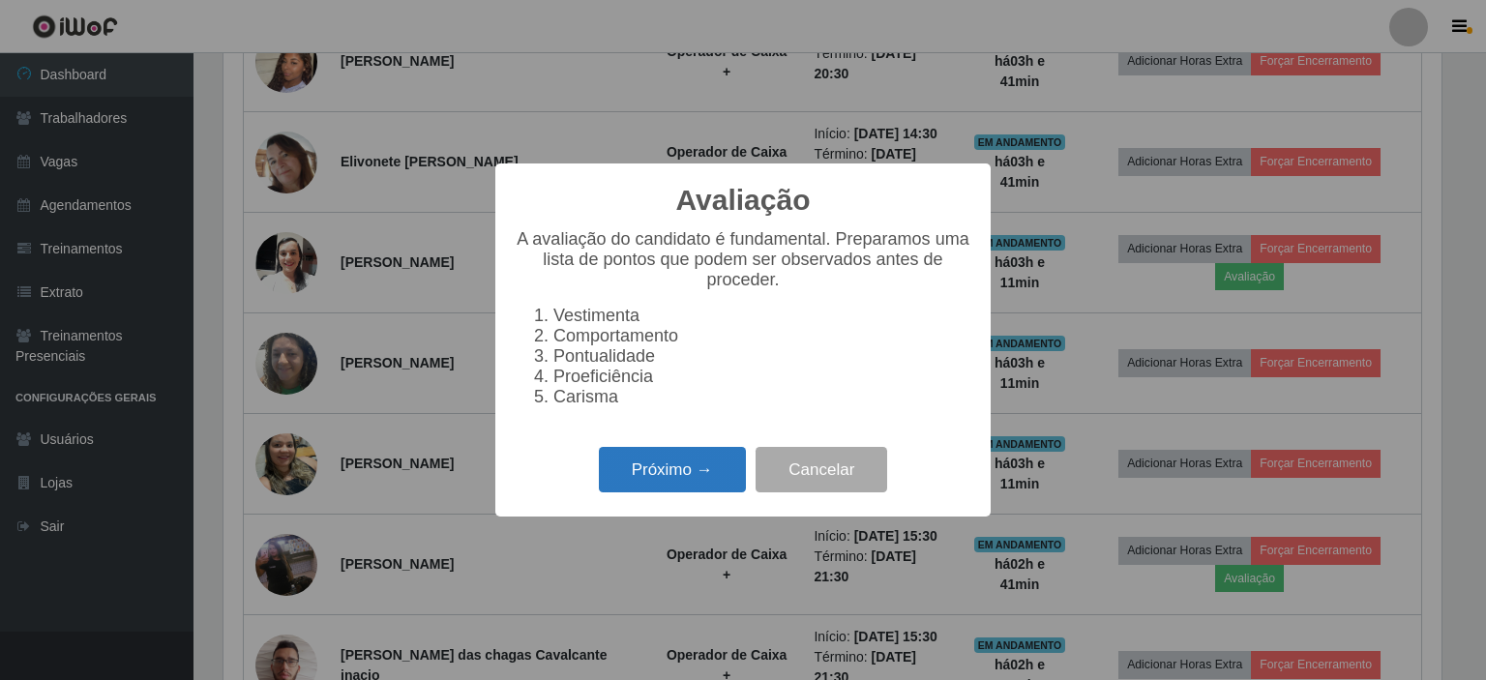
click at [616, 467] on button "Próximo →" at bounding box center [672, 469] width 147 height 45
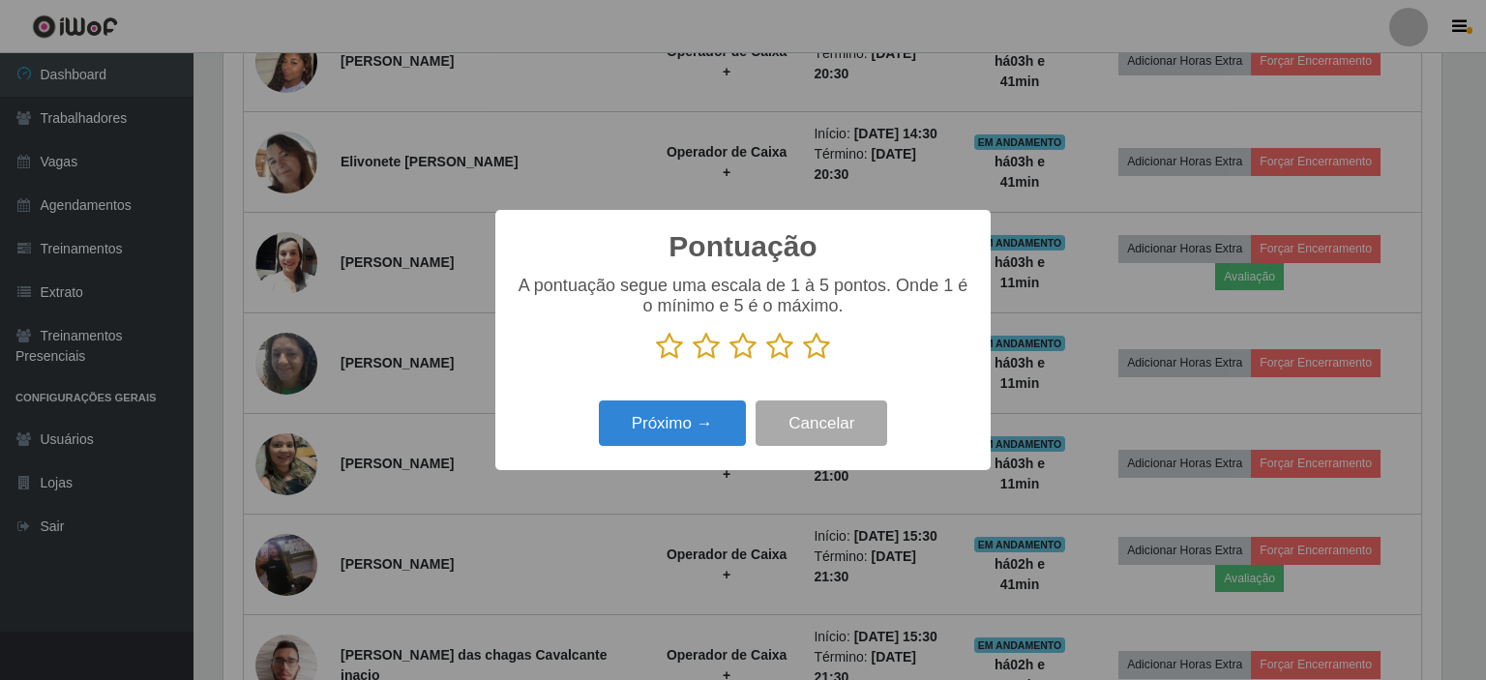
scroll to position [967265, 966447]
click at [816, 353] on icon at bounding box center [816, 346] width 27 height 29
click at [803, 361] on input "radio" at bounding box center [803, 361] width 0 height 0
click at [665, 421] on button "Próximo →" at bounding box center [672, 423] width 147 height 45
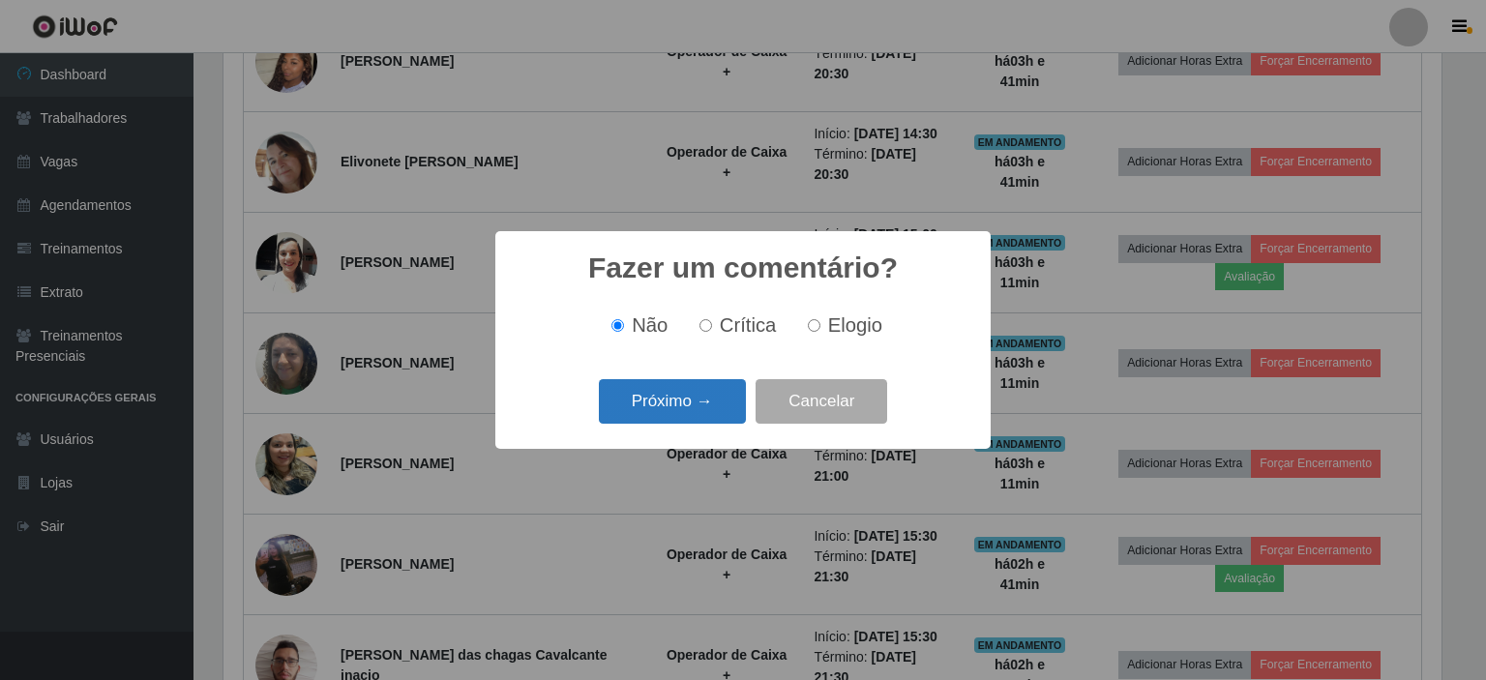
click at [699, 405] on button "Próximo →" at bounding box center [672, 401] width 147 height 45
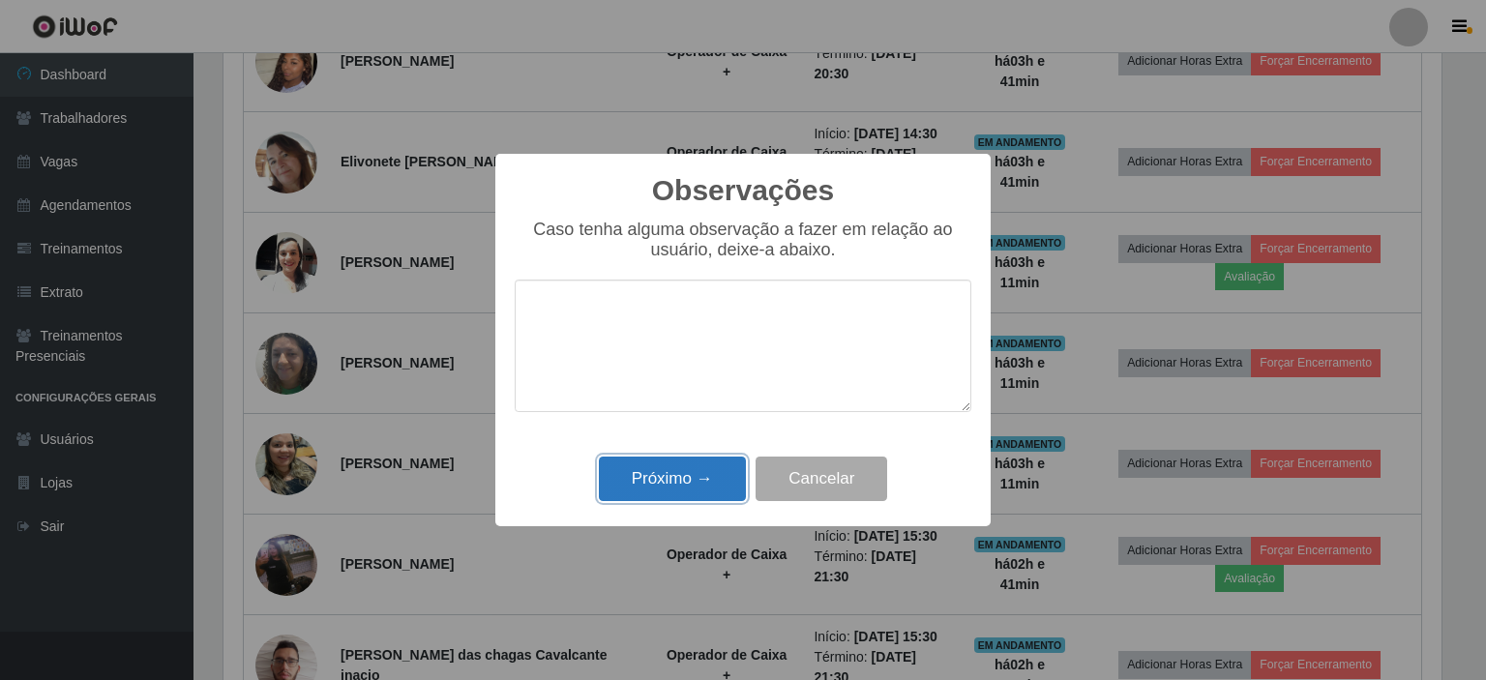
click at [691, 473] on button "Próximo →" at bounding box center [672, 479] width 147 height 45
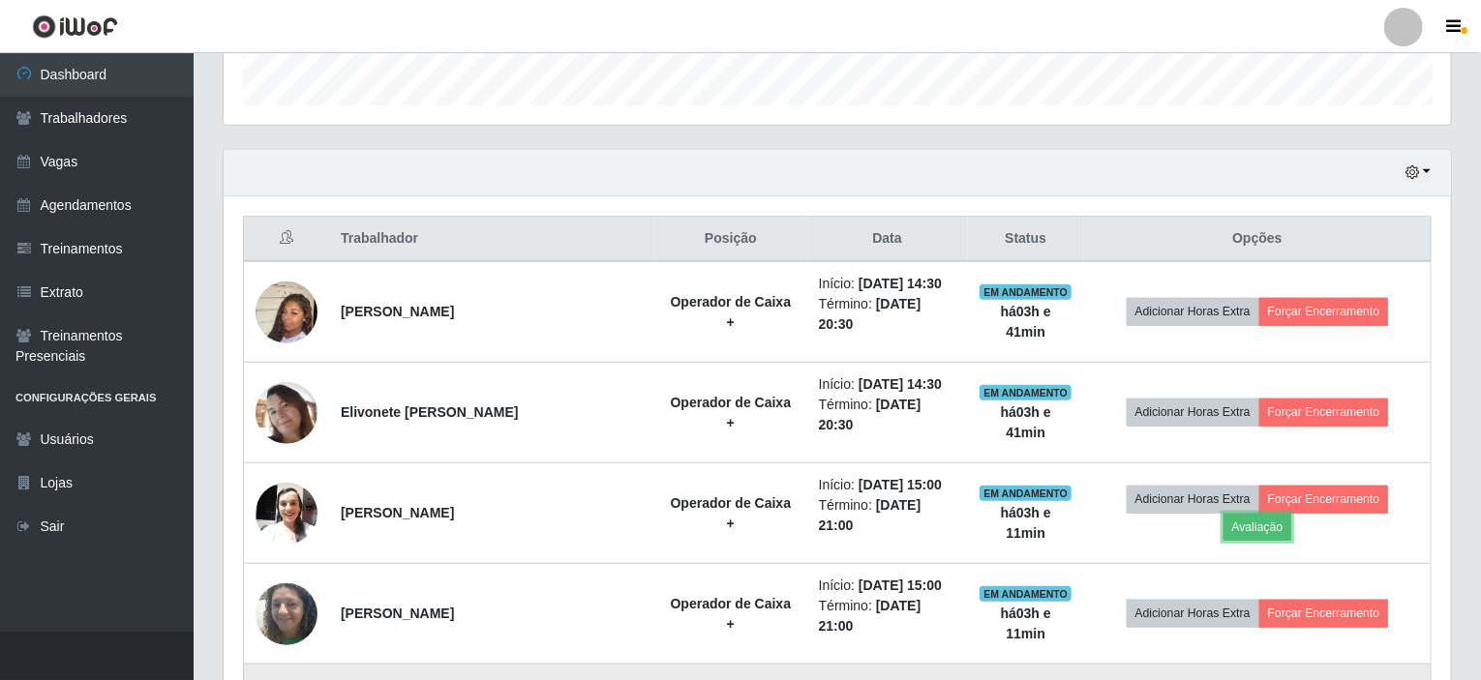
scroll to position [557, 0]
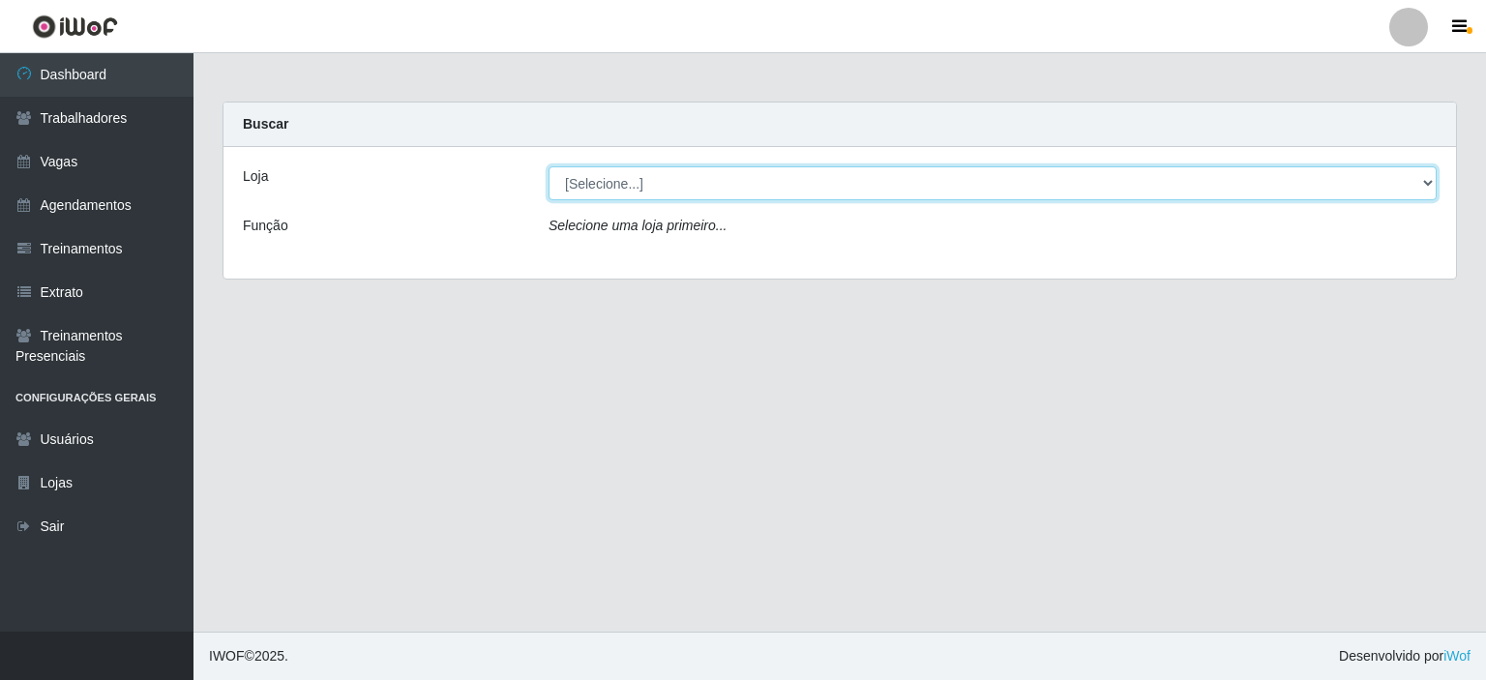
click at [1425, 183] on select "[Selecione...] Iskisita Atakado - Shopping Midway Mall" at bounding box center [993, 183] width 888 height 34
select select "424"
click at [549, 166] on select "[Selecione...] Iskisita Atakado - Shopping Midway Mall" at bounding box center [993, 183] width 888 height 34
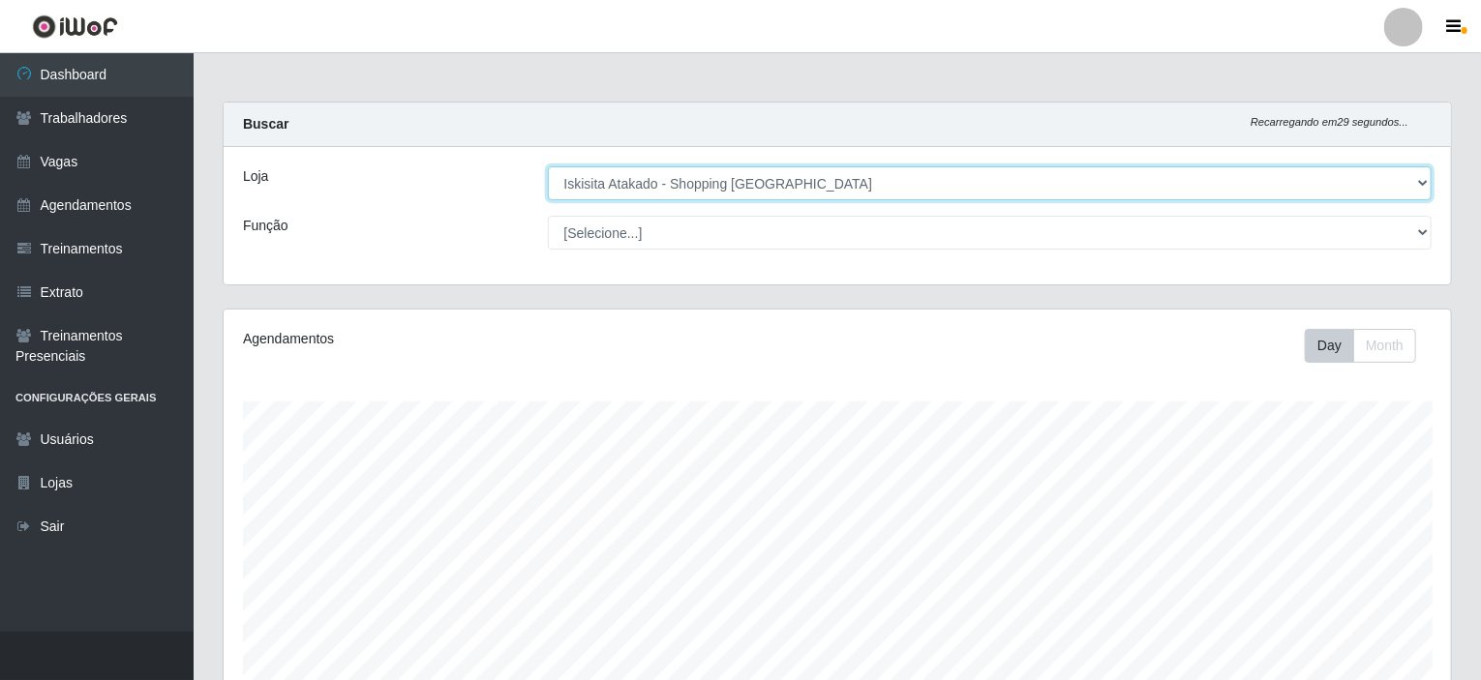
scroll to position [402, 1227]
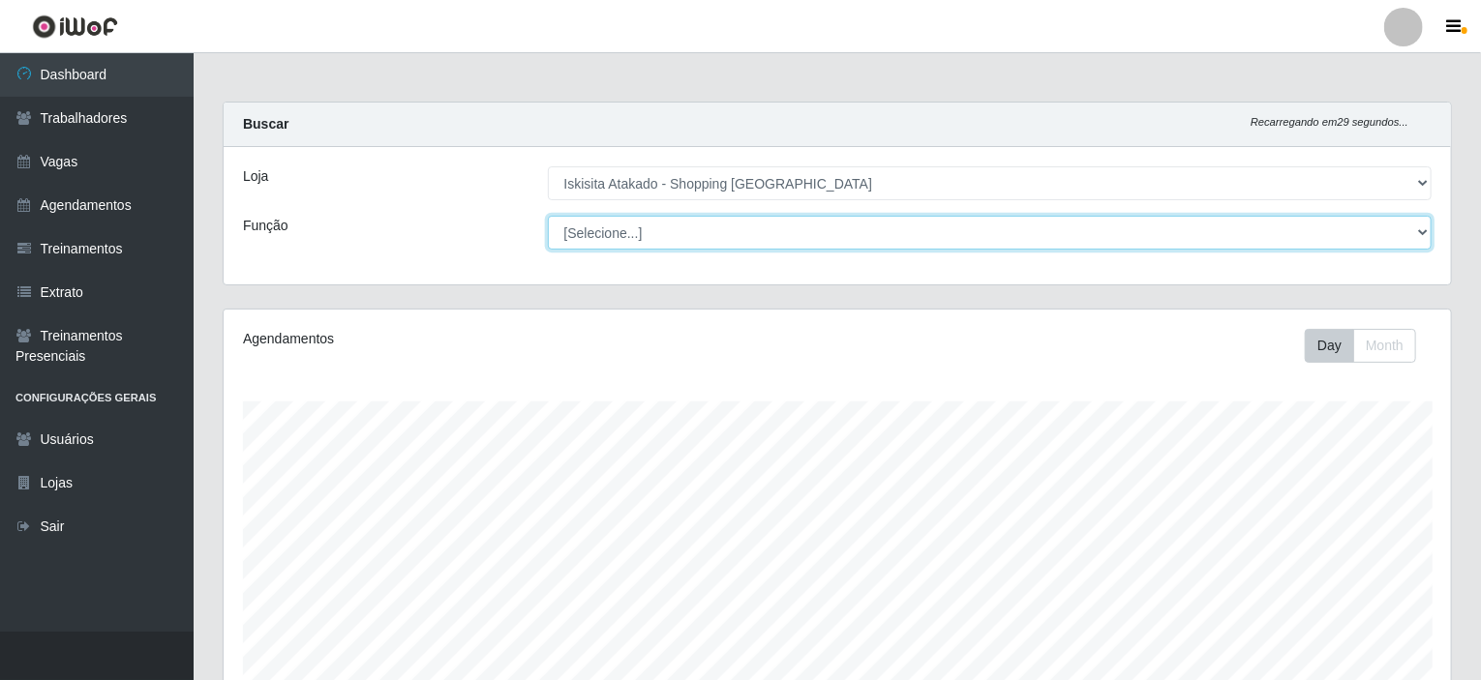
click at [785, 232] on select "[Selecione...] Auxiliar de Estacionamento Auxiliar de Estacionamento + Auxiliar…" at bounding box center [990, 233] width 884 height 34
select select "72"
click at [548, 216] on select "[Selecione...] Auxiliar de Estacionamento Auxiliar de Estacionamento + Auxiliar…" at bounding box center [990, 233] width 884 height 34
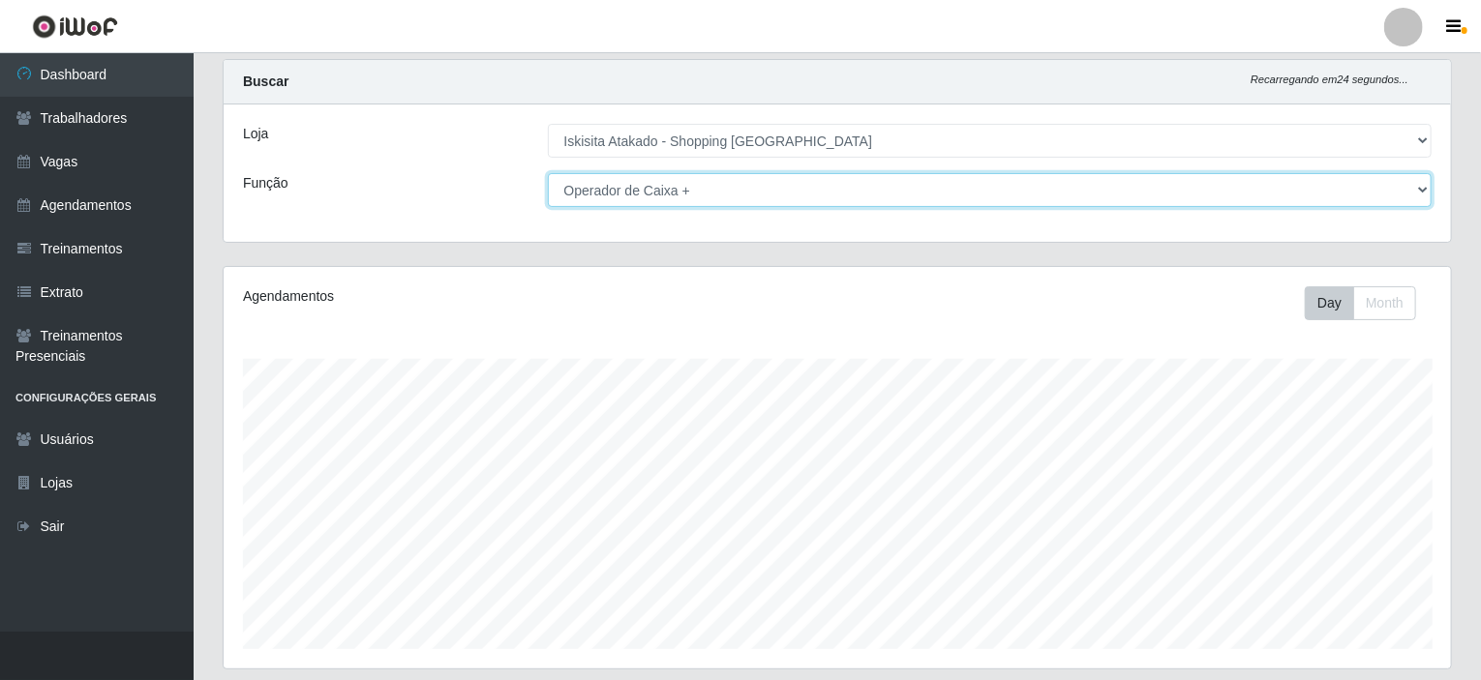
scroll to position [0, 0]
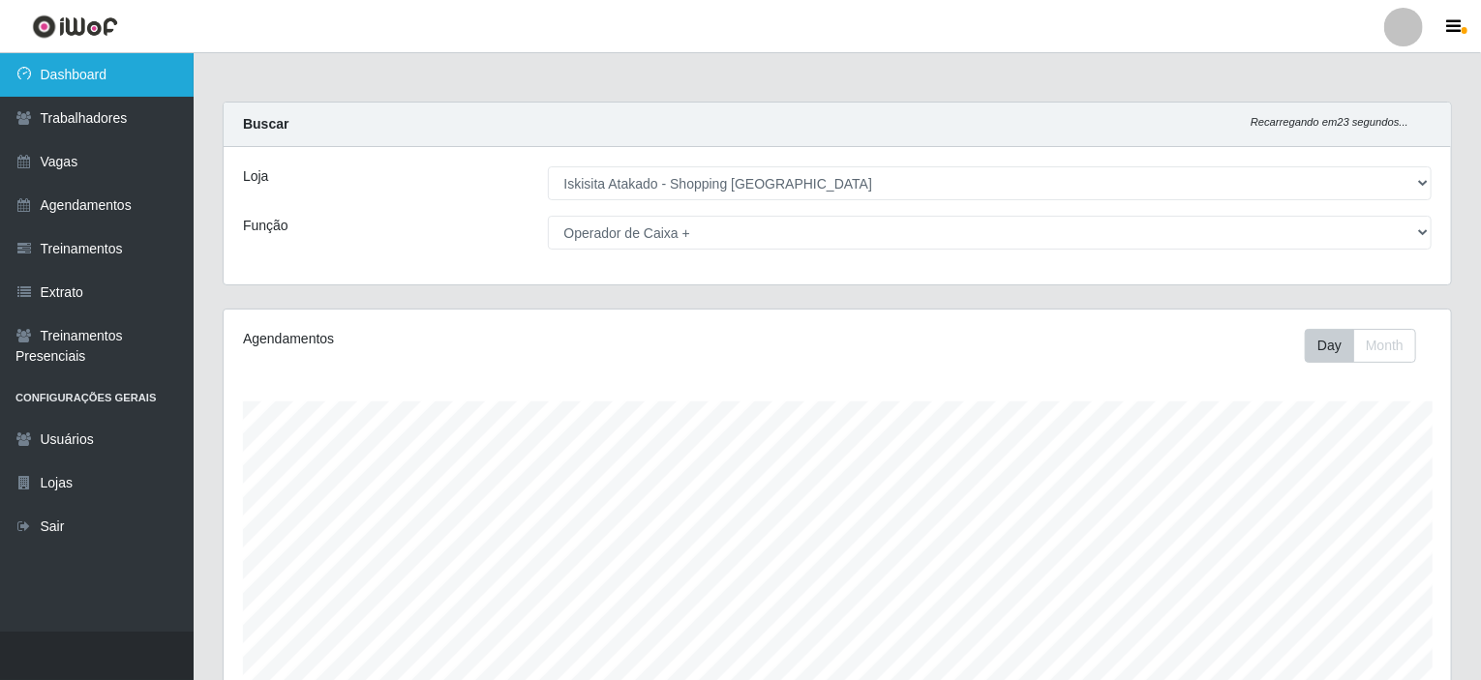
click at [107, 81] on link "Dashboard" at bounding box center [97, 75] width 194 height 44
click at [36, 70] on link "Dashboard" at bounding box center [97, 75] width 194 height 44
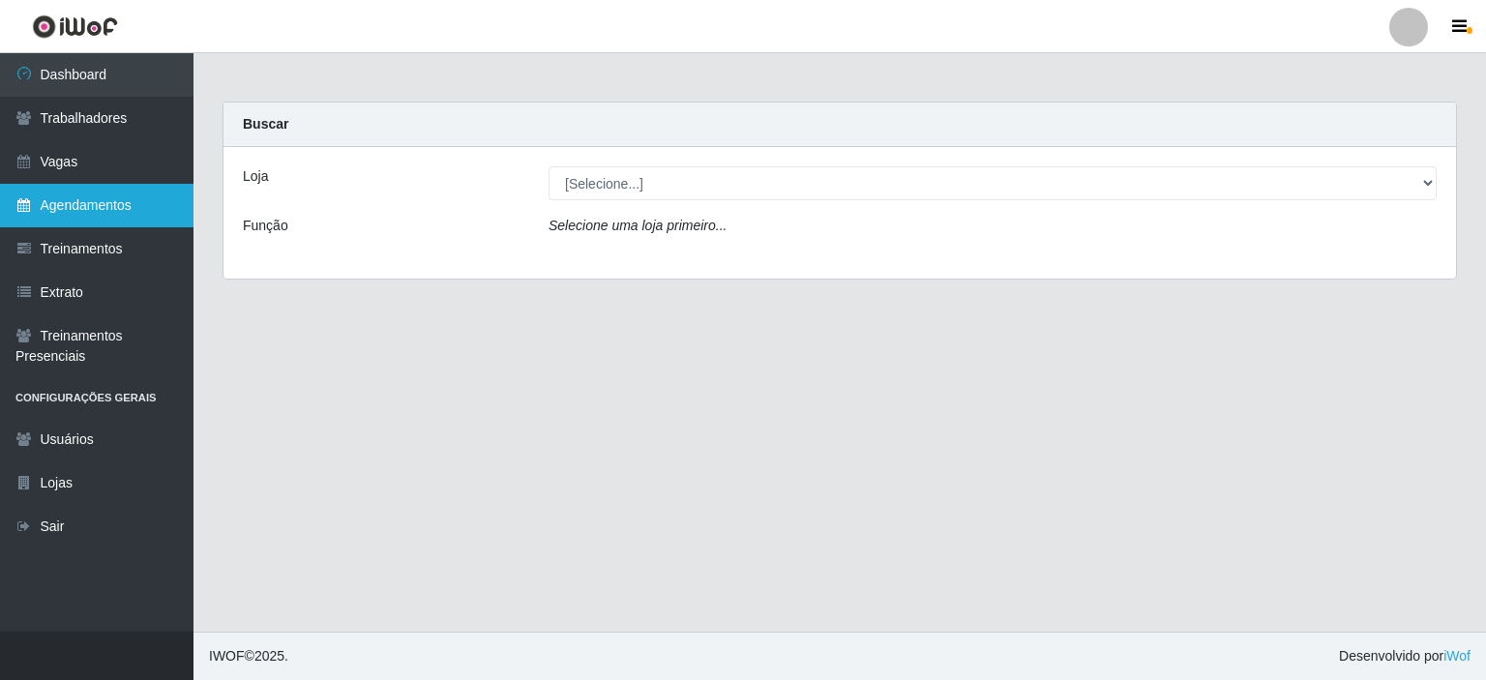
click at [104, 212] on link "Agendamentos" at bounding box center [97, 206] width 194 height 44
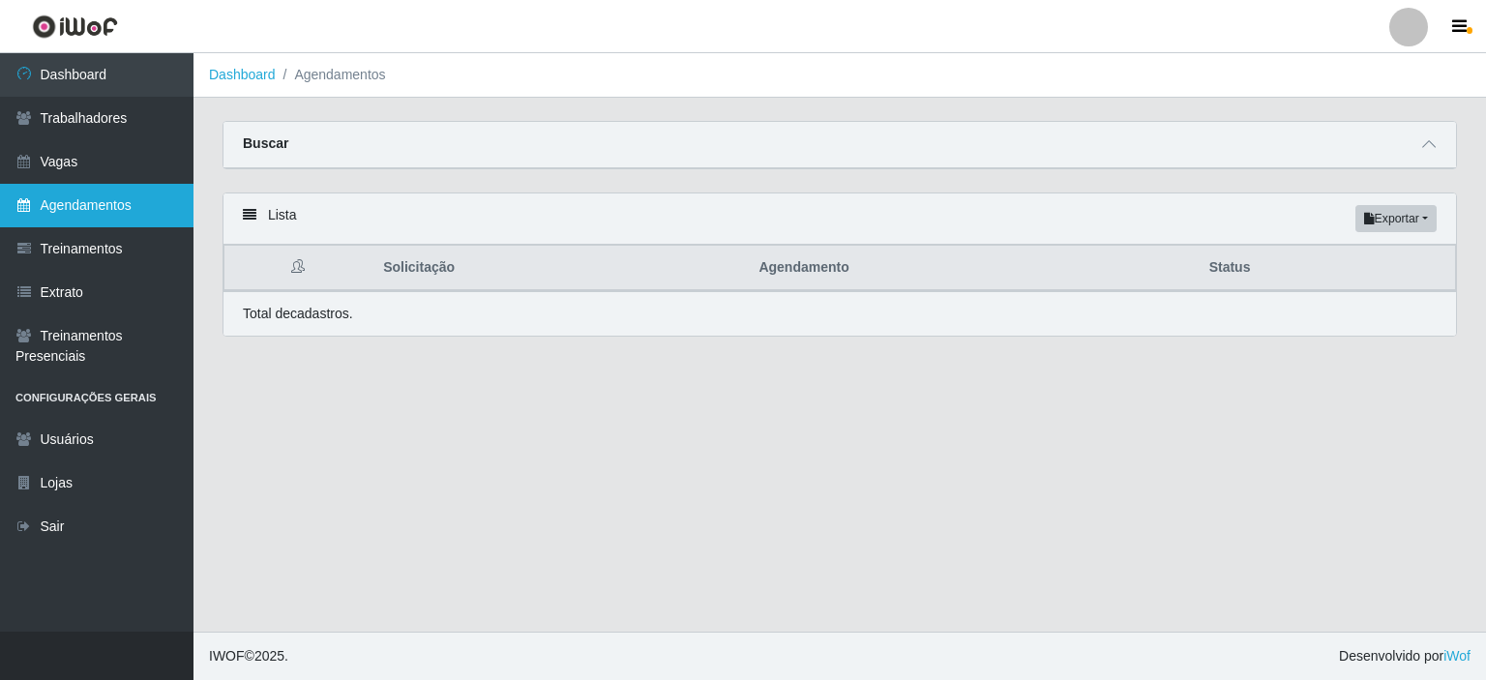
click at [146, 204] on link "Agendamentos" at bounding box center [97, 206] width 194 height 44
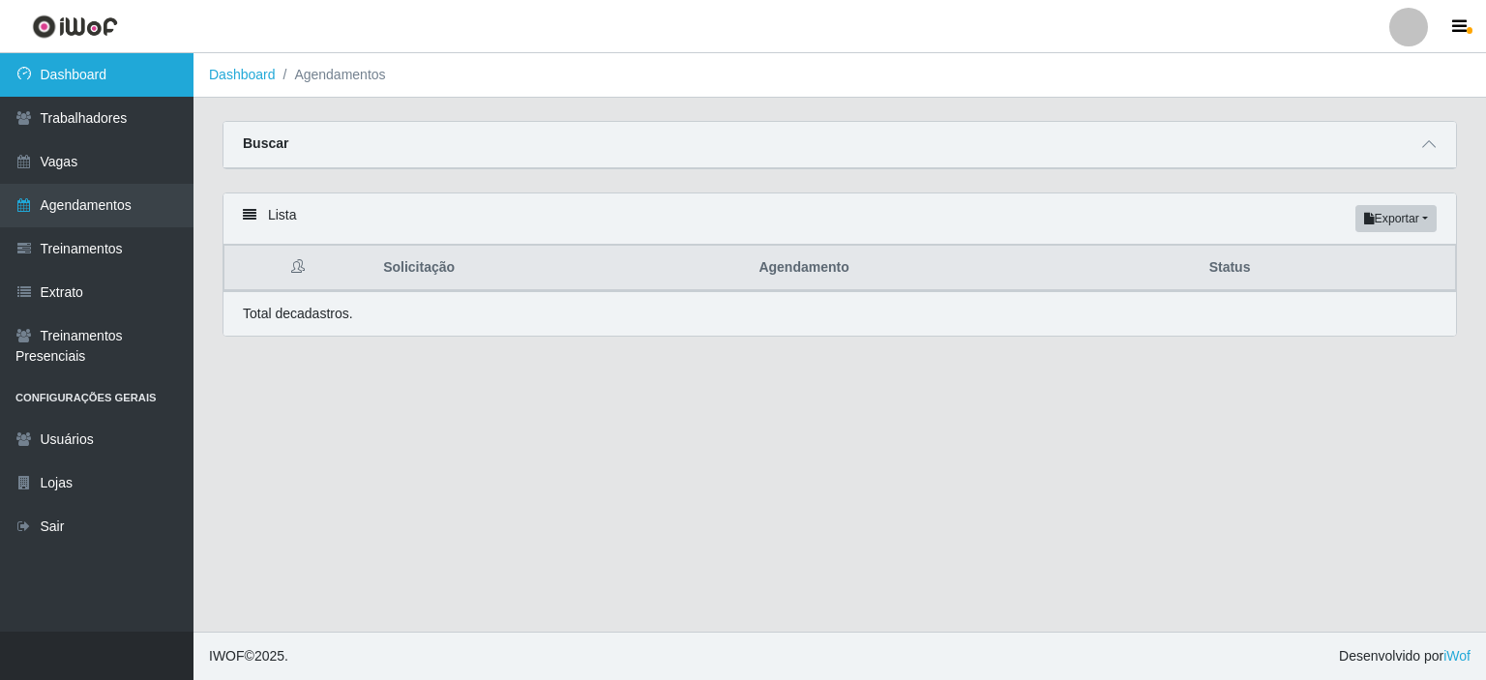
click at [105, 73] on link "Dashboard" at bounding box center [97, 75] width 194 height 44
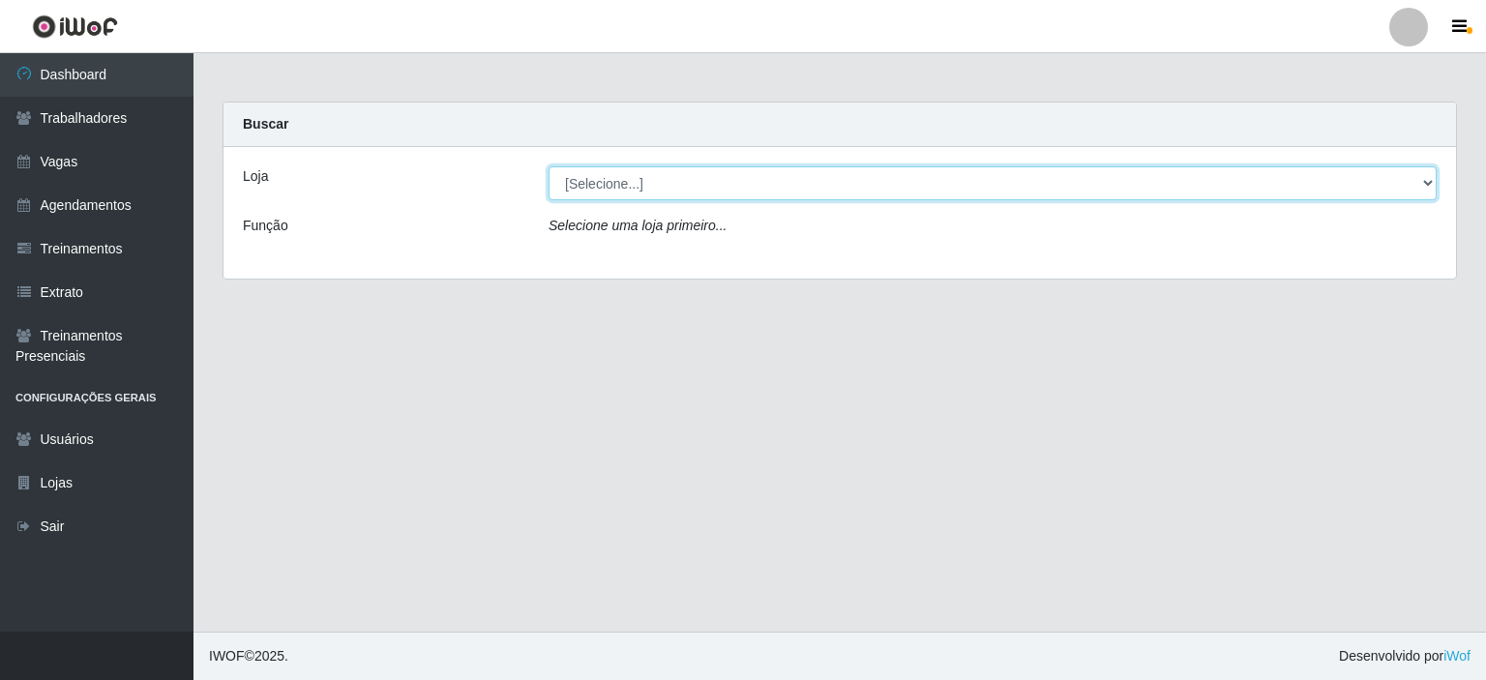
click at [687, 174] on select "[Selecione...] Iskisita Atakado - Shopping Midway Mall" at bounding box center [993, 183] width 888 height 34
select select "424"
click at [549, 166] on select "[Selecione...] Iskisita Atakado - Shopping Midway Mall" at bounding box center [993, 183] width 888 height 34
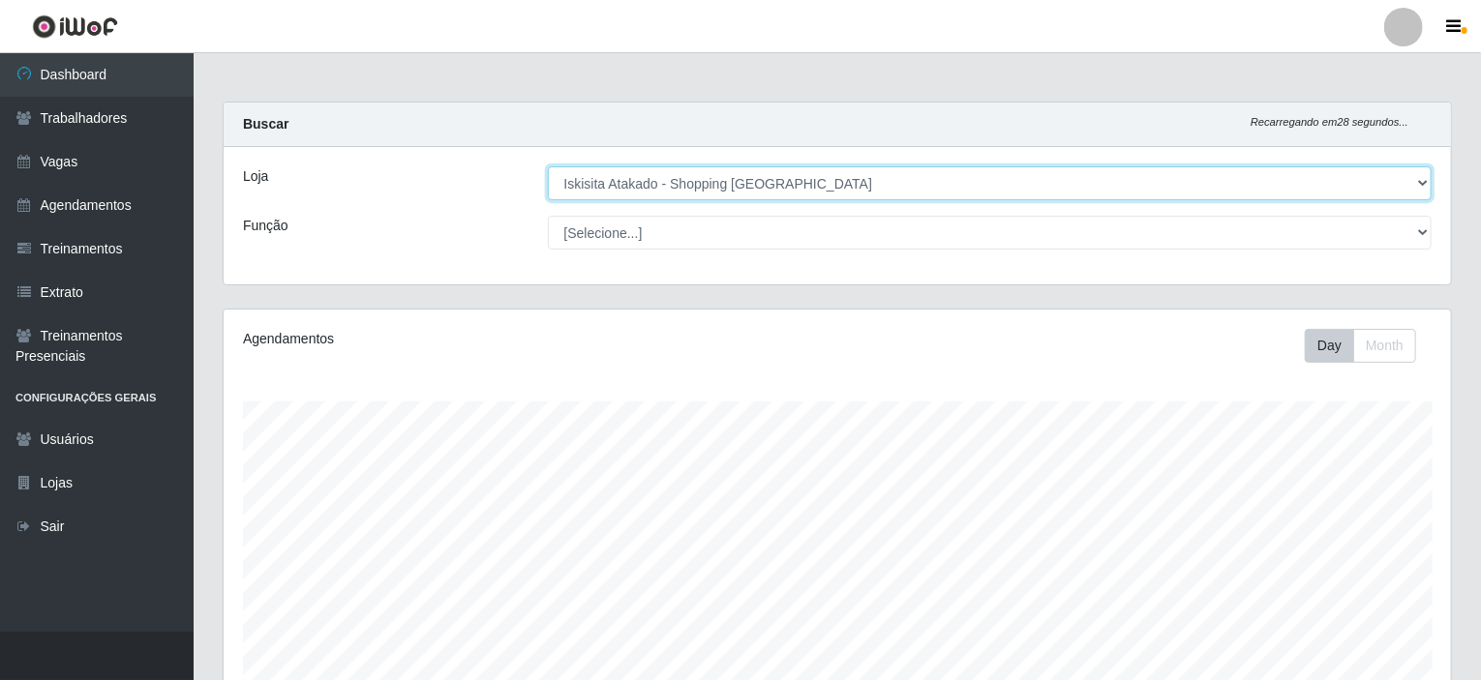
scroll to position [402, 1227]
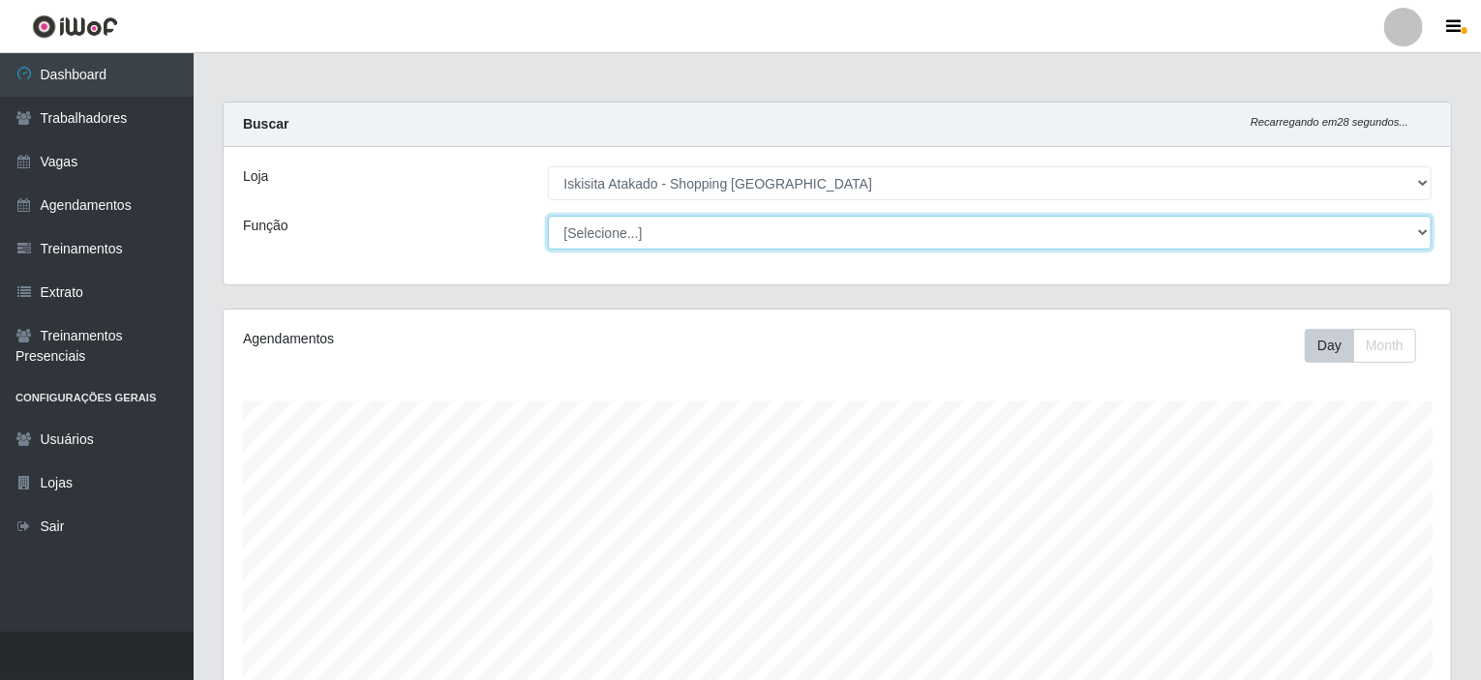
click at [863, 235] on select "[Selecione...] Auxiliar de Estacionamento Auxiliar de Estacionamento + Auxiliar…" at bounding box center [990, 233] width 884 height 34
select select "72"
click at [548, 216] on select "[Selecione...] Auxiliar de Estacionamento Auxiliar de Estacionamento + Auxiliar…" at bounding box center [990, 233] width 884 height 34
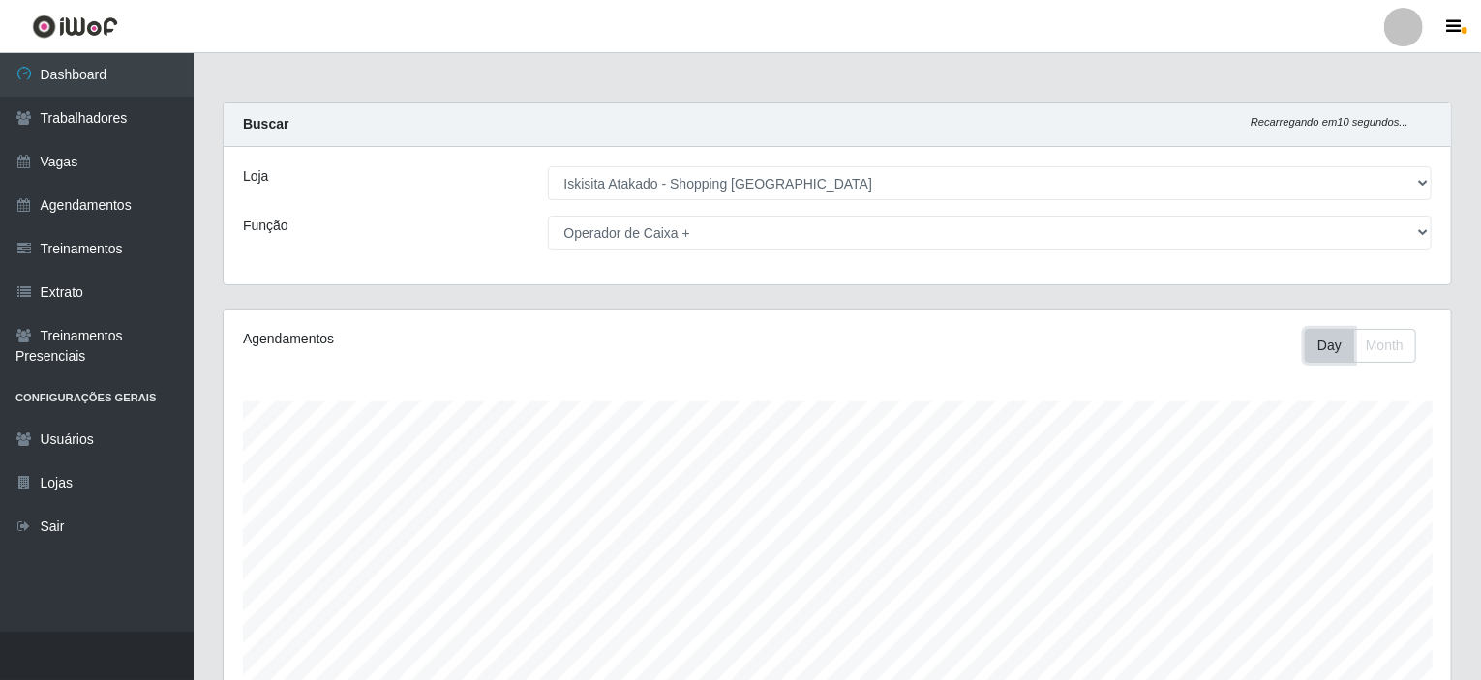
click at [1313, 351] on button "Day" at bounding box center [1328, 346] width 49 height 34
click at [1405, 358] on button "Month" at bounding box center [1384, 346] width 63 height 34
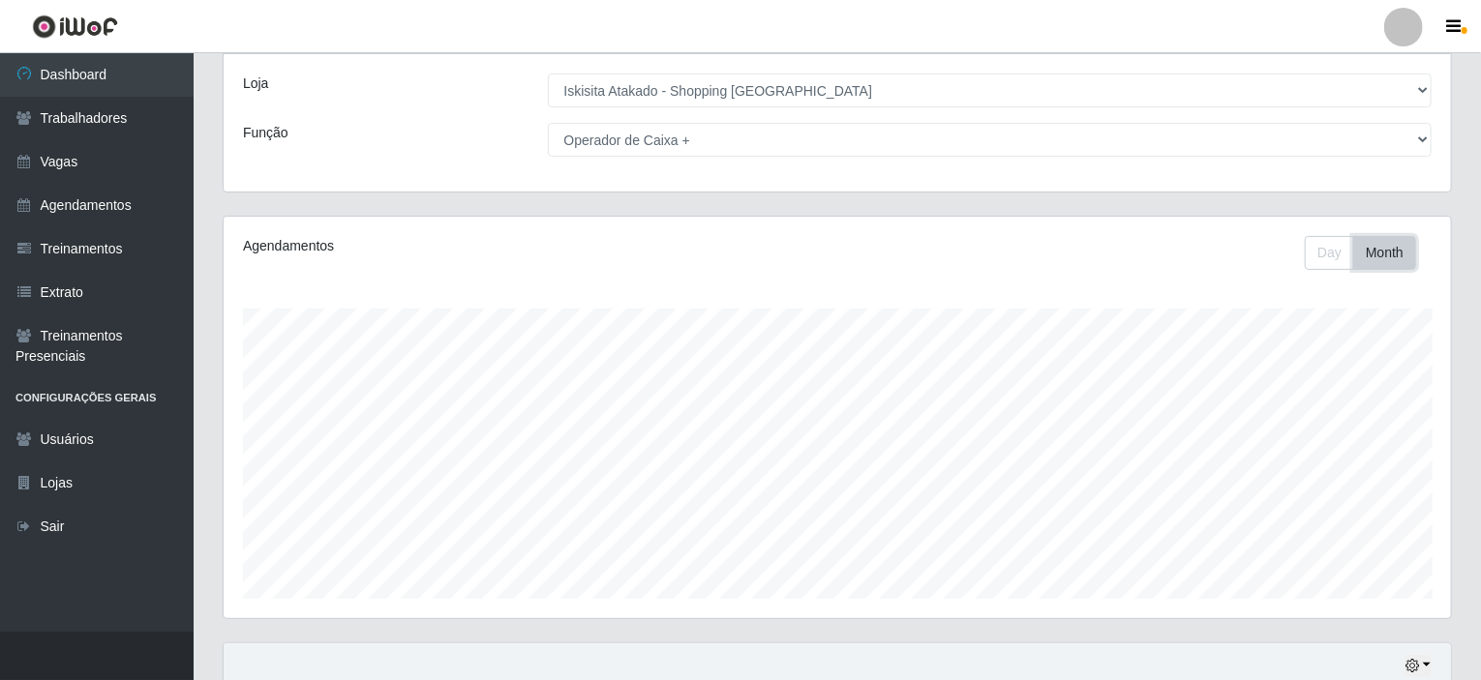
scroll to position [74, 0]
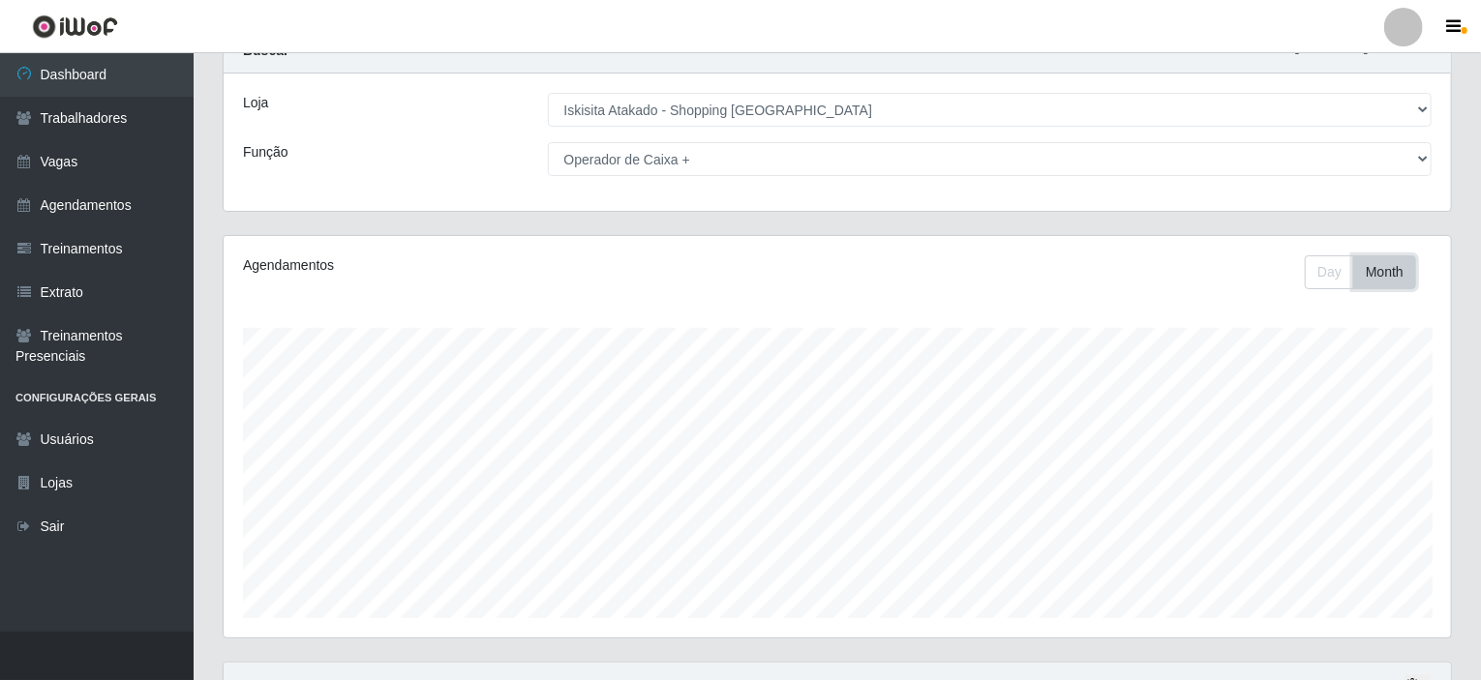
click at [1382, 267] on button "Month" at bounding box center [1384, 272] width 63 height 34
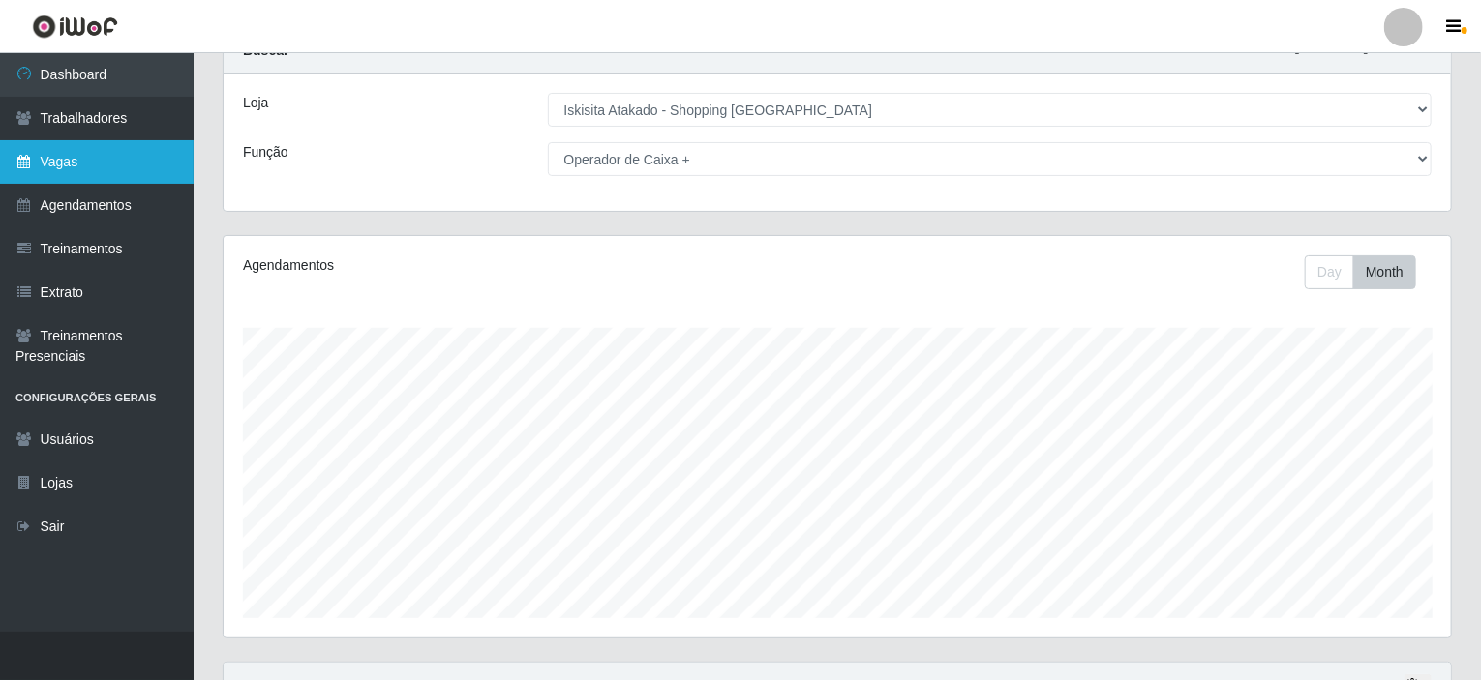
click at [42, 154] on link "Vagas" at bounding box center [97, 162] width 194 height 44
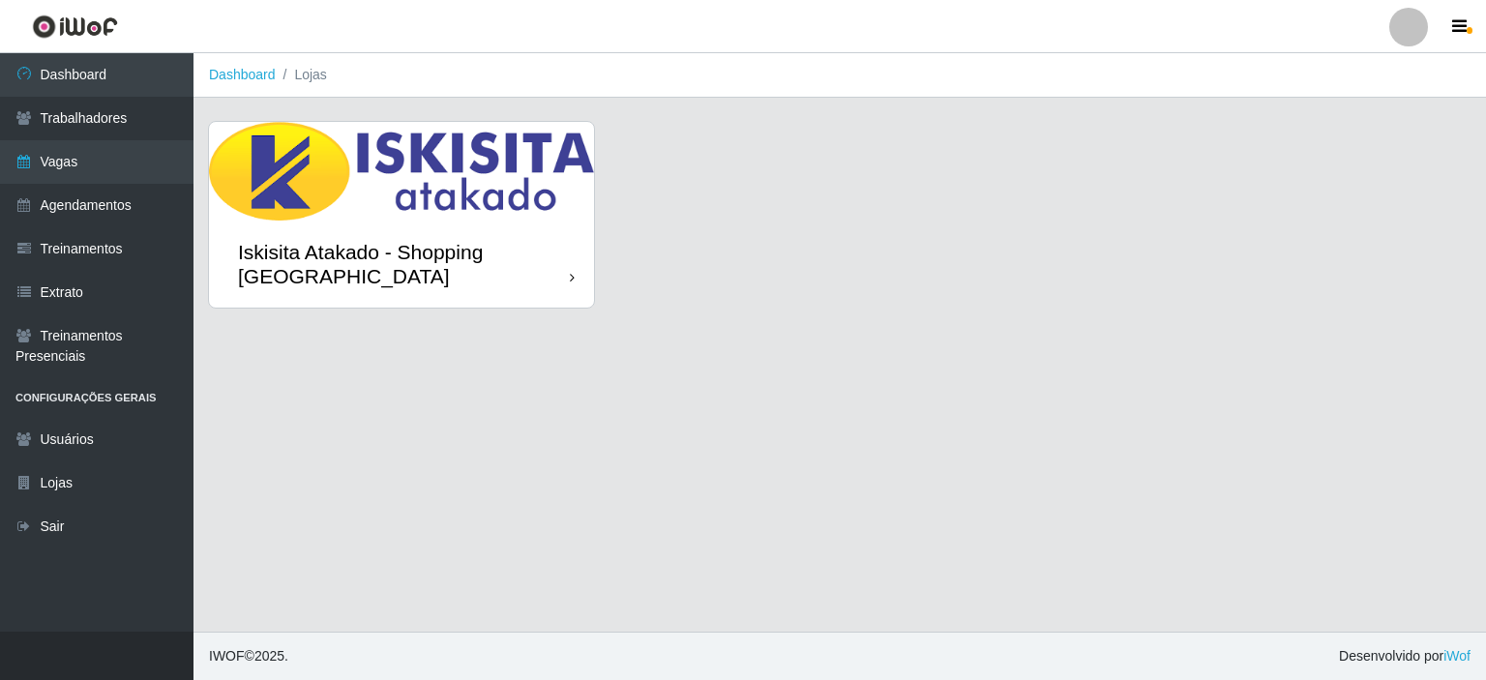
click at [544, 260] on div "Iskisita Atakado - Shopping [GEOGRAPHIC_DATA]" at bounding box center [404, 264] width 332 height 48
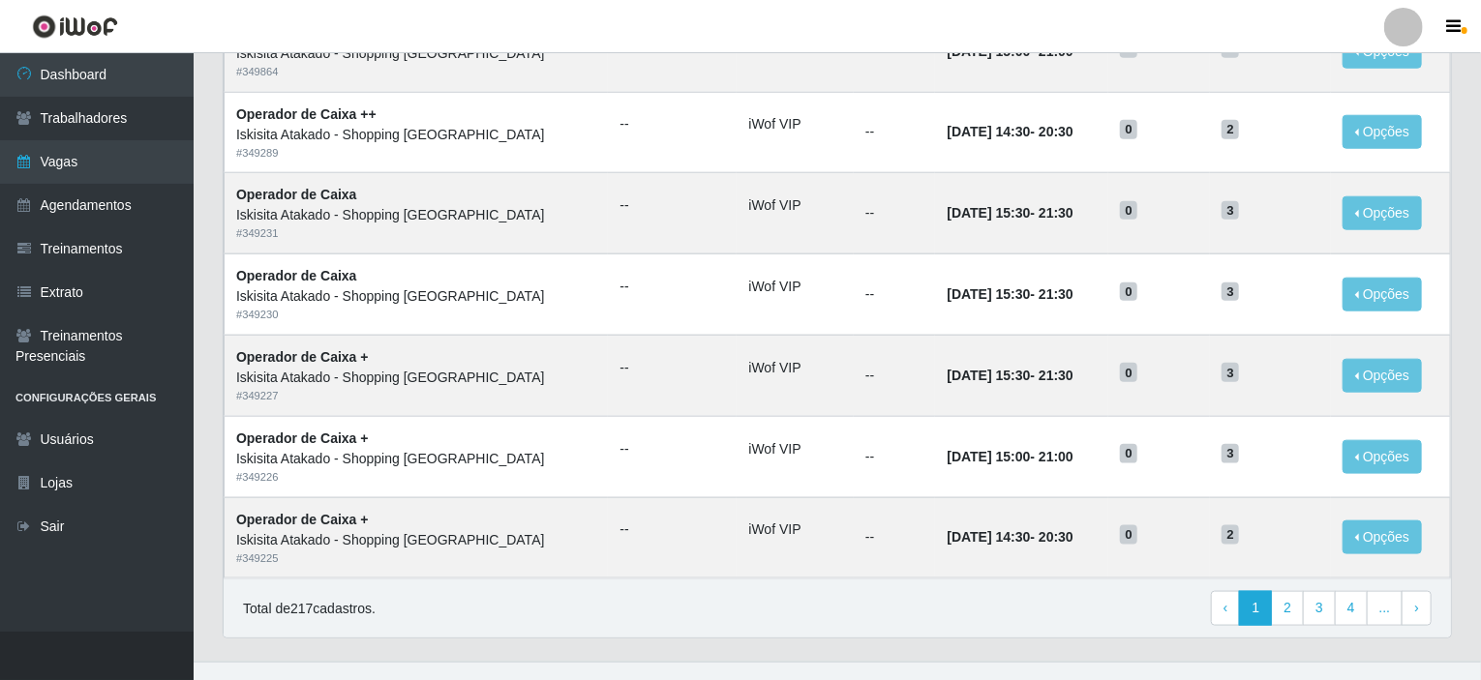
scroll to position [953, 0]
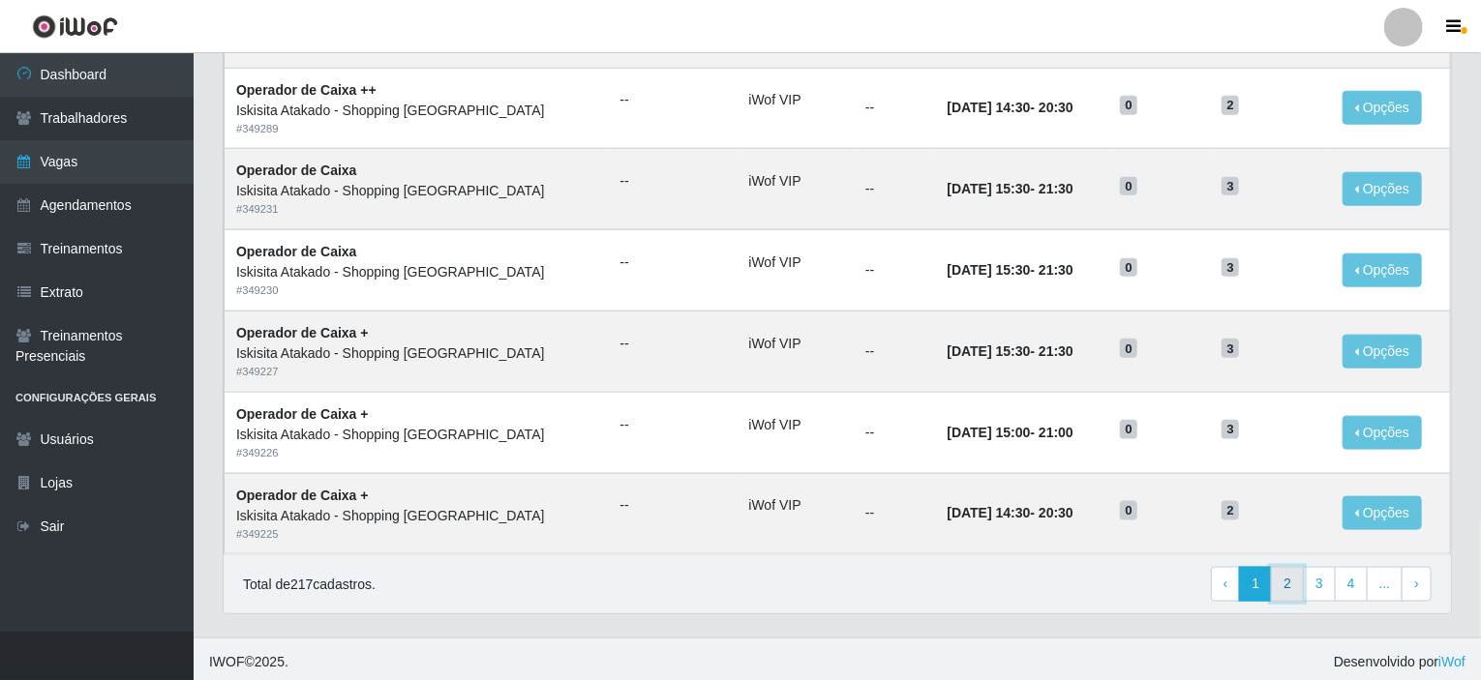
click at [1289, 581] on link "2" at bounding box center [1287, 584] width 33 height 35
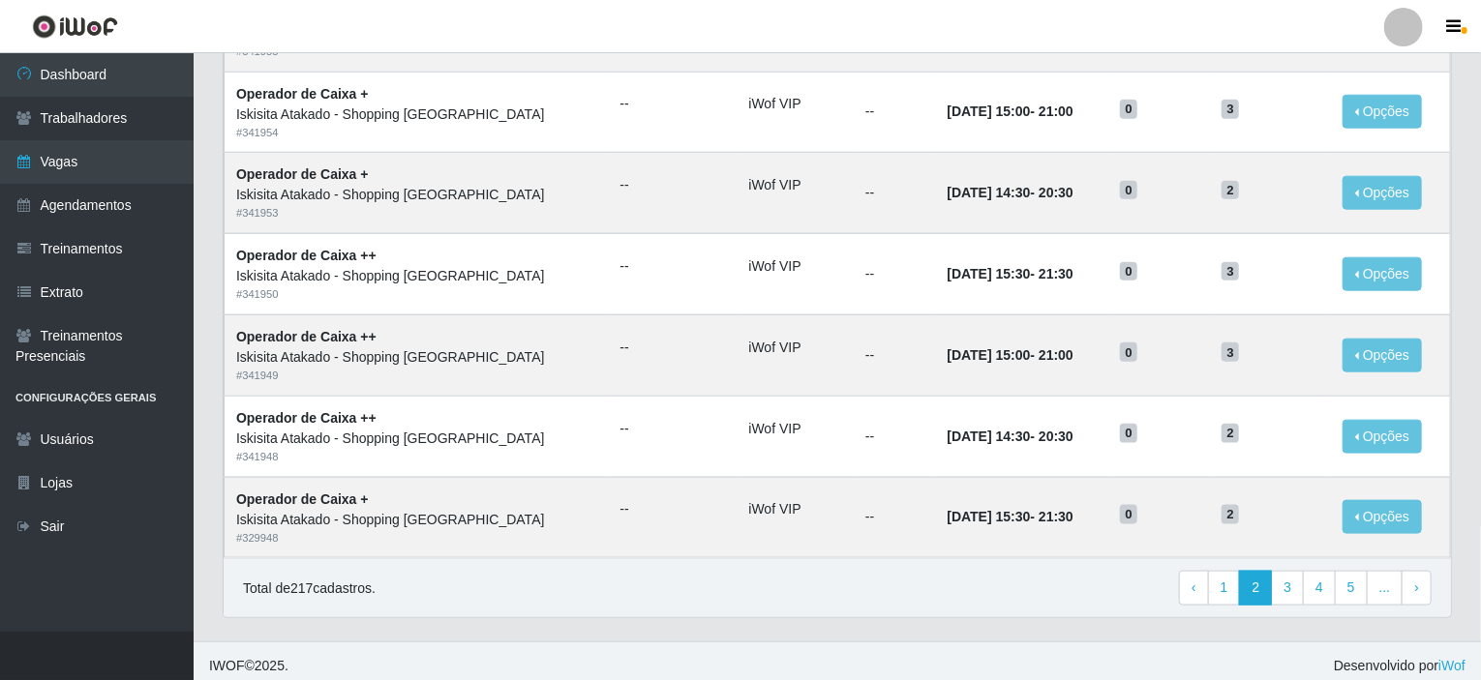
scroll to position [953, 0]
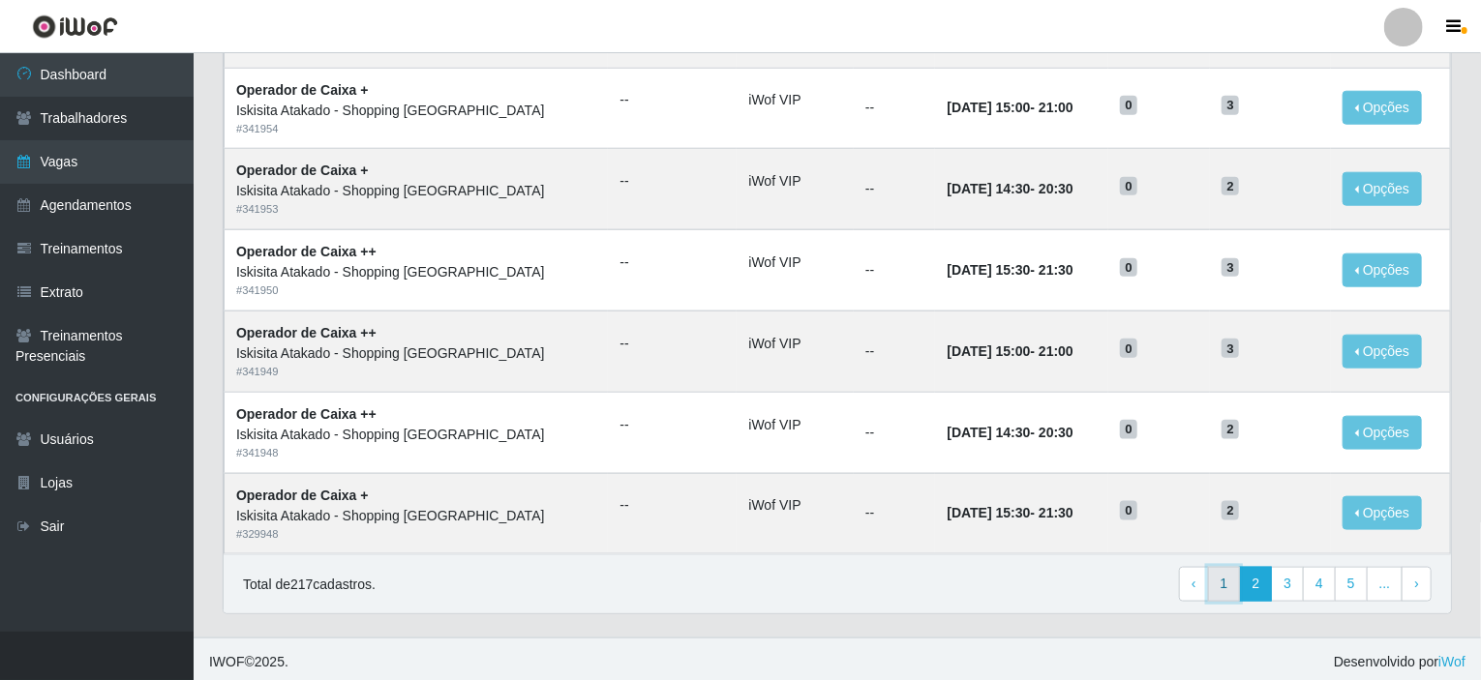
click at [1237, 576] on link "1" at bounding box center [1224, 584] width 33 height 35
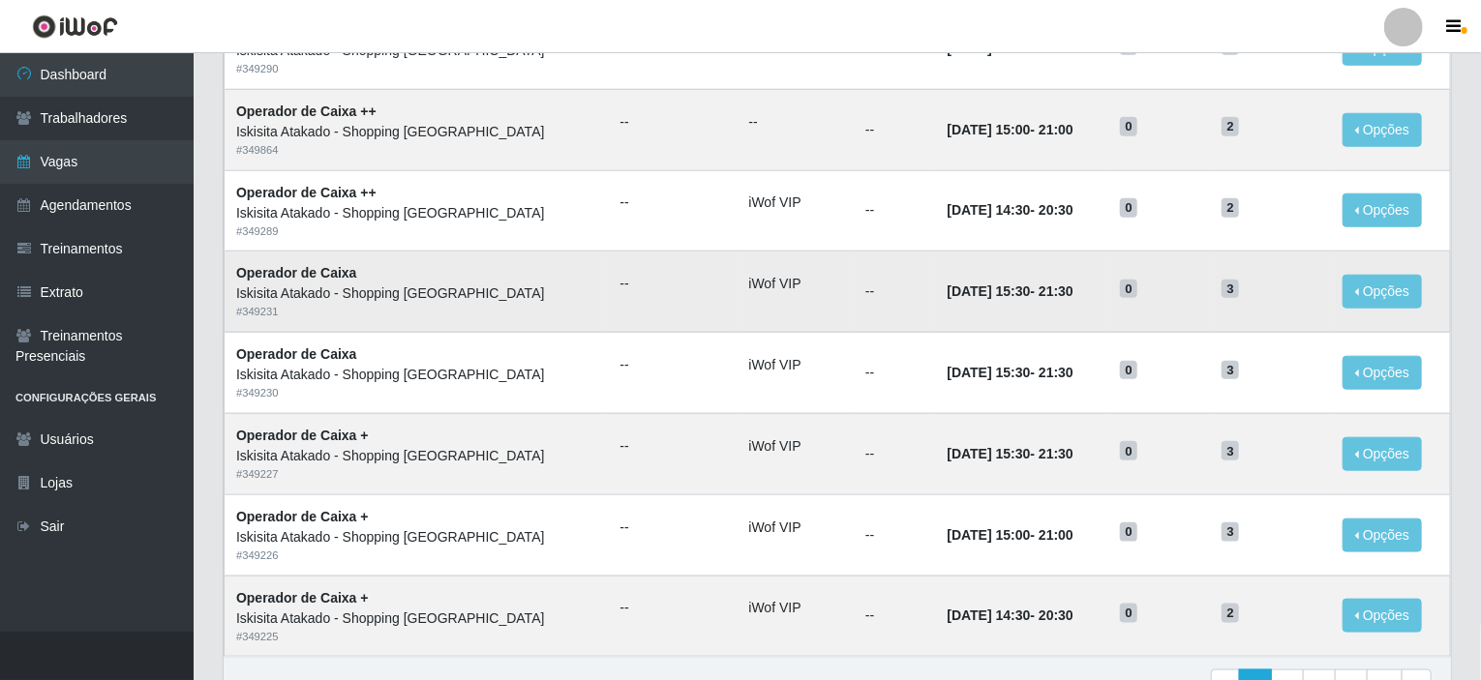
scroll to position [871, 0]
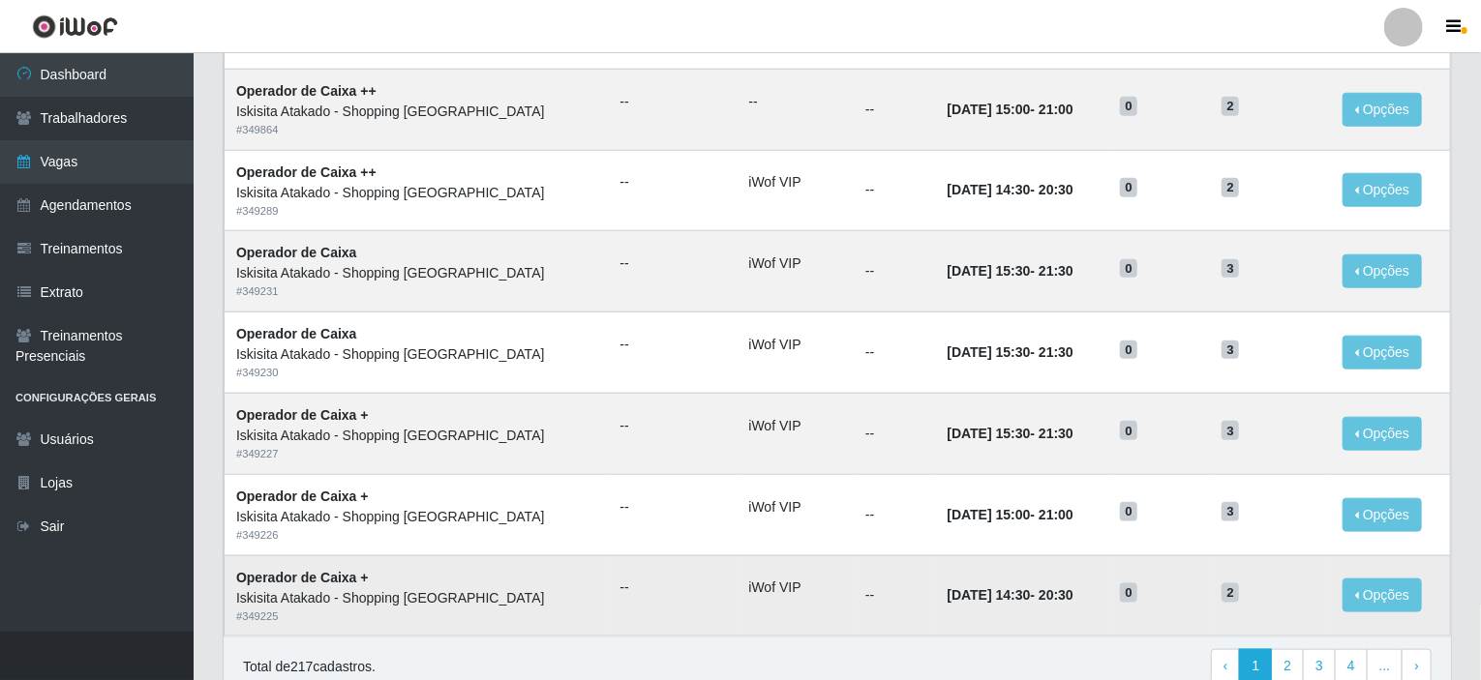
click at [736, 620] on td "iWof VIP" at bounding box center [794, 595] width 117 height 81
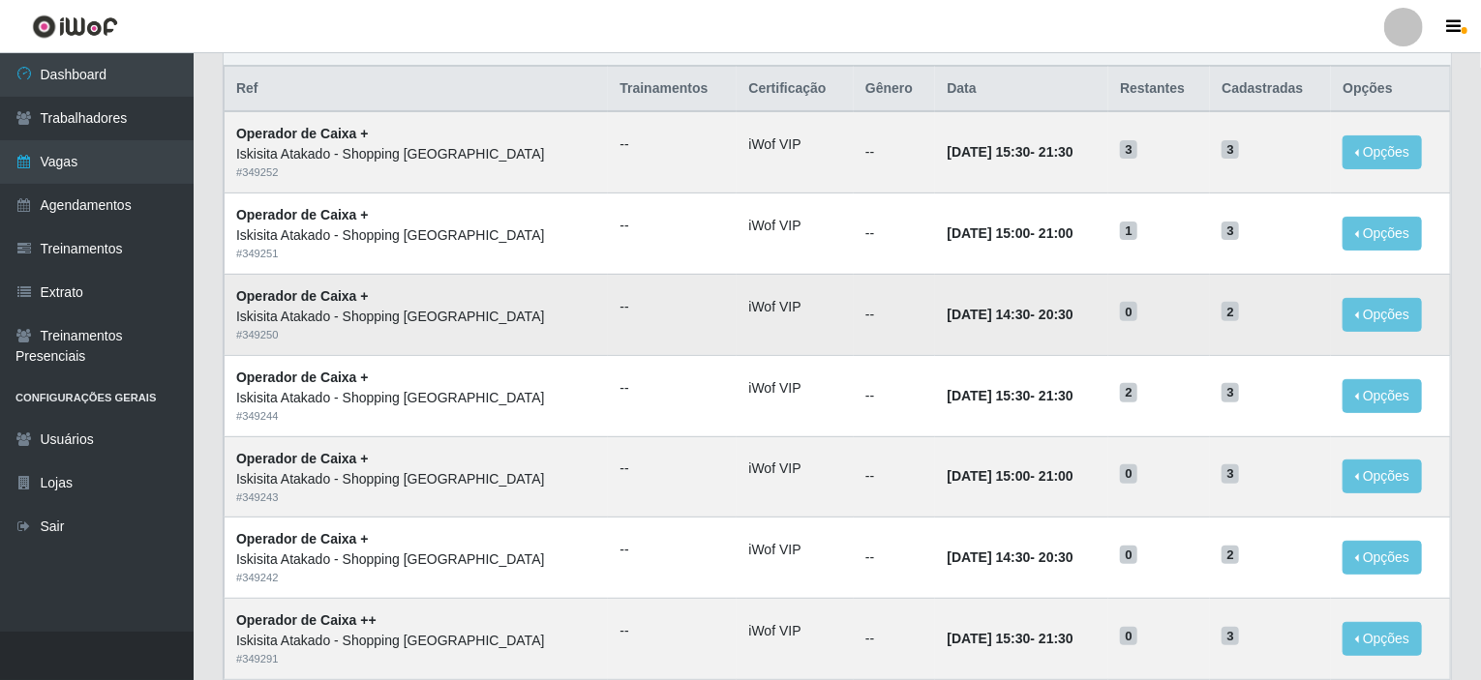
scroll to position [0, 0]
